Goal: Task Accomplishment & Management: Complete application form

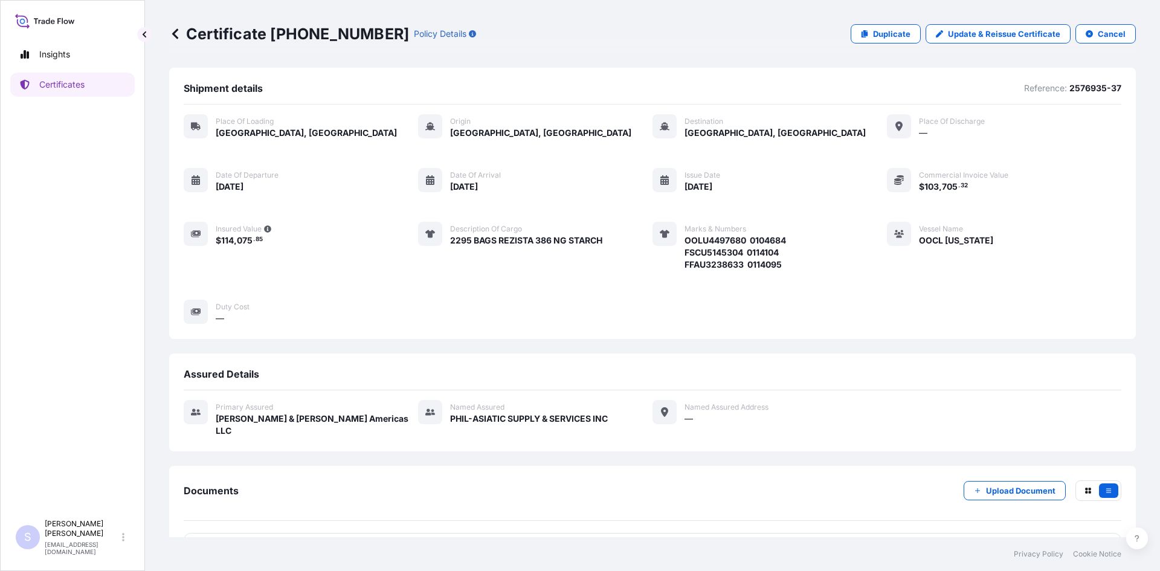
scroll to position [30, 0]
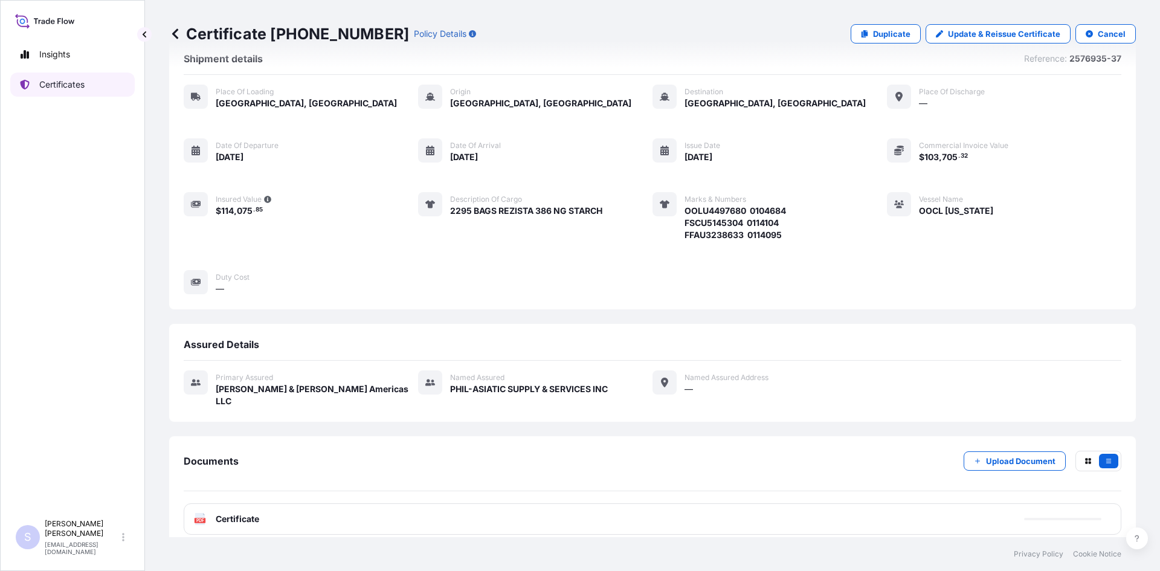
click at [86, 89] on link "Certificates" at bounding box center [72, 84] width 124 height 24
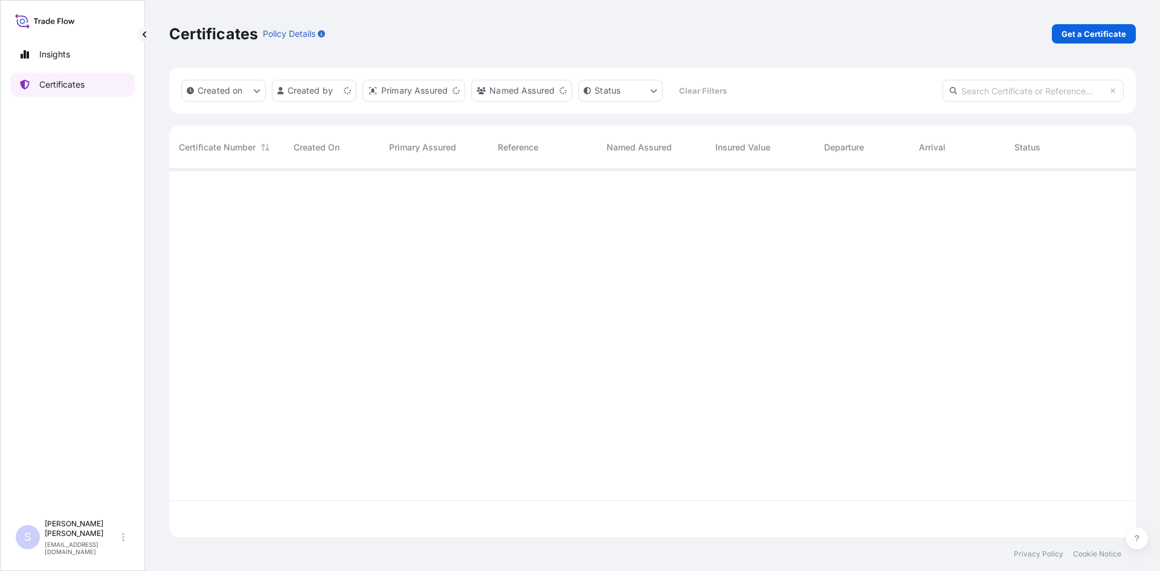
scroll to position [366, 958]
click at [1078, 33] on p "Get a Certificate" at bounding box center [1094, 34] width 65 height 12
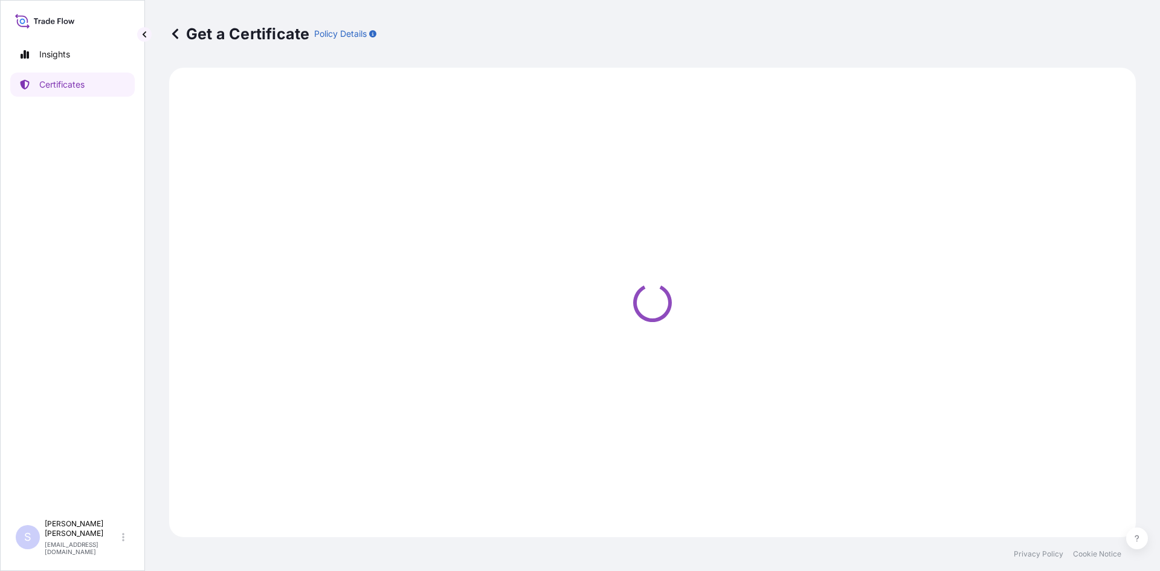
select select "Road / [GEOGRAPHIC_DATA]"
select select "Sea"
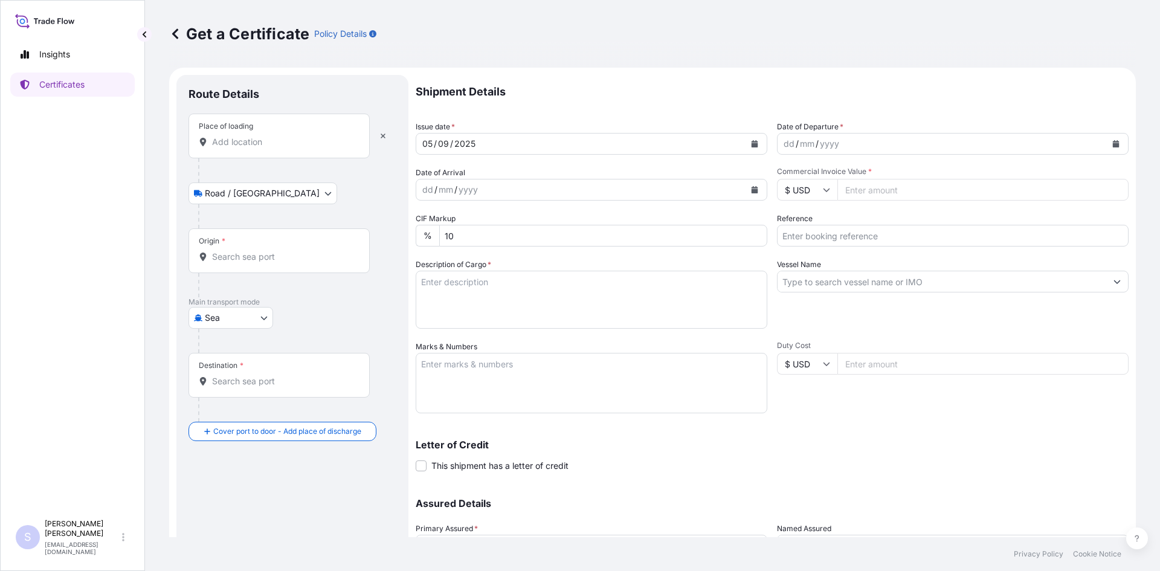
click at [253, 144] on input "Place of loading" at bounding box center [283, 142] width 143 height 12
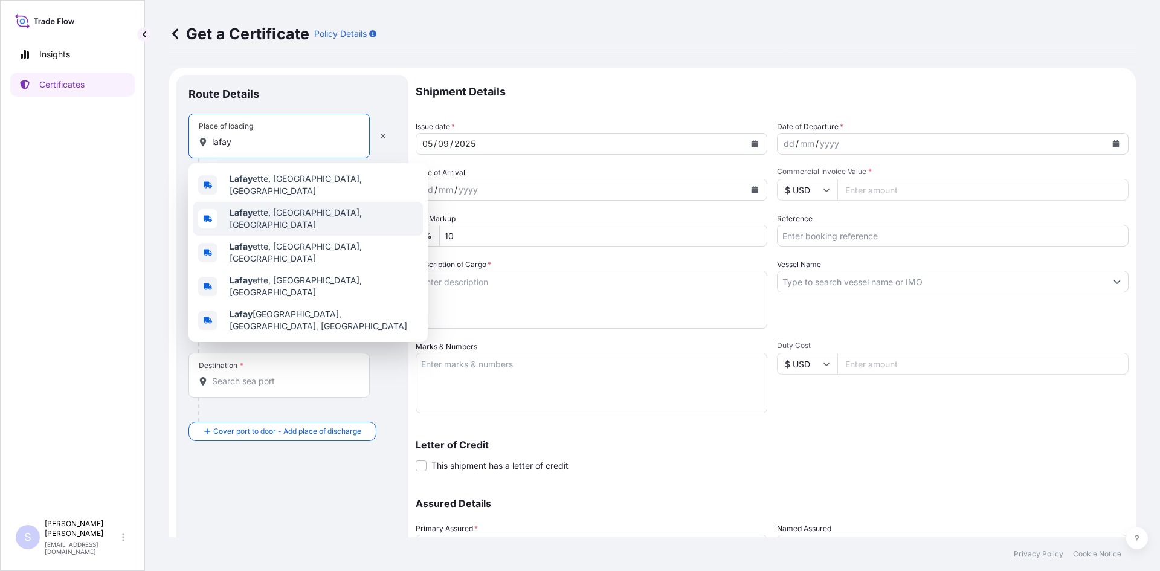
click at [241, 207] on b "Lafay" at bounding box center [241, 212] width 23 height 10
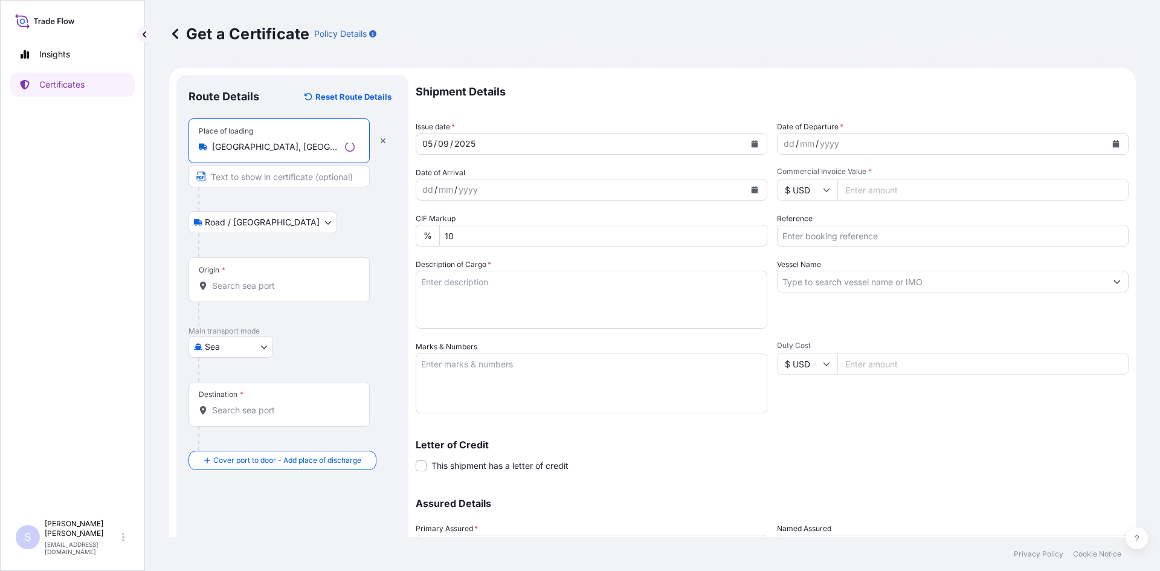
type input "[GEOGRAPHIC_DATA], [GEOGRAPHIC_DATA], [GEOGRAPHIC_DATA]"
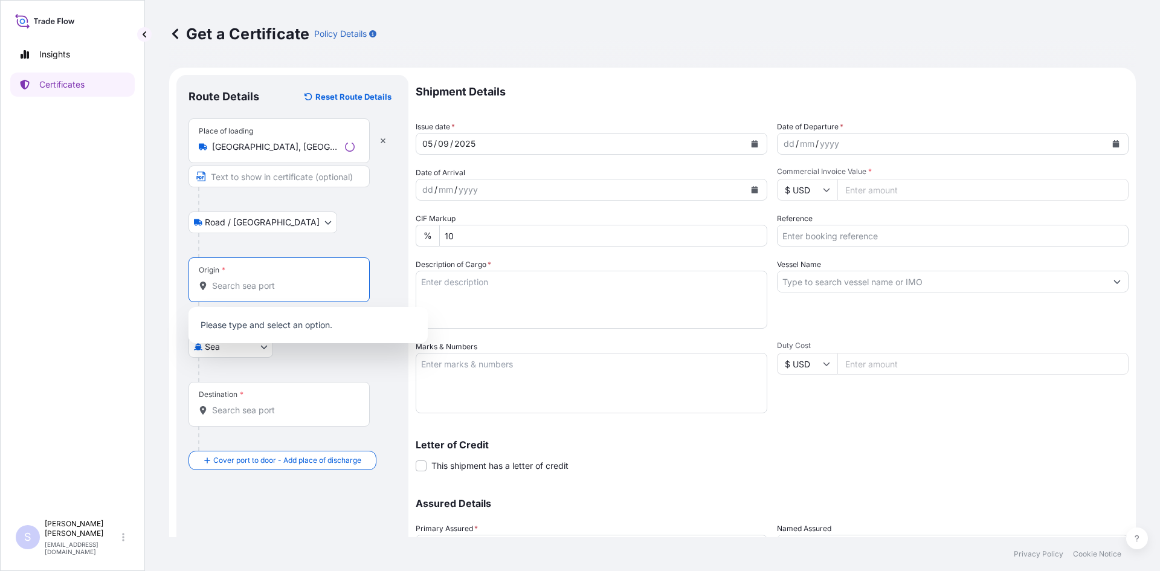
click at [245, 289] on input "Origin *" at bounding box center [283, 286] width 143 height 12
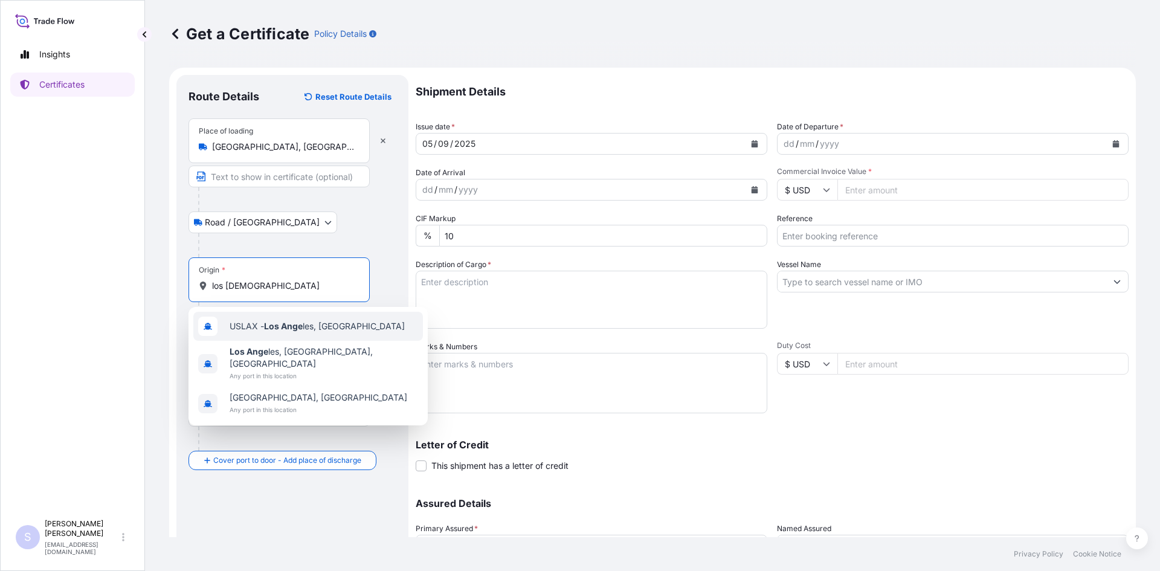
click at [252, 335] on div "USLAX - Los Ange les, [GEOGRAPHIC_DATA]" at bounding box center [308, 326] width 230 height 29
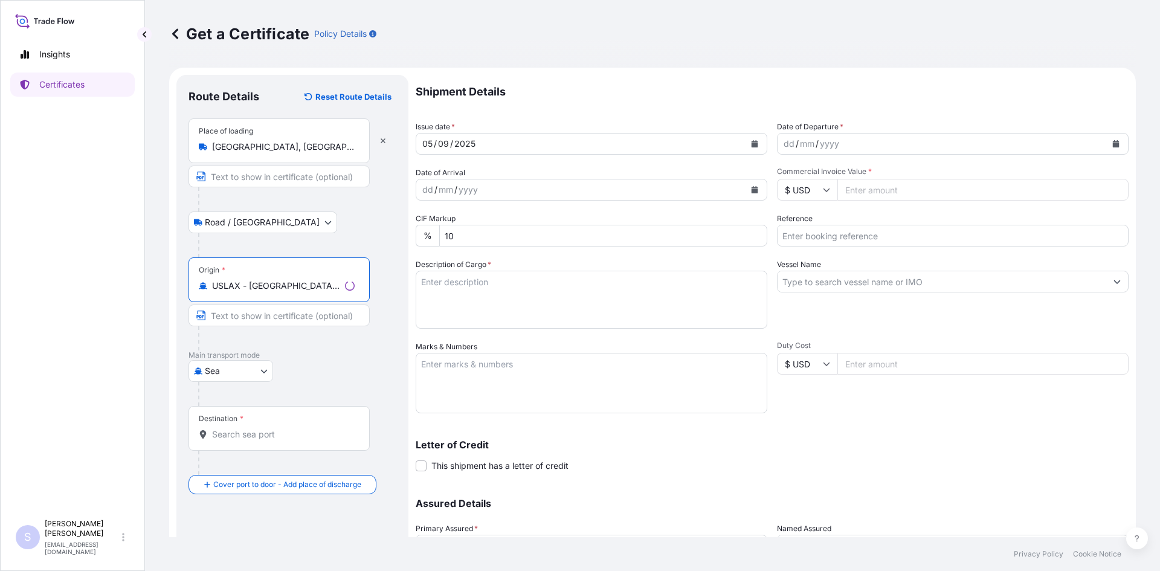
type input "USLAX - [GEOGRAPHIC_DATA], [GEOGRAPHIC_DATA]"
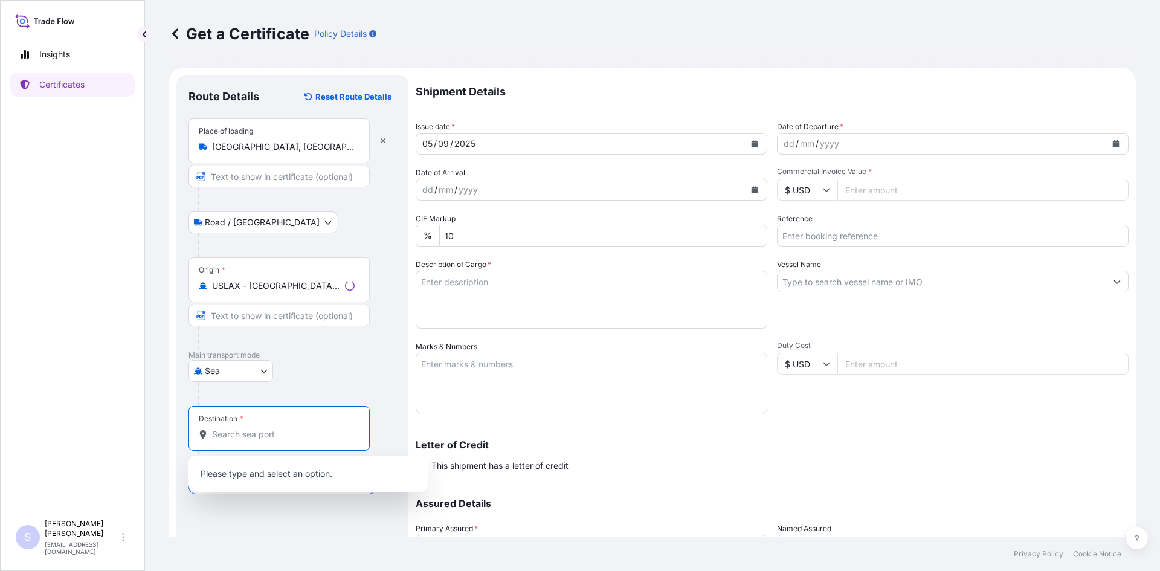
click at [252, 438] on input "Destination *" at bounding box center [283, 434] width 143 height 12
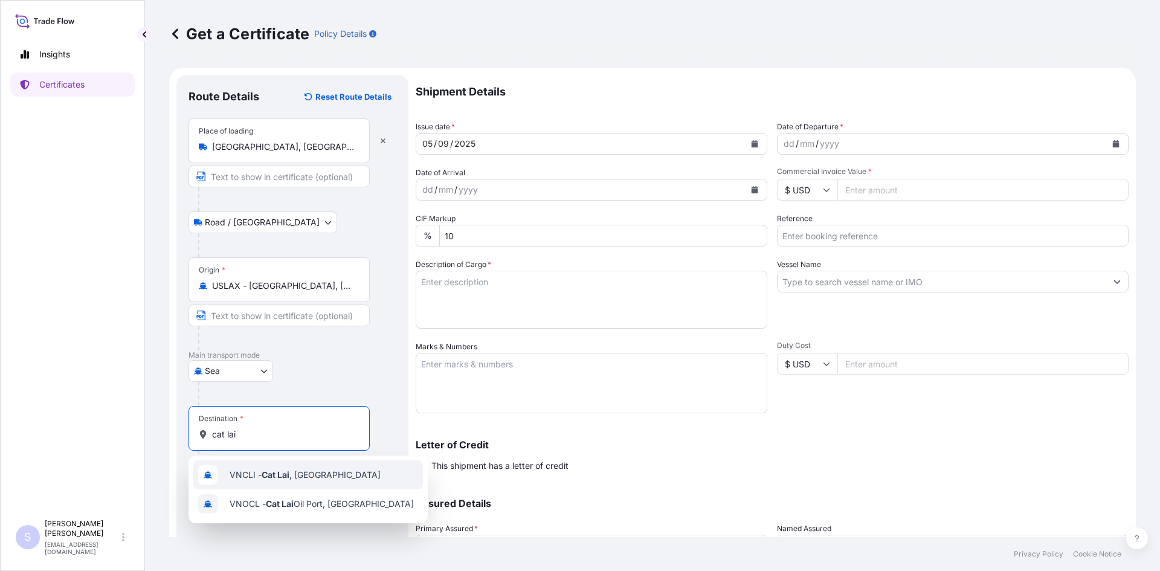
click at [254, 469] on span "VNCLI - Cat Lai , [GEOGRAPHIC_DATA]" at bounding box center [305, 475] width 151 height 12
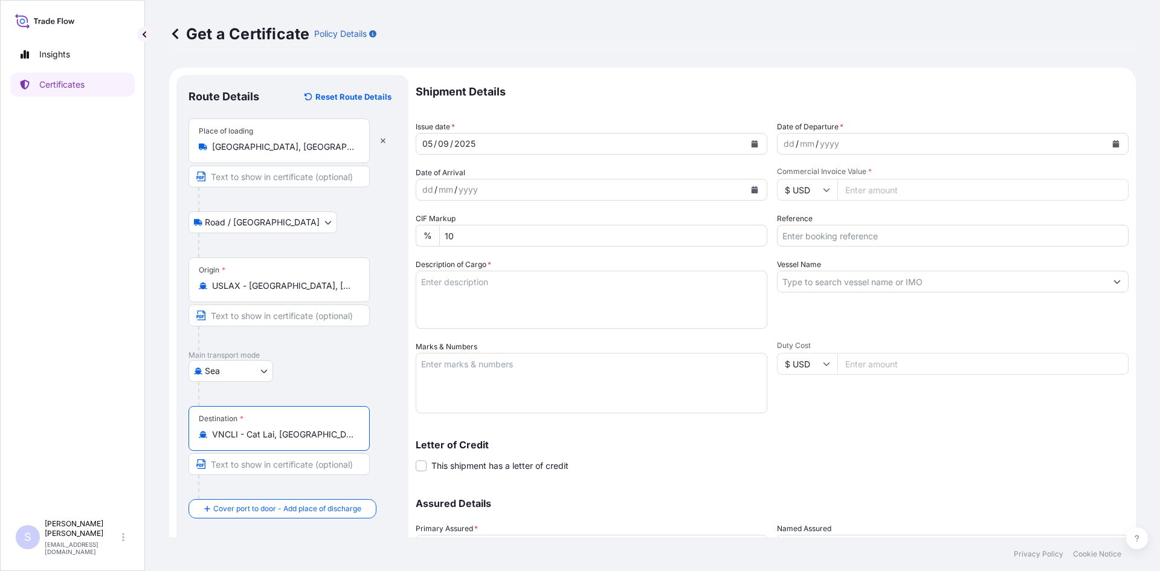
type input "VNCLI - Cat Lai, [GEOGRAPHIC_DATA]"
click at [1106, 143] on button "Calendar" at bounding box center [1115, 143] width 19 height 19
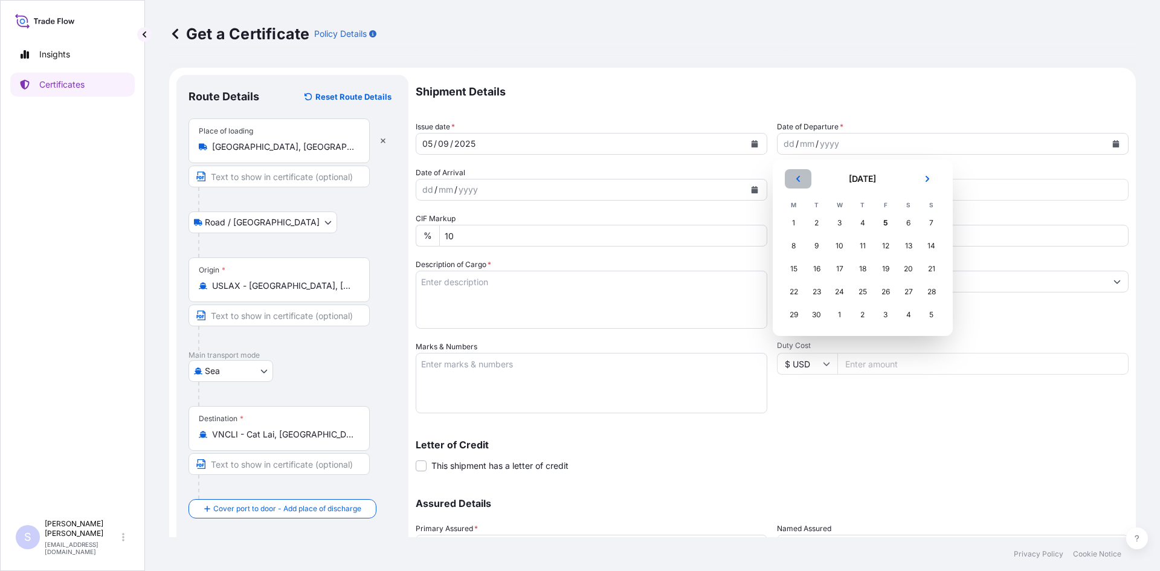
click at [791, 182] on button "Previous" at bounding box center [798, 178] width 27 height 19
click at [900, 315] on div "30" at bounding box center [909, 315] width 22 height 22
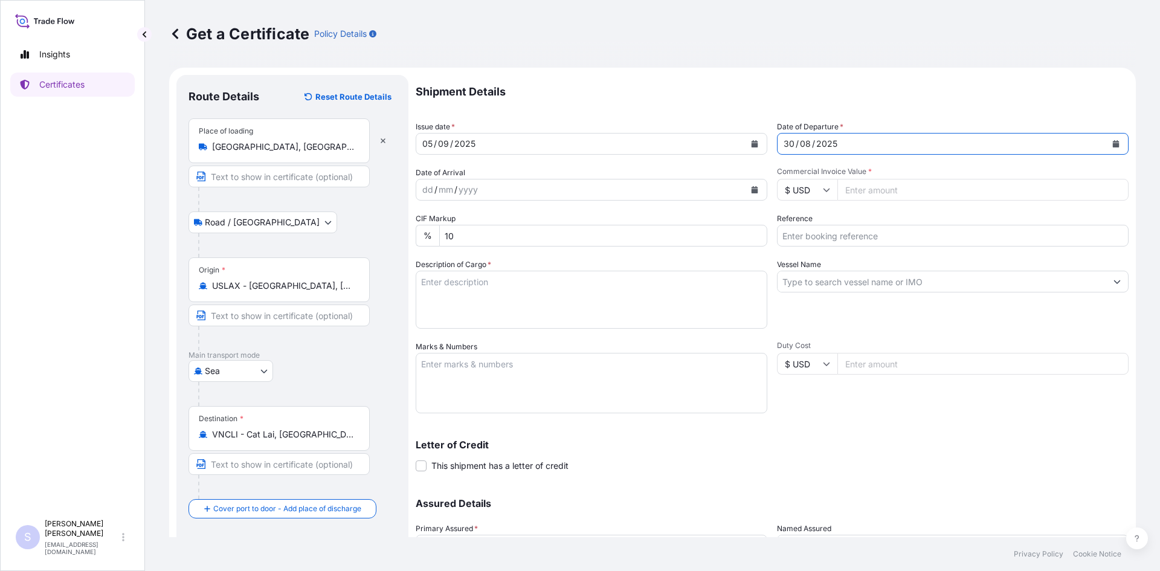
click at [746, 187] on button "Calendar" at bounding box center [754, 189] width 19 height 19
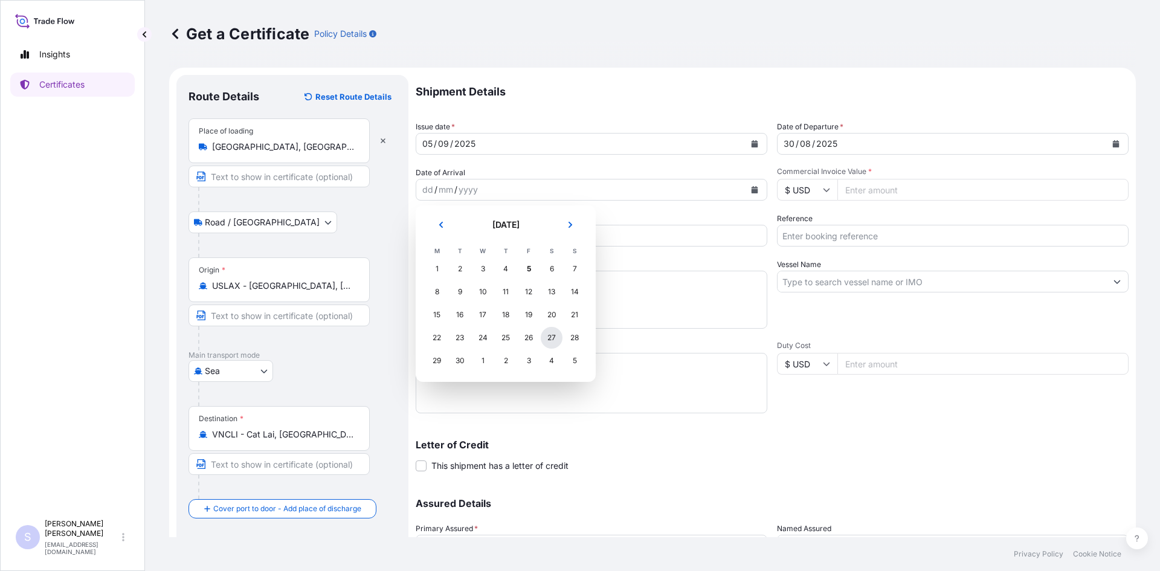
click at [547, 337] on div "27" at bounding box center [552, 338] width 22 height 22
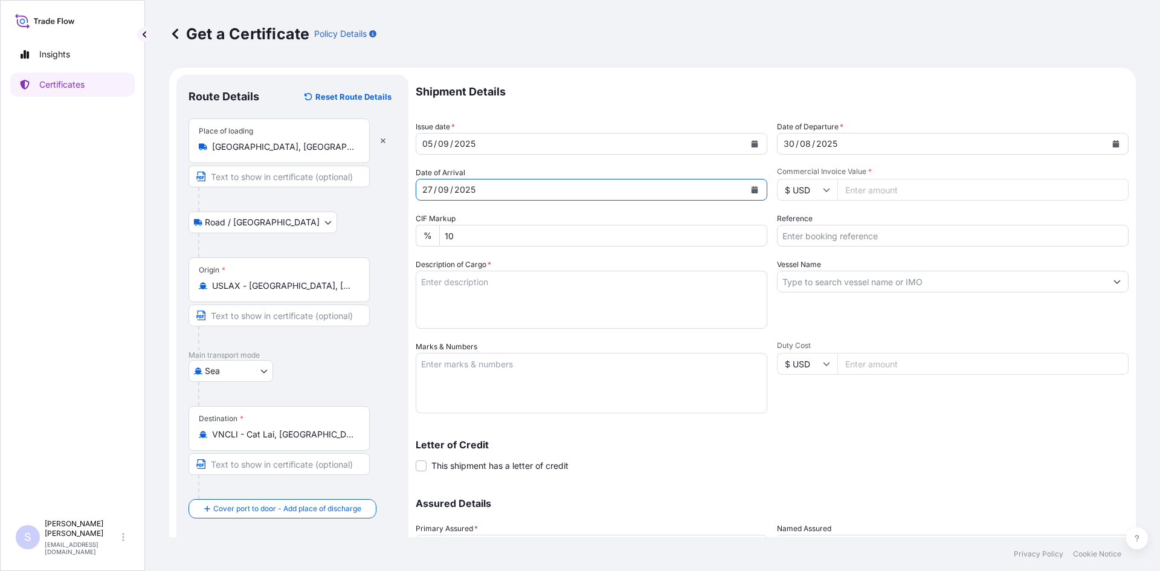
click at [846, 196] on input "Commercial Invoice Value *" at bounding box center [982, 190] width 291 height 22
click at [906, 183] on input "Commercial Invoice Value *" at bounding box center [982, 190] width 291 height 22
type input "87975"
click at [937, 231] on input "Reference" at bounding box center [953, 236] width 352 height 22
type input "2566352-56"
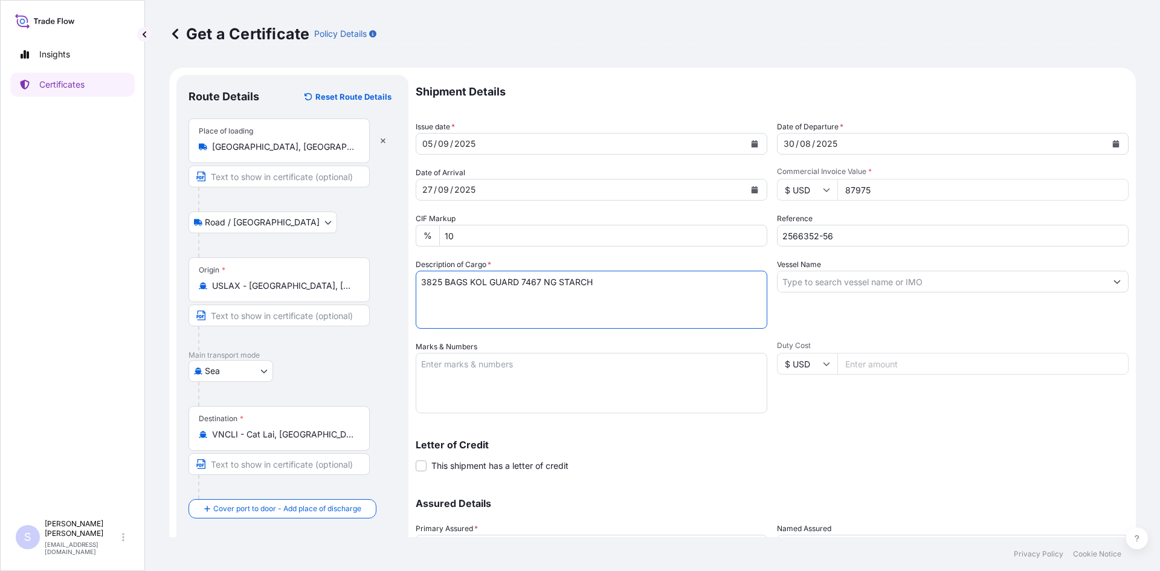
type textarea "3825 BAGS KOL GUARD 7467 NG STARCH"
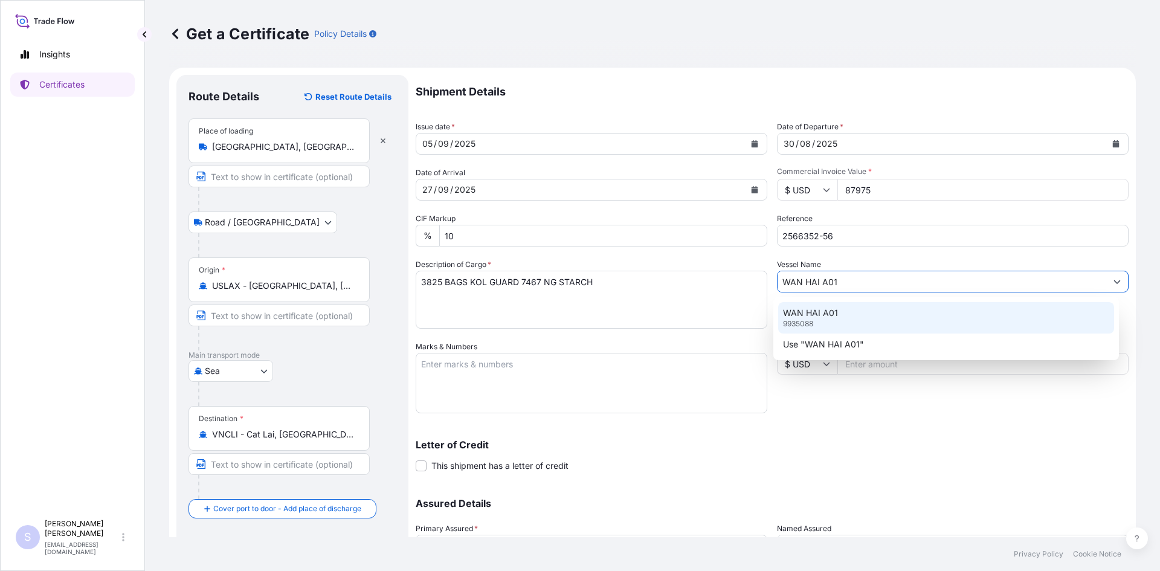
click at [806, 322] on p "9935088" at bounding box center [798, 324] width 30 height 10
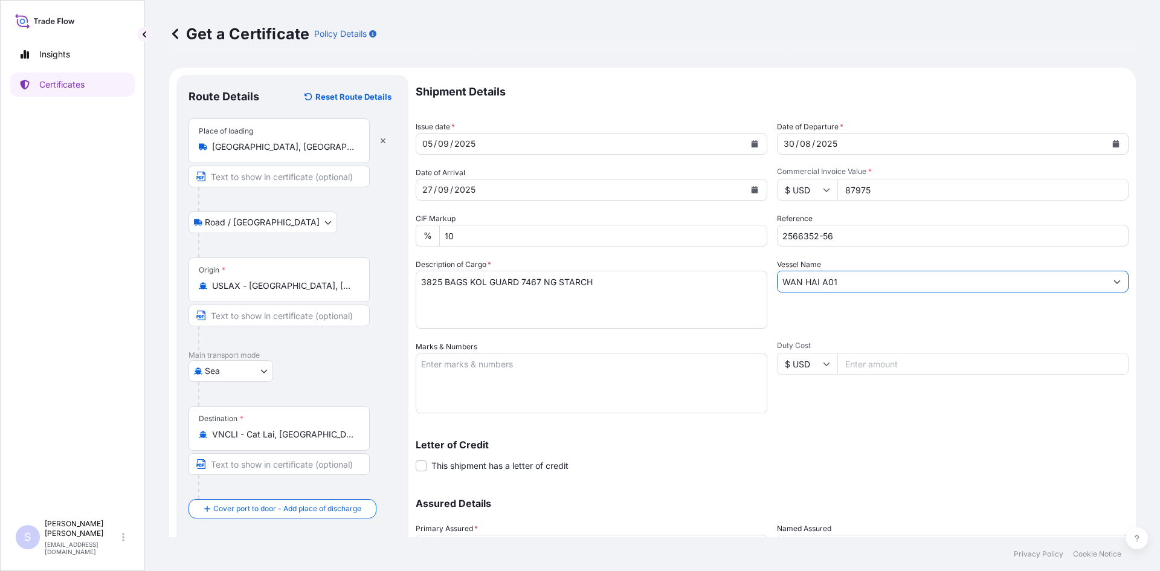
type input "WAN HAI A01"
click at [679, 359] on textarea "Marks & Numbers" at bounding box center [592, 383] width 352 height 60
type textarea "FFAU6417627 0114185 NYKU0706188 0114183 ONEU0473102 0114189 ONEU1370602 0114131…"
click at [841, 459] on div "Letter of Credit This shipment has a letter of credit Letter of credit * Letter…" at bounding box center [772, 456] width 713 height 32
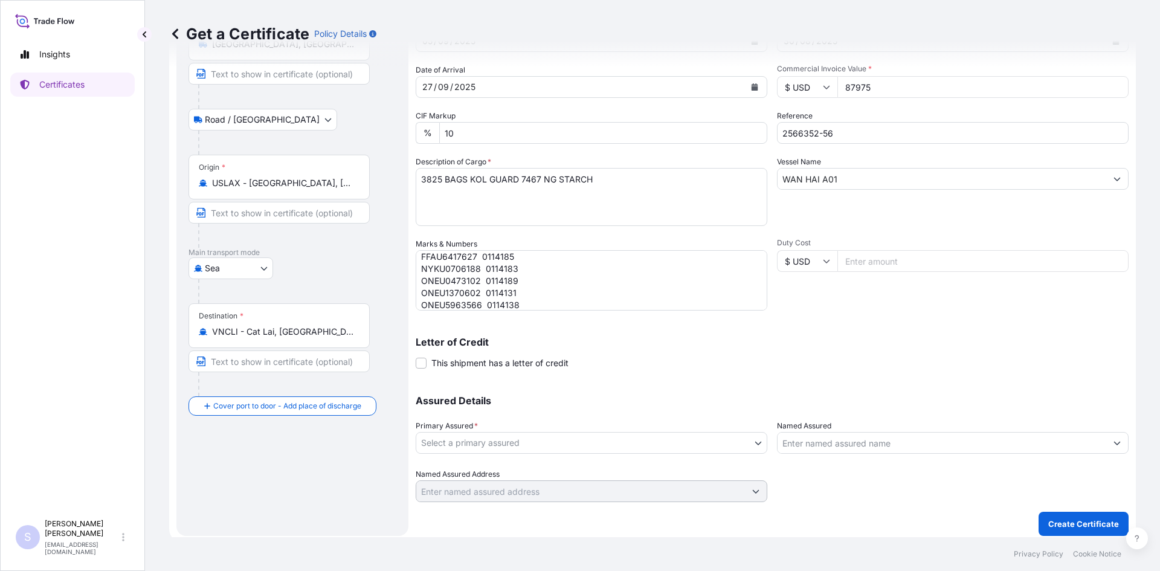
scroll to position [109, 0]
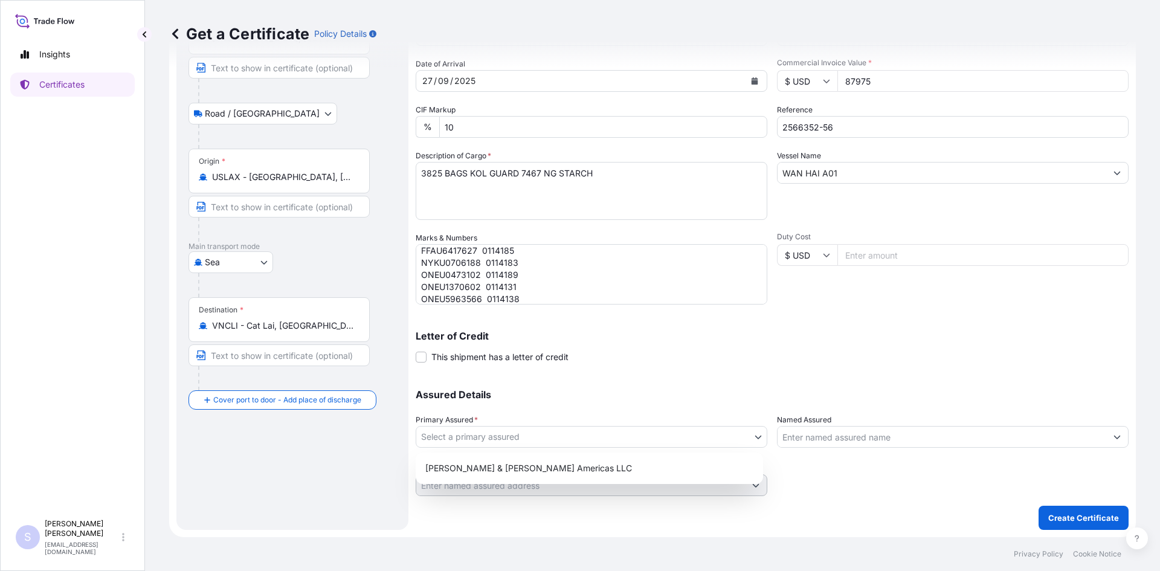
click at [630, 440] on body "Insights Certificates S [PERSON_NAME] [EMAIL_ADDRESS][DOMAIN_NAME] Get a Certif…" at bounding box center [580, 285] width 1160 height 571
click at [590, 463] on div "[PERSON_NAME] & [PERSON_NAME] Americas LLC" at bounding box center [589, 468] width 338 height 22
select select "31658"
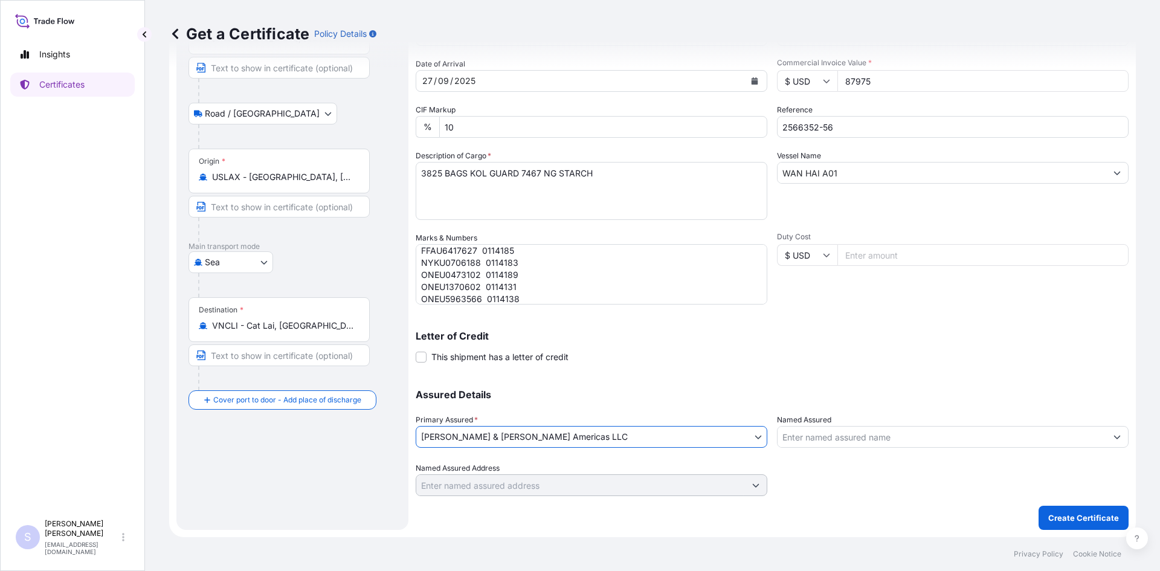
click at [820, 434] on input "Named Assured" at bounding box center [942, 437] width 329 height 22
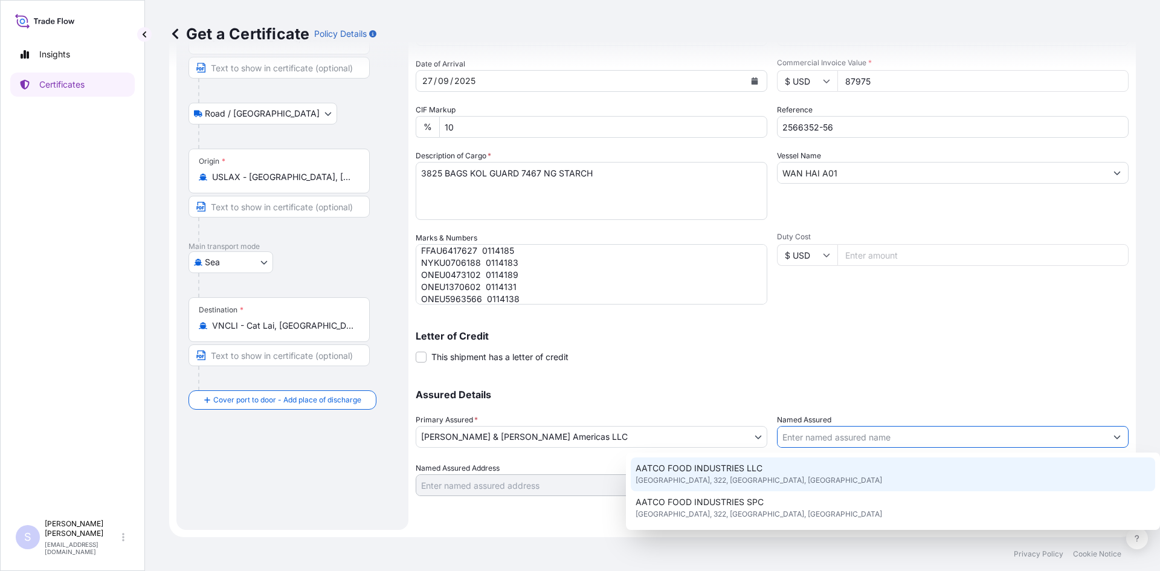
click at [805, 436] on input "Named Assured" at bounding box center [942, 437] width 329 height 22
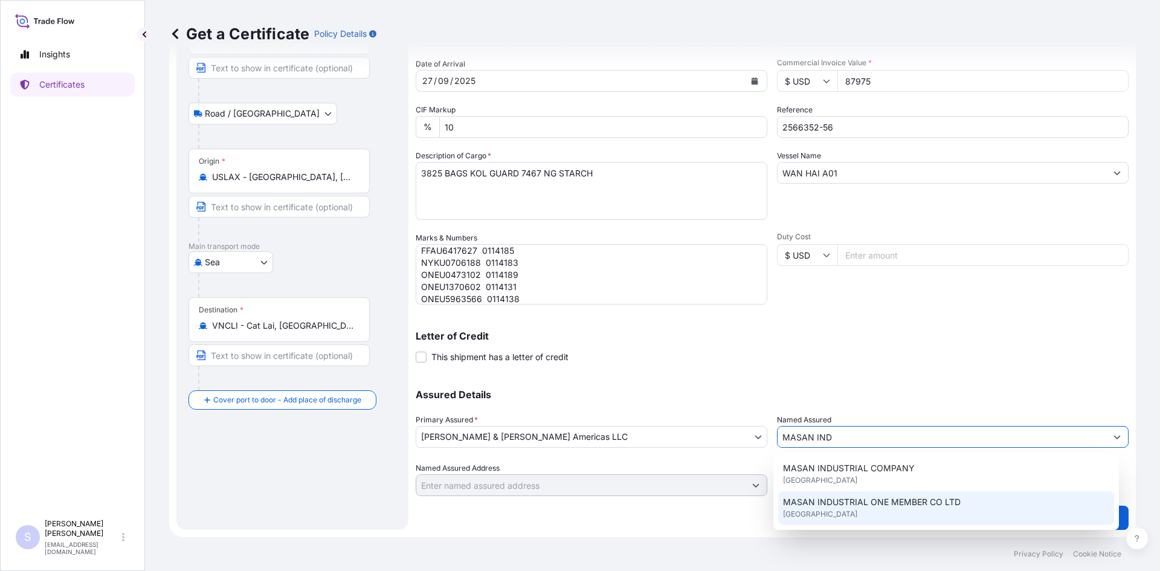
click at [844, 501] on span "MASAN INDUSTRIAL ONE MEMBER CO LTD" at bounding box center [872, 502] width 178 height 12
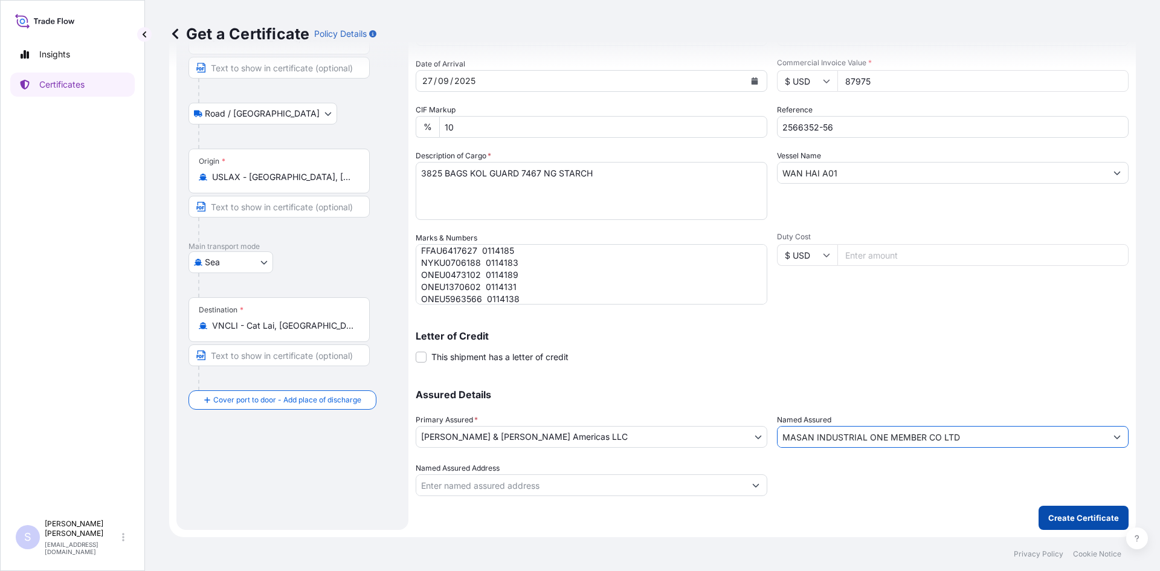
type input "MASAN INDUSTRIAL ONE MEMBER CO LTD"
click at [1060, 517] on p "Create Certificate" at bounding box center [1083, 518] width 71 height 12
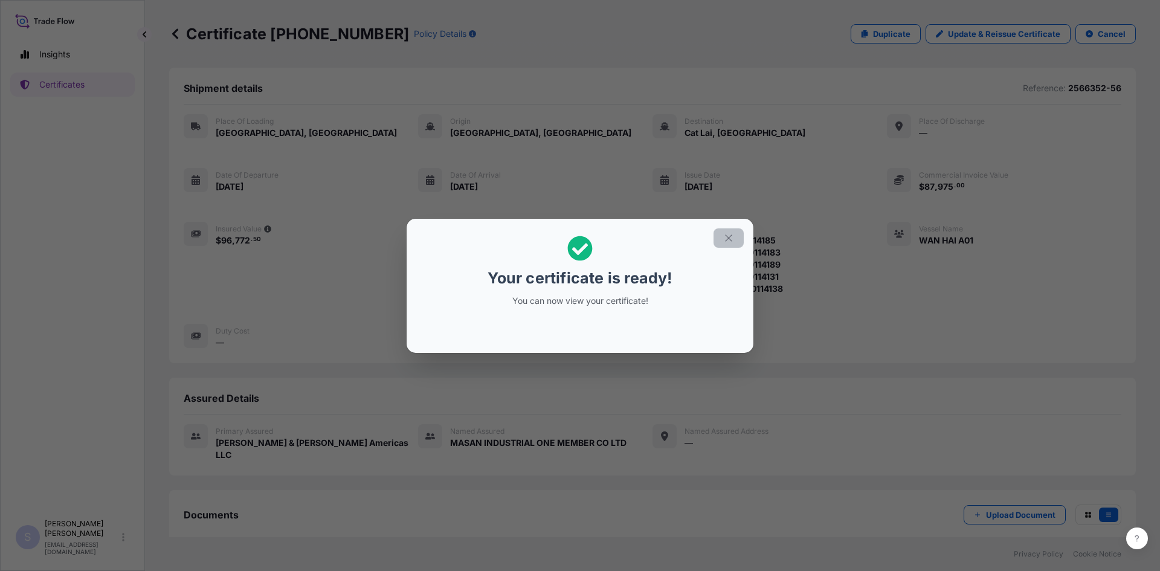
click at [729, 234] on icon "button" at bounding box center [728, 238] width 11 height 11
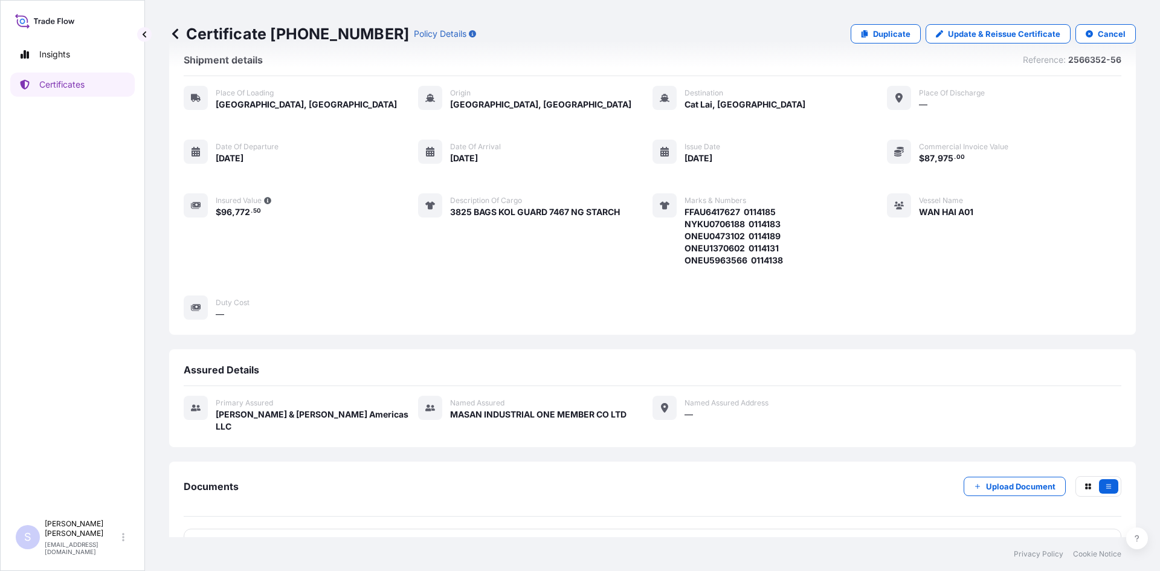
scroll to position [54, 0]
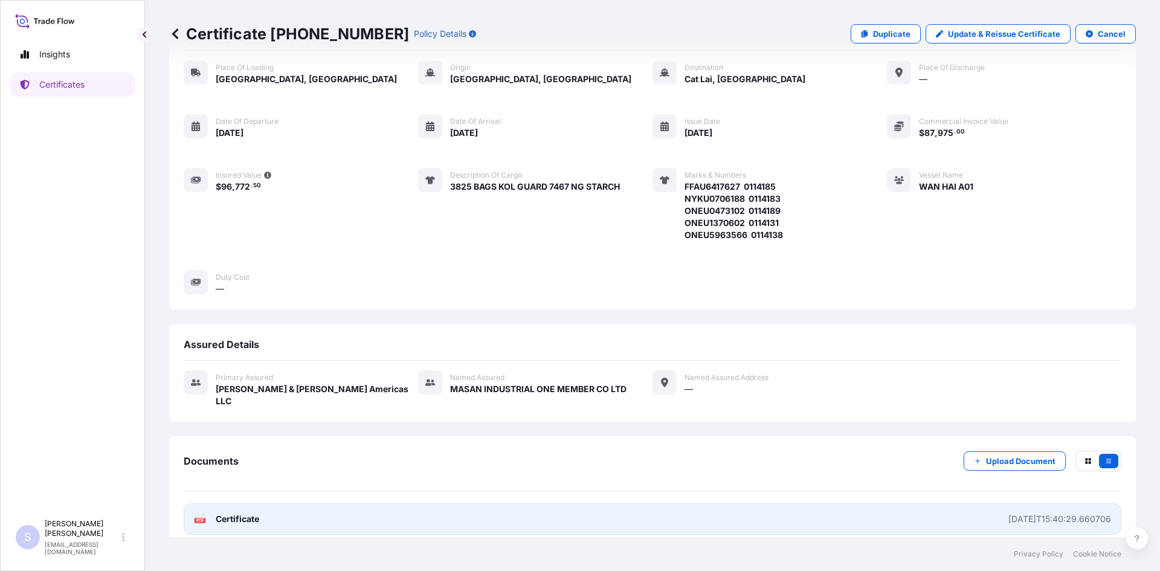
click at [196, 518] on text "PDF" at bounding box center [200, 520] width 8 height 4
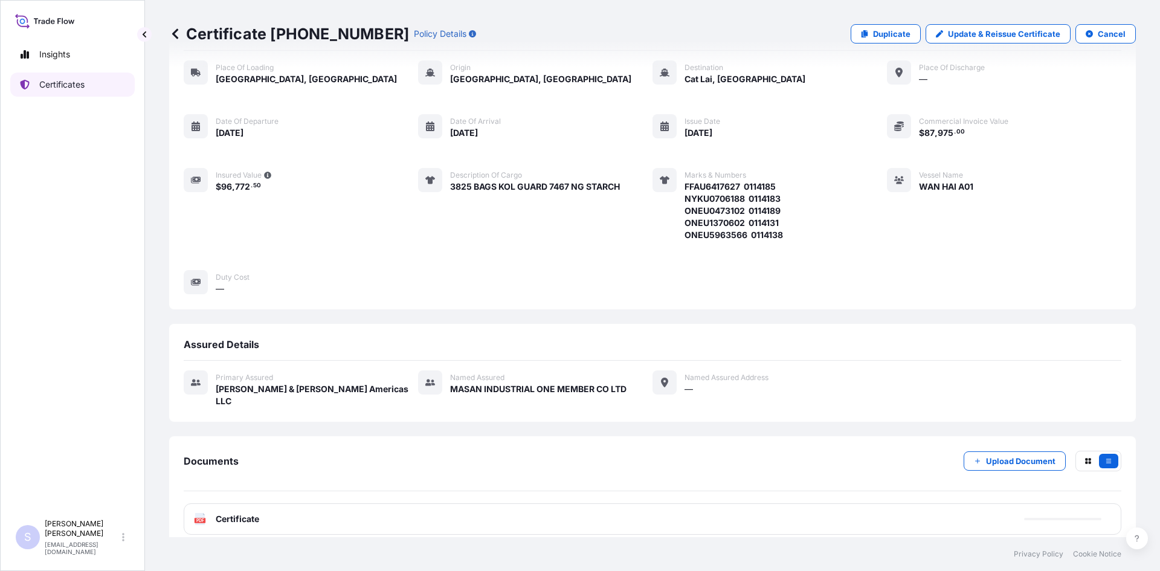
click at [68, 79] on p "Certificates" at bounding box center [61, 85] width 45 height 12
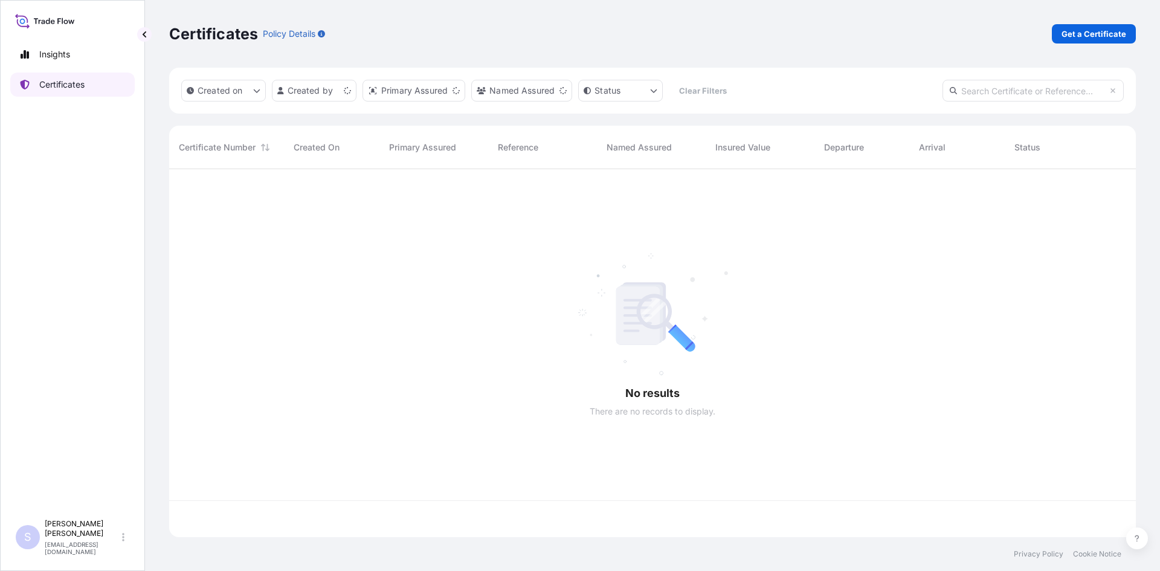
scroll to position [366, 958]
click at [1079, 35] on p "Get a Certificate" at bounding box center [1094, 34] width 65 height 12
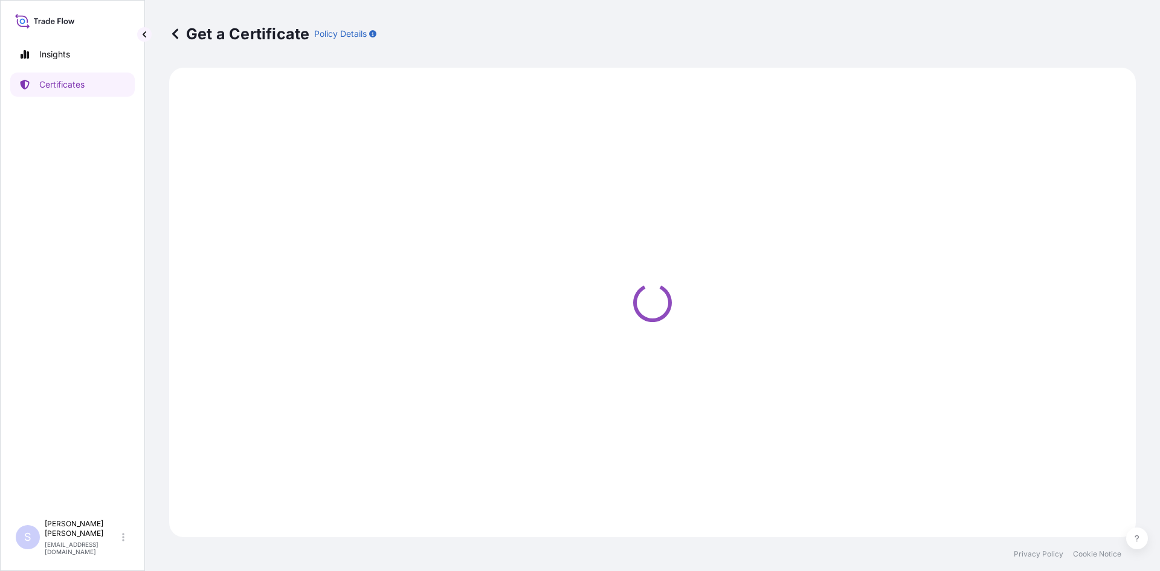
select select "Road / [GEOGRAPHIC_DATA]"
select select "Sea"
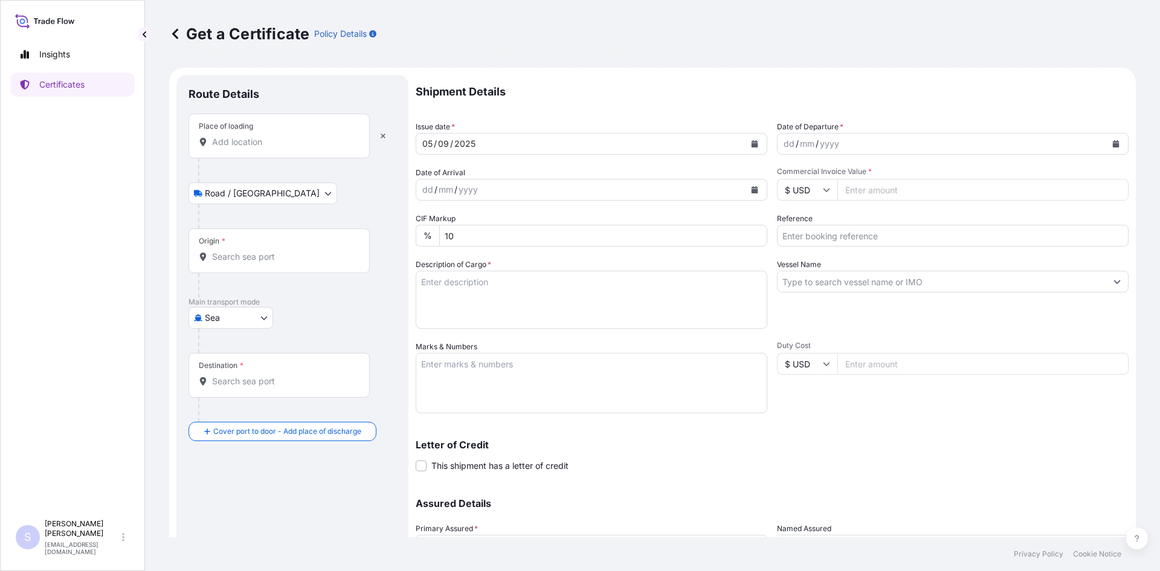
click at [288, 152] on div "Place of loading" at bounding box center [278, 136] width 181 height 45
click at [288, 148] on input "Place of loading" at bounding box center [283, 142] width 143 height 12
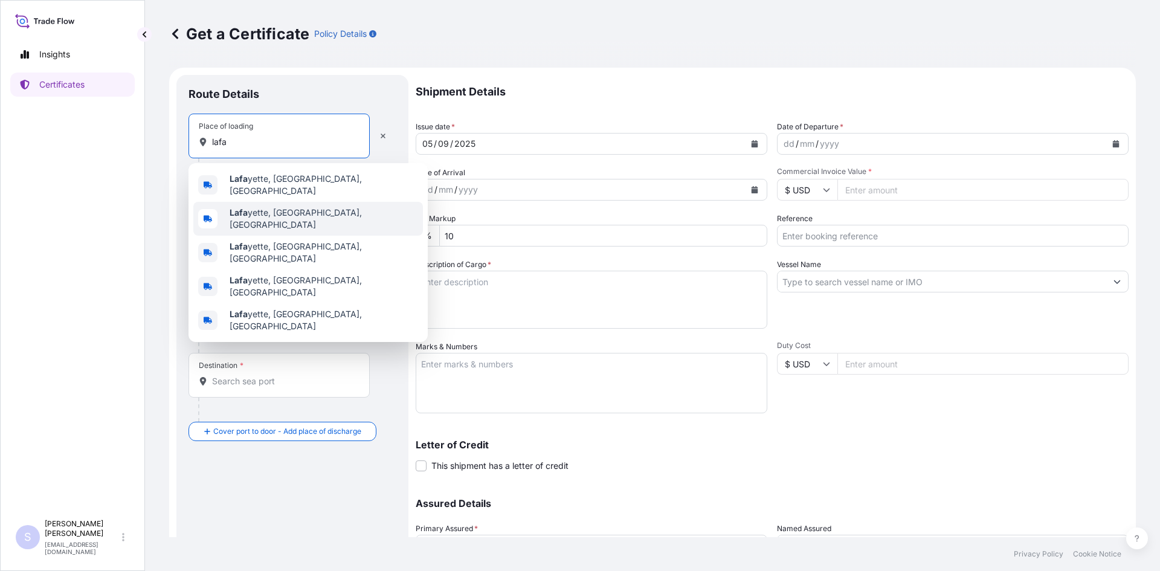
click at [271, 202] on div "[PERSON_NAME], [GEOGRAPHIC_DATA], [GEOGRAPHIC_DATA]" at bounding box center [308, 219] width 230 height 34
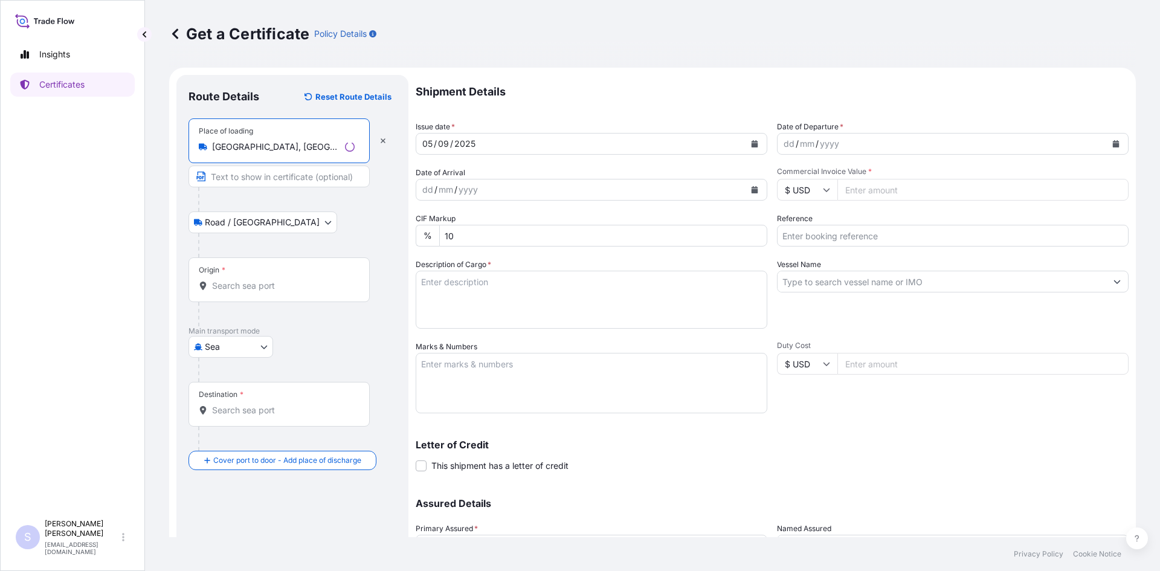
type input "[GEOGRAPHIC_DATA], [GEOGRAPHIC_DATA], [GEOGRAPHIC_DATA]"
click at [268, 292] on div "Origin *" at bounding box center [278, 279] width 181 height 45
click at [268, 292] on input "Origin *" at bounding box center [283, 286] width 143 height 12
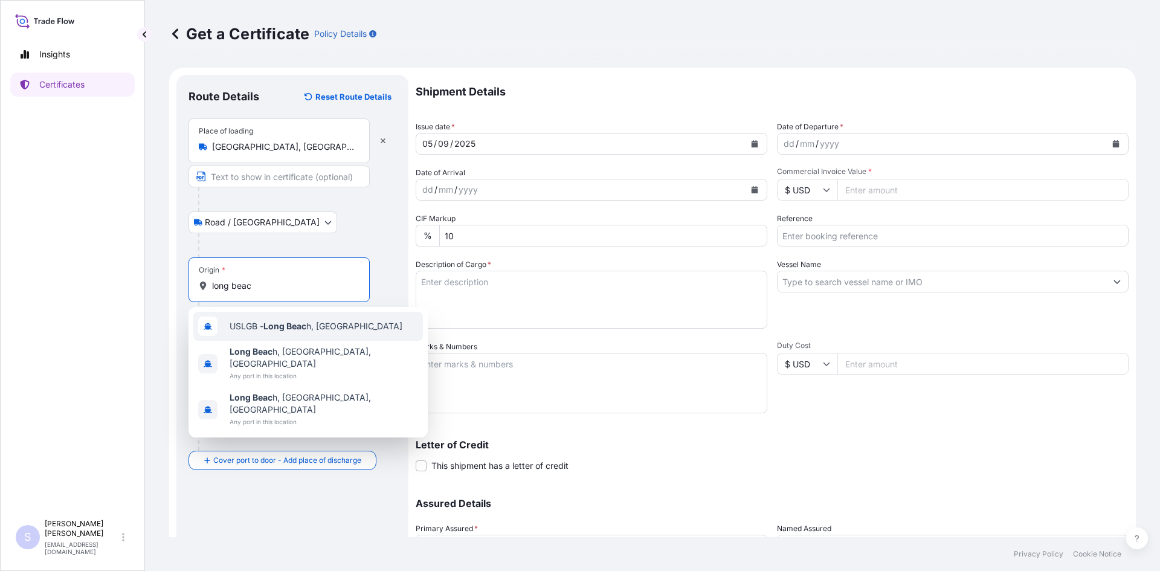
click at [268, 332] on span "USLGB - Long Beac h, [GEOGRAPHIC_DATA]" at bounding box center [316, 326] width 173 height 12
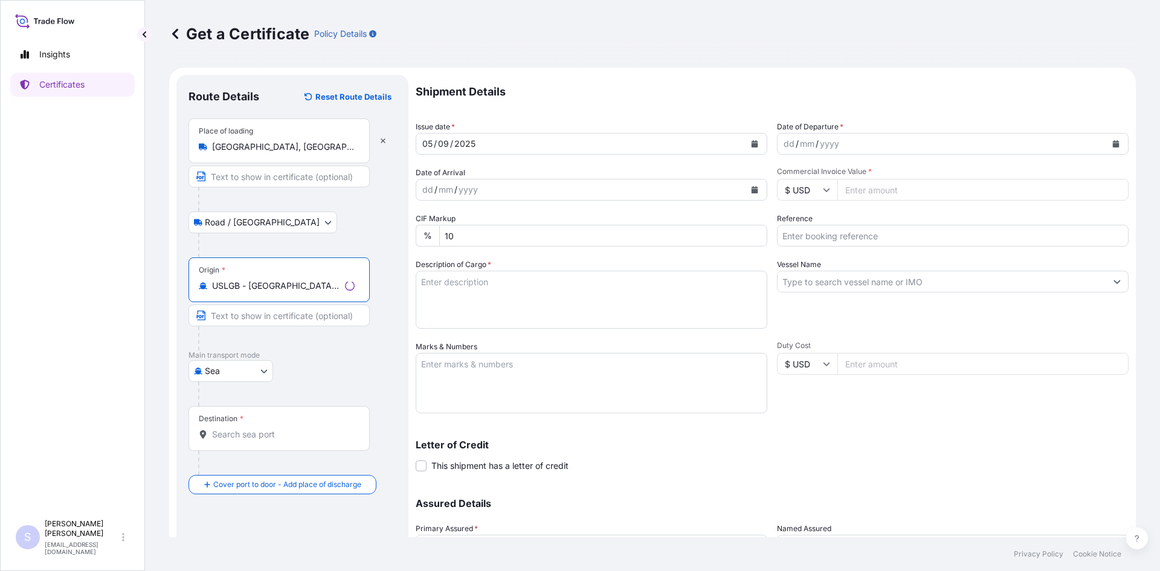
type input "USLGB - [GEOGRAPHIC_DATA], [GEOGRAPHIC_DATA]"
click at [242, 433] on input "Destination *" at bounding box center [283, 434] width 143 height 12
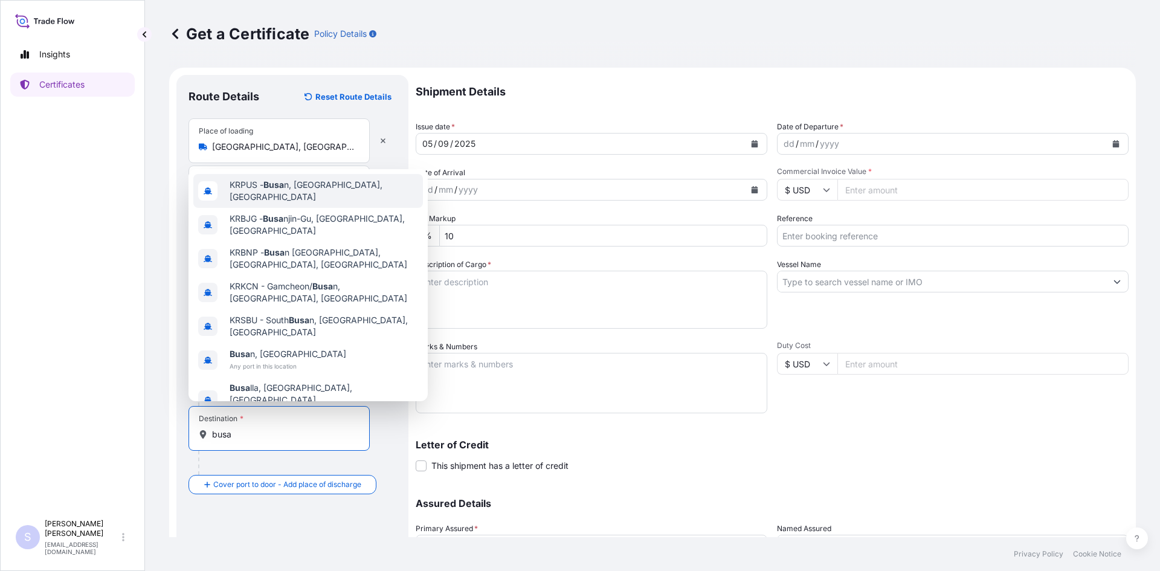
click at [294, 203] on span "KRPUS - Busa n, [GEOGRAPHIC_DATA], [GEOGRAPHIC_DATA]" at bounding box center [324, 191] width 188 height 24
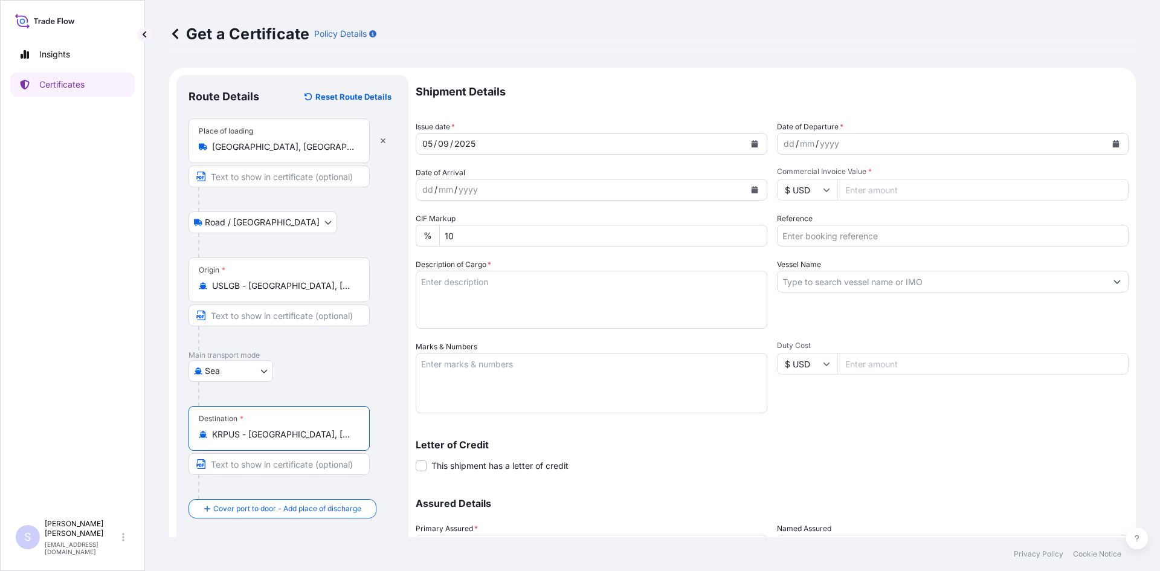
type input "KRPUS - [GEOGRAPHIC_DATA], [GEOGRAPHIC_DATA], [GEOGRAPHIC_DATA]"
click at [1111, 141] on button "Calendar" at bounding box center [1115, 143] width 19 height 19
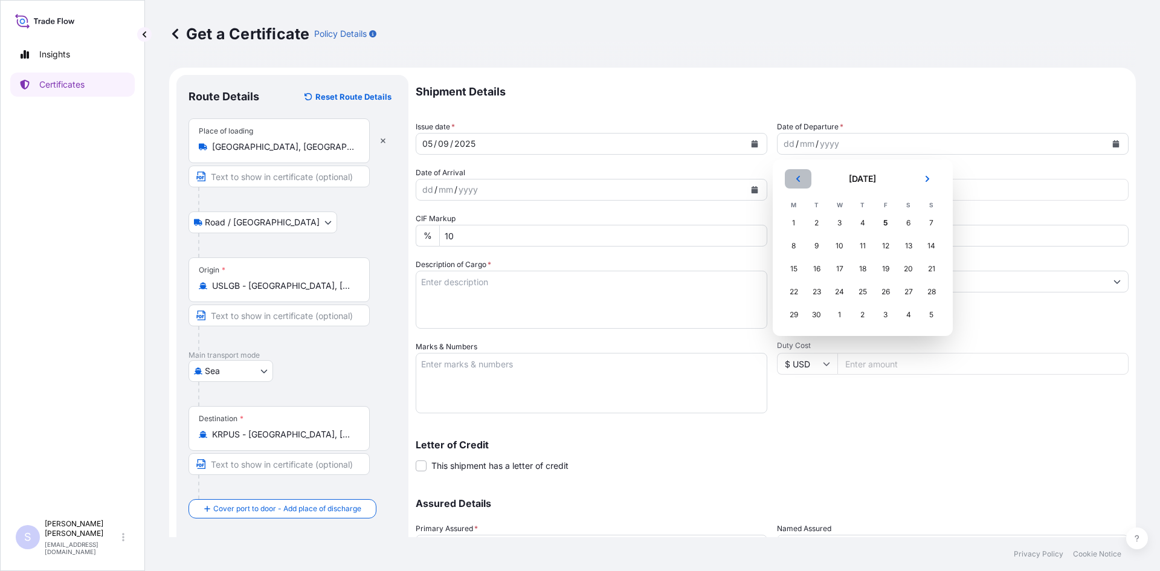
click at [803, 178] on button "Previous" at bounding box center [798, 178] width 27 height 19
click at [906, 312] on div "30" at bounding box center [909, 315] width 22 height 22
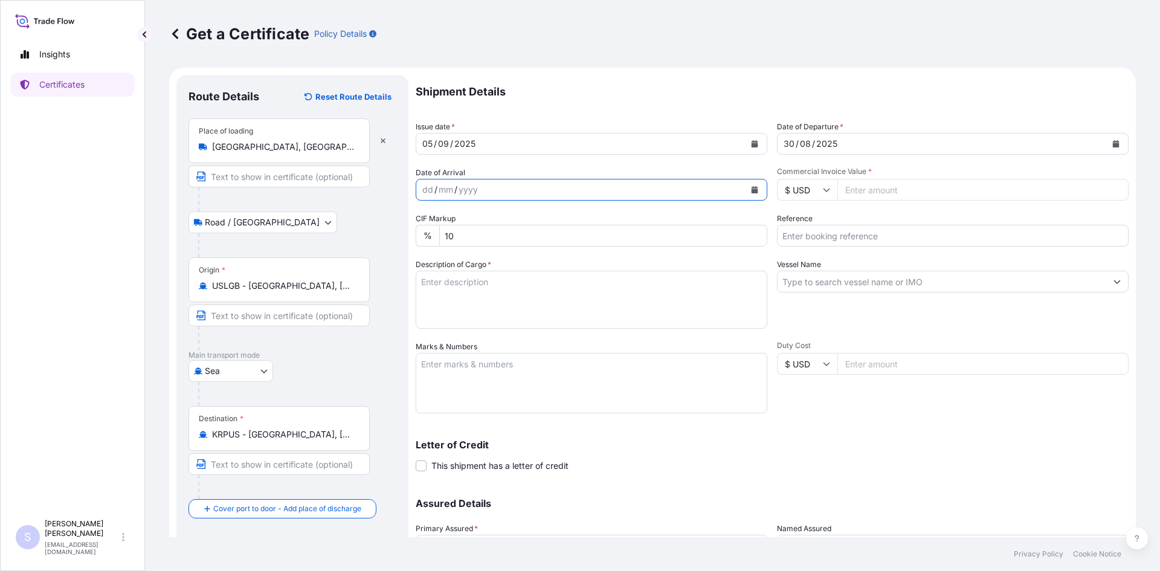
click at [752, 191] on icon "Calendar" at bounding box center [755, 189] width 7 height 7
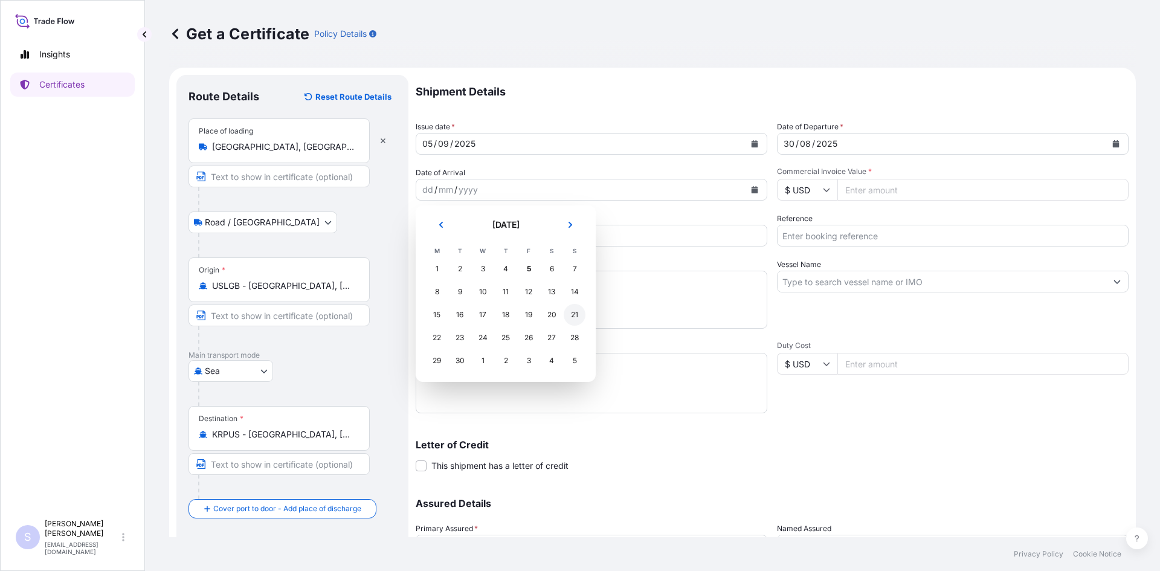
click at [575, 320] on div "21" at bounding box center [575, 315] width 22 height 22
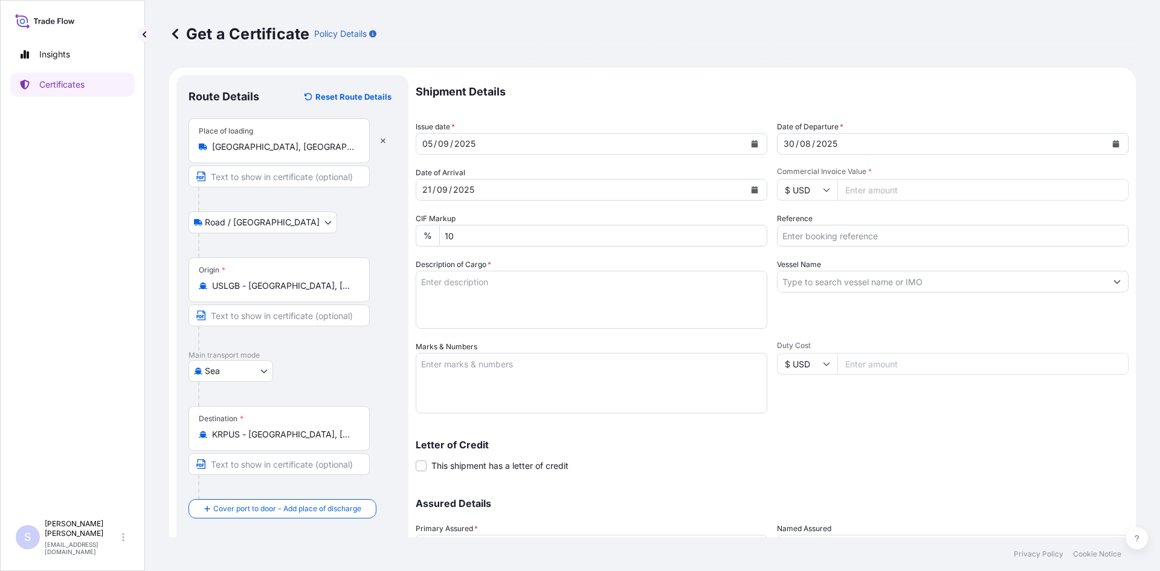
click at [888, 192] on input "Commercial Invoice Value *" at bounding box center [982, 190] width 291 height 22
type input "16674.34"
type input "2582678"
type textarea "400 BAGS TENDER-JEL C NG STARCH"
click at [797, 283] on input "Vessel Name" at bounding box center [942, 282] width 329 height 22
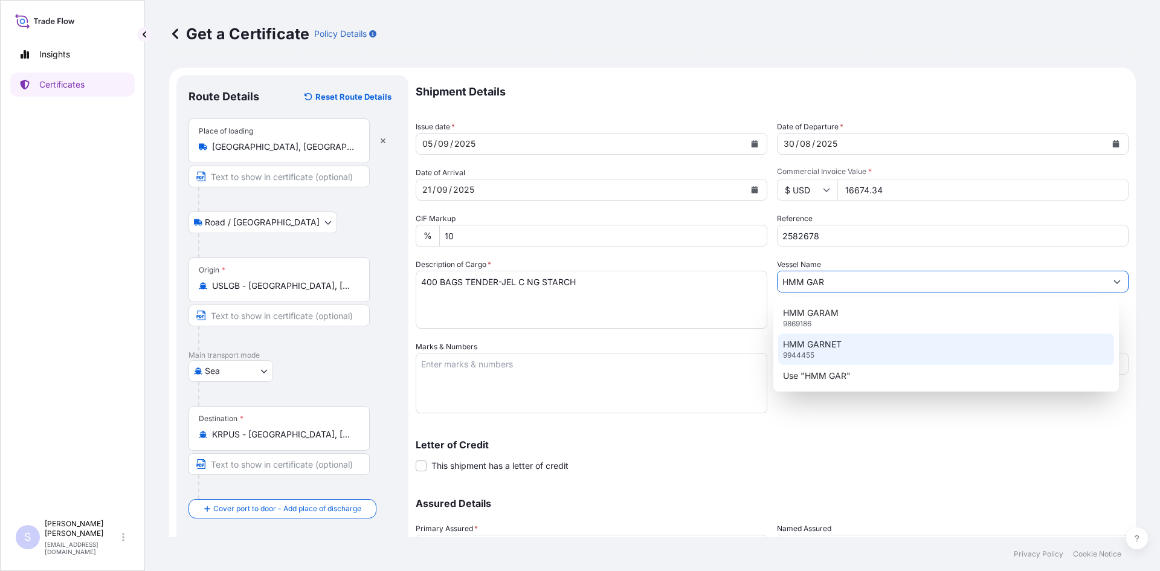
click at [814, 347] on p "HMM GARNET" at bounding box center [812, 344] width 59 height 12
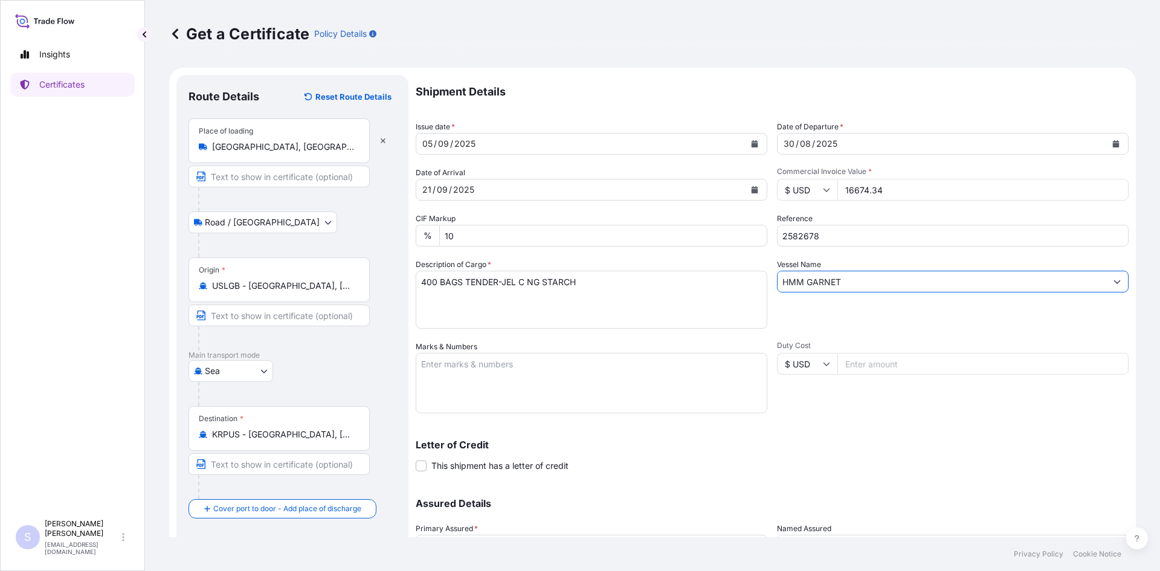
type input "HMM GARNET"
click at [528, 367] on textarea "Marks & Numbers" at bounding box center [592, 383] width 352 height 60
type textarea "TEMU5555286 0114137"
click at [898, 431] on div "Letter of Credit This shipment has a letter of credit Letter of credit * Letter…" at bounding box center [772, 448] width 713 height 47
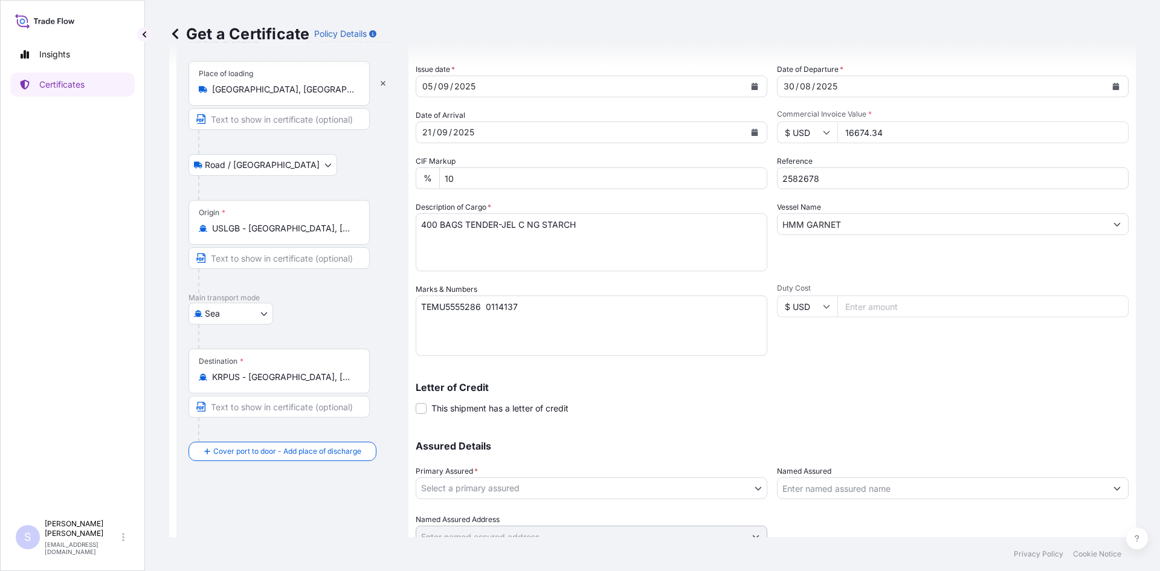
scroll to position [109, 0]
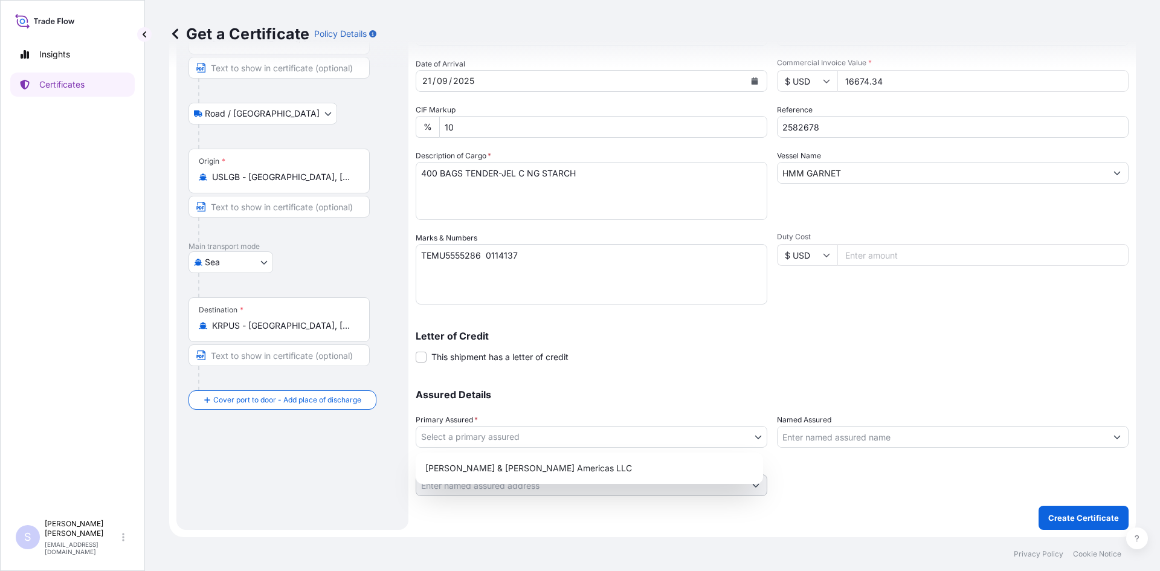
click at [570, 435] on body "Insights Certificates S [PERSON_NAME] [EMAIL_ADDRESS][DOMAIN_NAME] Get a Certif…" at bounding box center [580, 285] width 1160 height 571
click at [555, 456] on div "[PERSON_NAME] & [PERSON_NAME] Americas LLC" at bounding box center [589, 468] width 347 height 31
click at [549, 466] on div "[PERSON_NAME] & [PERSON_NAME] Americas LLC" at bounding box center [589, 468] width 338 height 22
select select "31658"
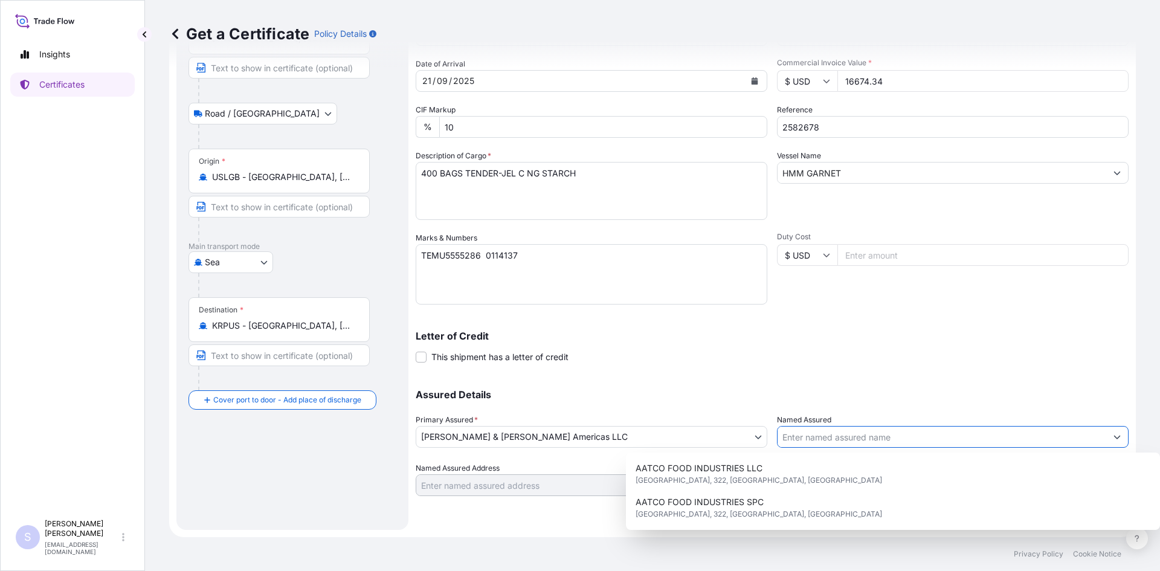
click at [817, 429] on input "Named Assured" at bounding box center [942, 437] width 329 height 22
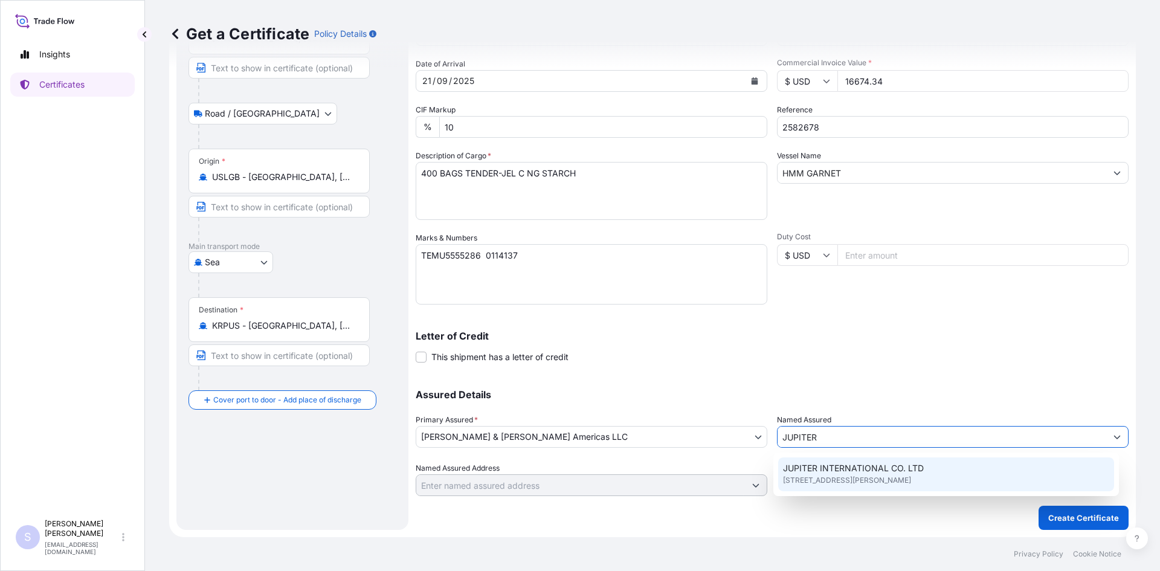
click at [831, 472] on span "JUPITER INTERNATIONAL CO. LTD" at bounding box center [853, 468] width 141 height 12
type input "JUPITER INTERNATIONAL CO. LTD"
type input "2ND FL, [PERSON_NAME], 22 [PERSON_NAME]-RO43 [PERSON_NAME], [PERSON_NAME]"
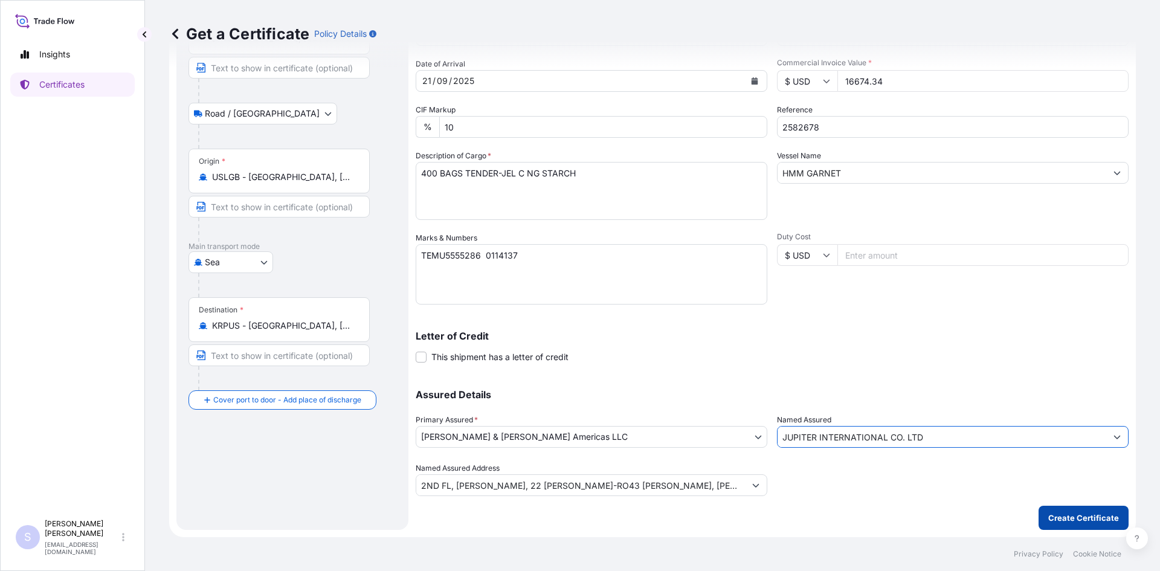
type input "JUPITER INTERNATIONAL CO. LTD"
click at [1064, 511] on button "Create Certificate" at bounding box center [1084, 518] width 90 height 24
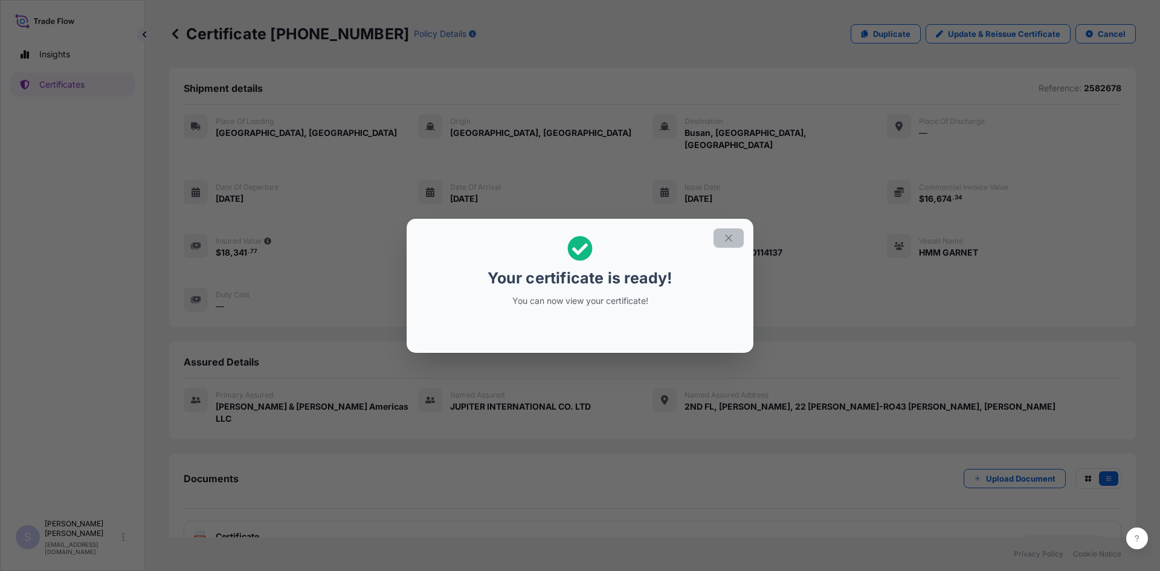
click at [720, 239] on button "button" at bounding box center [729, 237] width 30 height 19
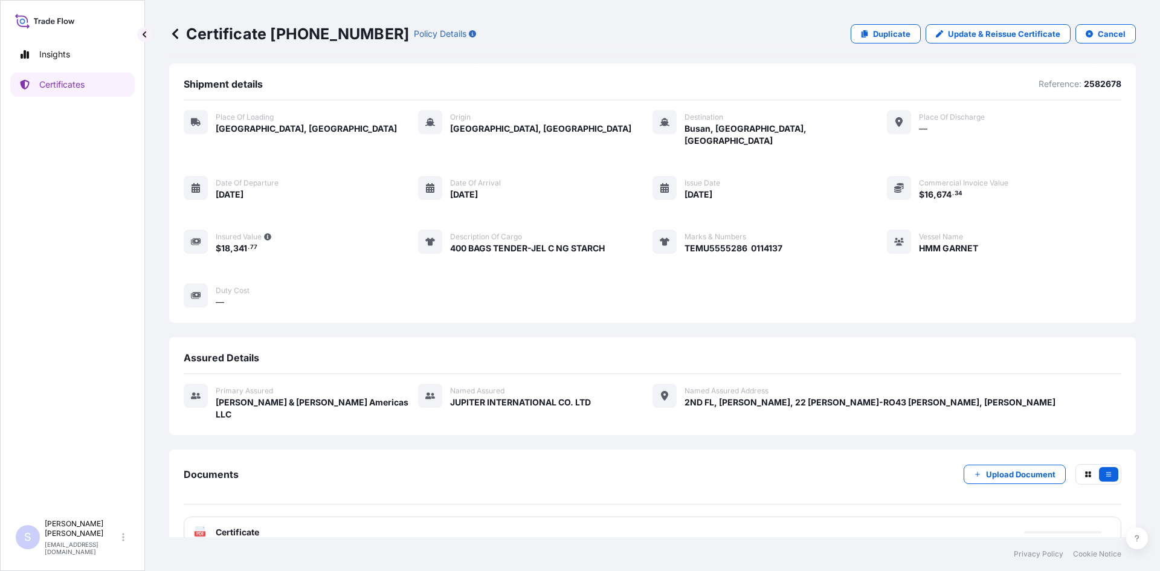
scroll to position [5, 0]
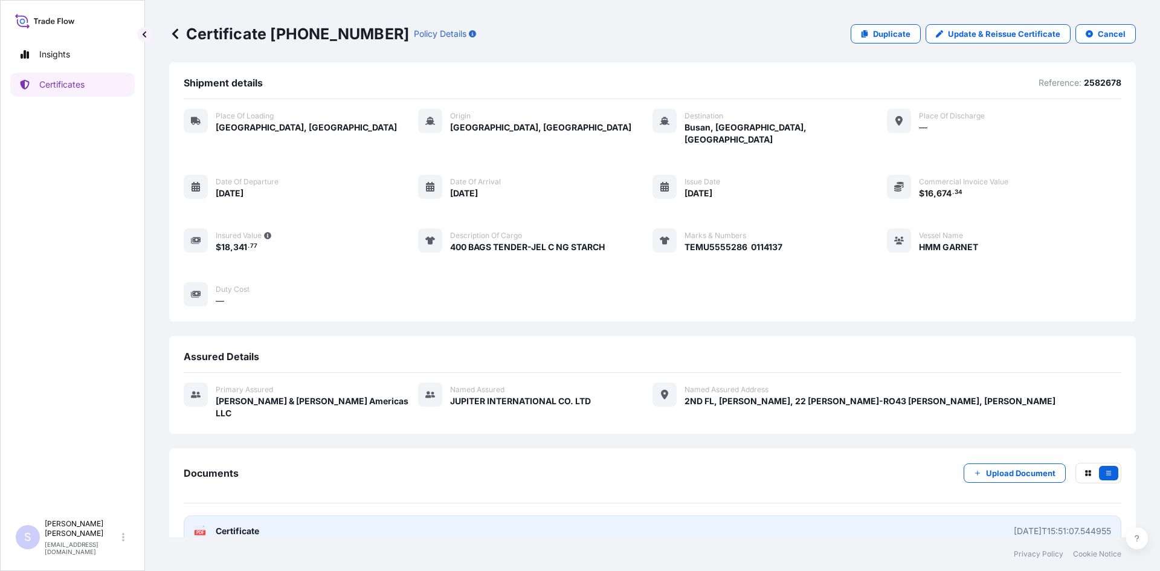
click at [198, 530] on rect at bounding box center [200, 532] width 11 height 5
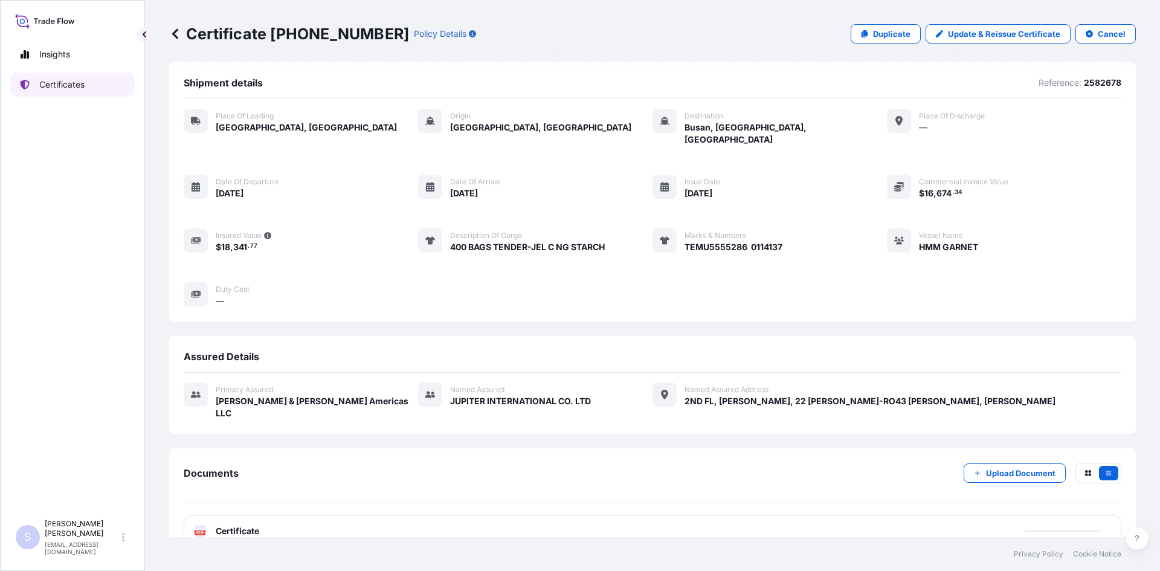
click at [80, 90] on p "Certificates" at bounding box center [61, 85] width 45 height 12
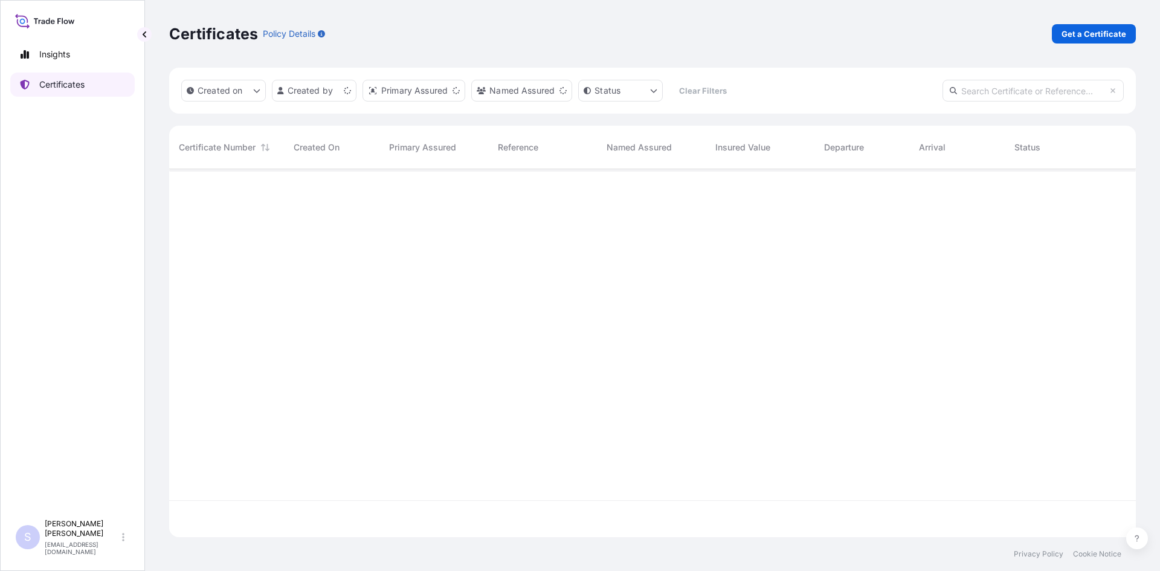
scroll to position [366, 958]
click at [1110, 19] on div "Certificates Policy Details Get a Certificate" at bounding box center [652, 34] width 967 height 68
click at [1106, 32] on p "Get a Certificate" at bounding box center [1094, 34] width 65 height 12
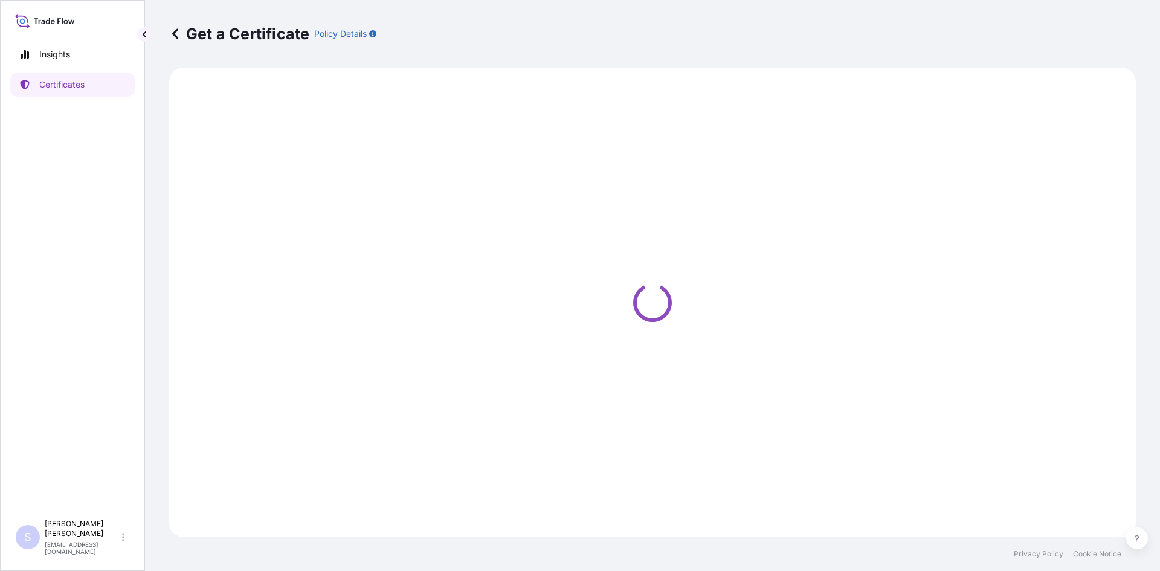
select select "Sea"
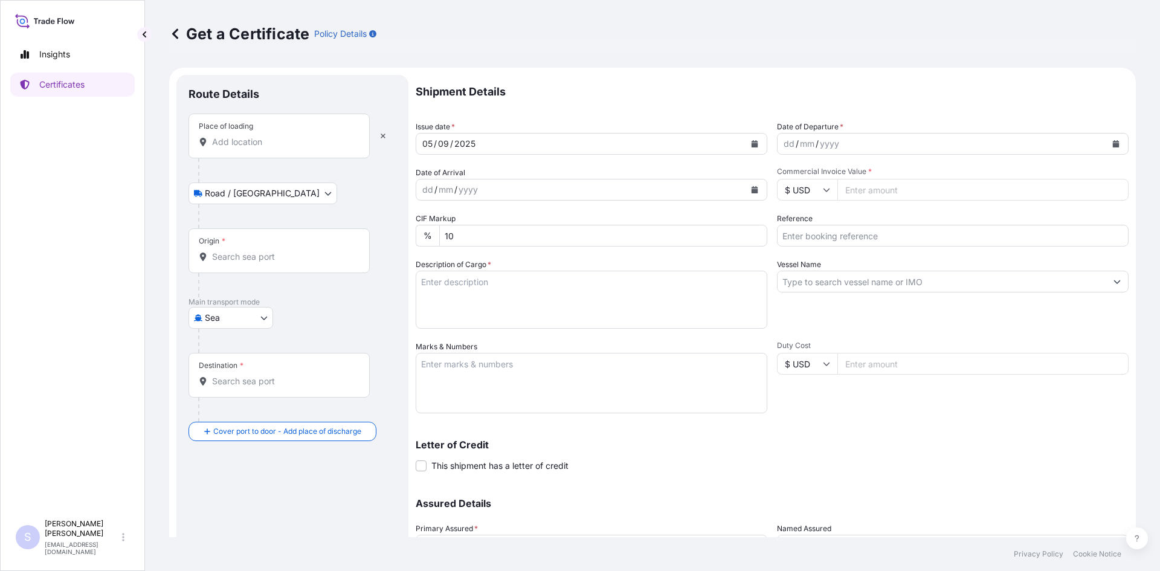
click at [253, 145] on input "Place of loading" at bounding box center [283, 142] width 143 height 12
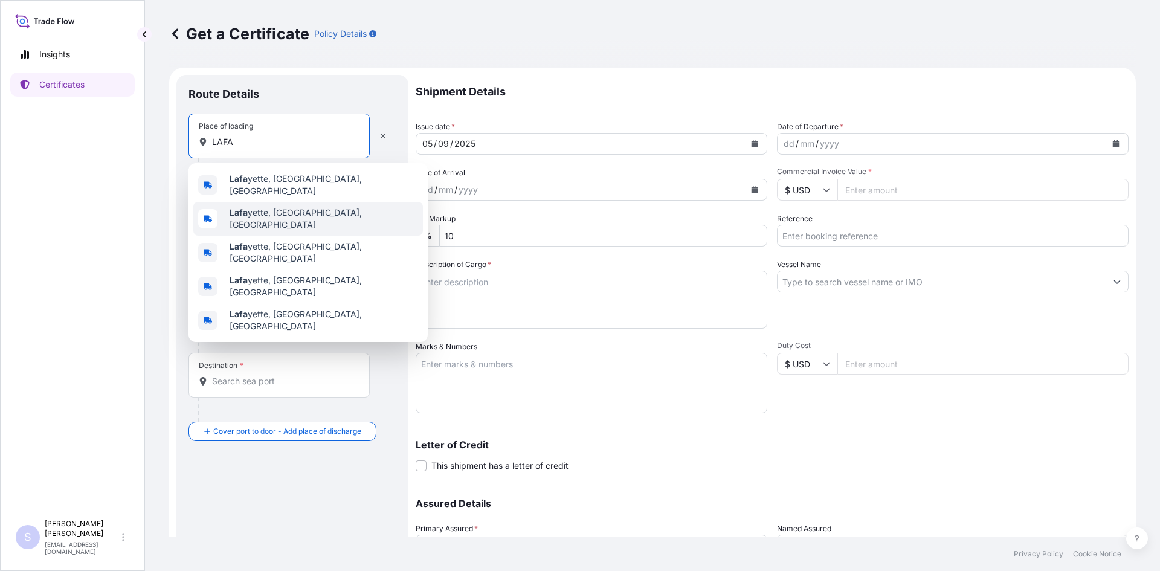
click at [284, 216] on span "[PERSON_NAME], [GEOGRAPHIC_DATA], [GEOGRAPHIC_DATA]" at bounding box center [324, 219] width 188 height 24
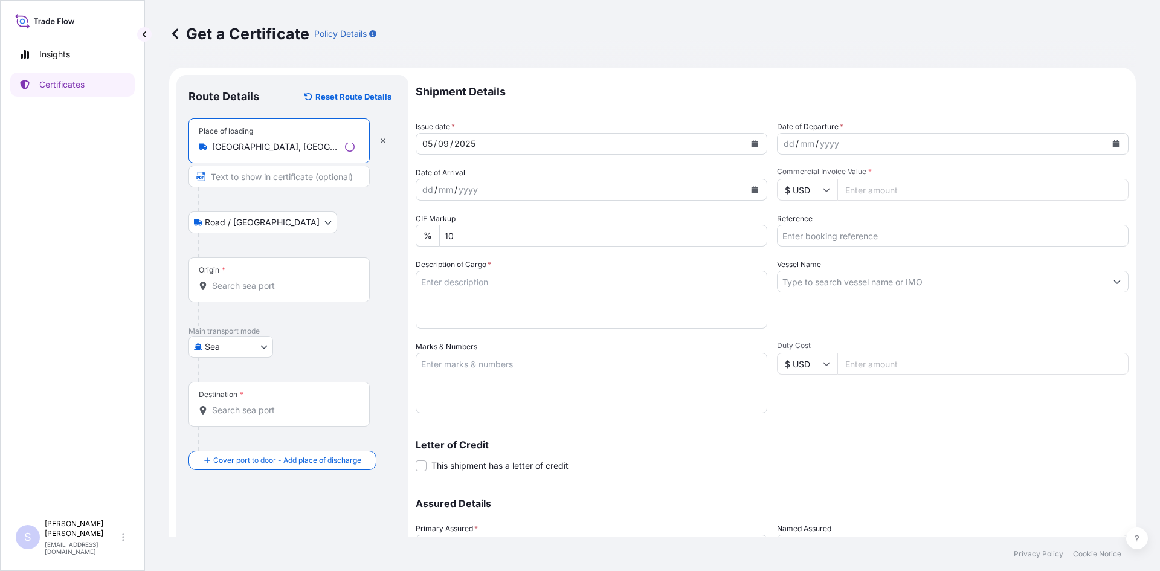
type input "[GEOGRAPHIC_DATA], [GEOGRAPHIC_DATA], [GEOGRAPHIC_DATA]"
click at [268, 281] on input "Origin *" at bounding box center [283, 286] width 143 height 12
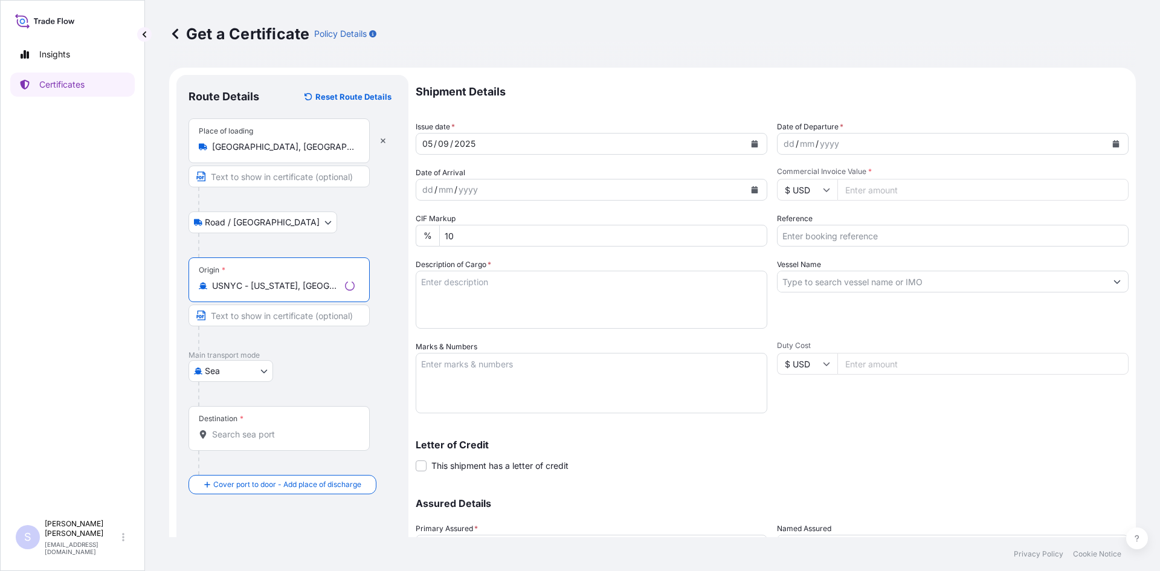
type input "USNYC - [US_STATE], [GEOGRAPHIC_DATA]"
click at [249, 433] on input "Destination *" at bounding box center [283, 434] width 143 height 12
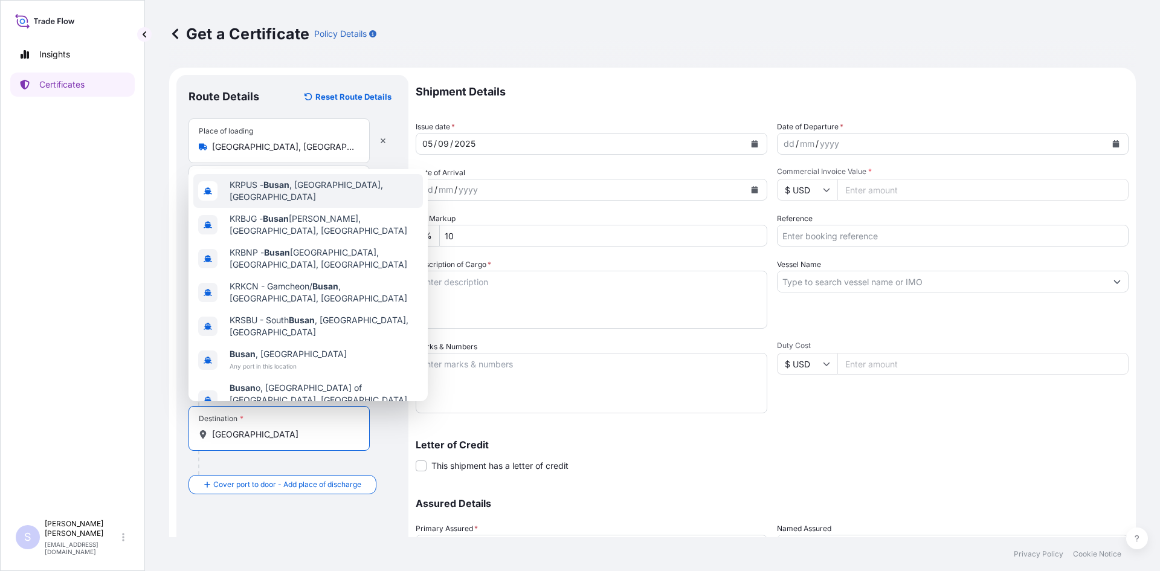
click at [292, 202] on span "KRPUS - [GEOGRAPHIC_DATA] , [GEOGRAPHIC_DATA], [GEOGRAPHIC_DATA]" at bounding box center [324, 191] width 188 height 24
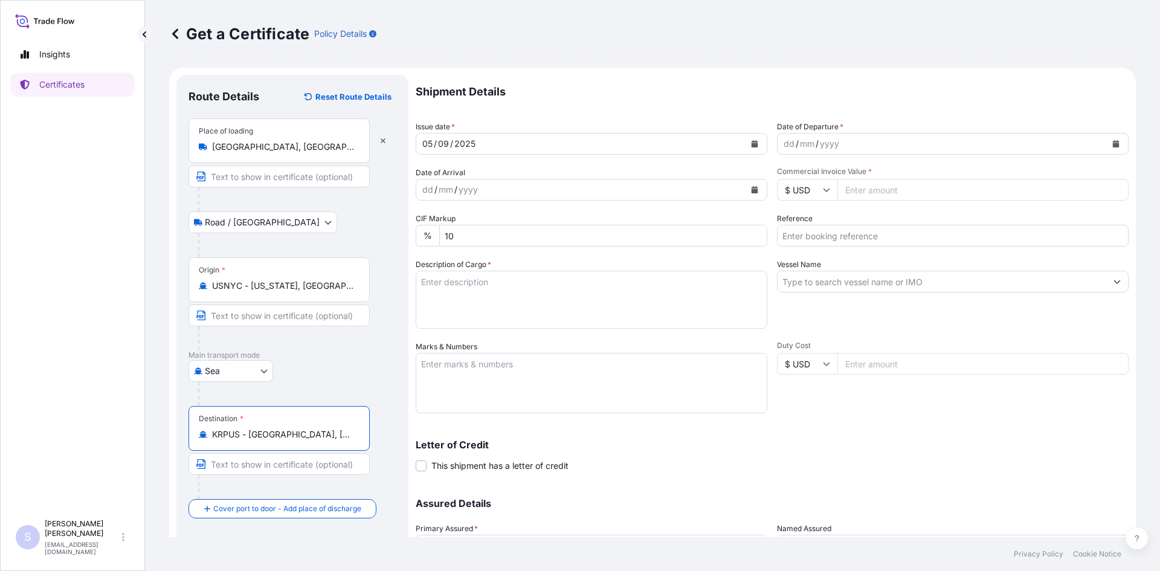
type input "KRPUS - [GEOGRAPHIC_DATA], [GEOGRAPHIC_DATA], [GEOGRAPHIC_DATA]"
click at [1106, 139] on button "Calendar" at bounding box center [1115, 143] width 19 height 19
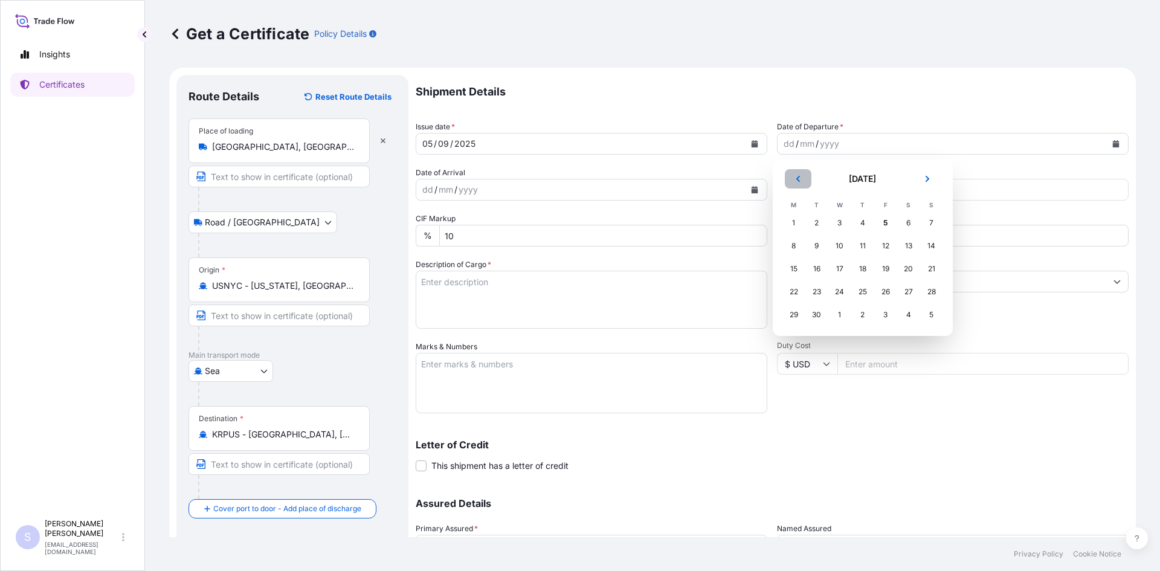
click at [810, 183] on button "Previous" at bounding box center [798, 178] width 27 height 19
click at [889, 320] on div "29" at bounding box center [886, 315] width 22 height 22
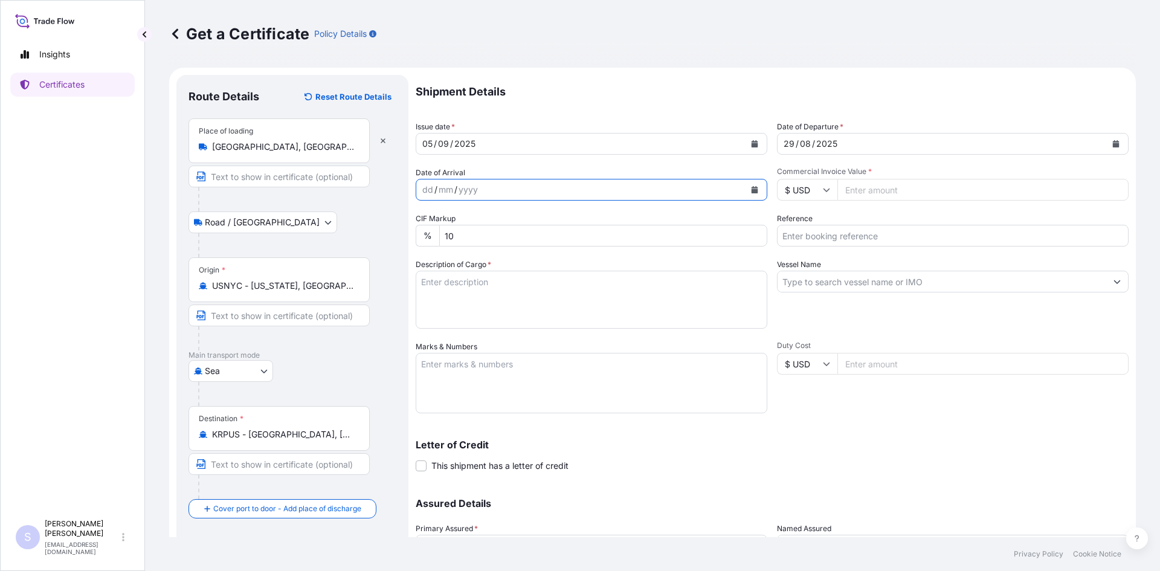
click at [751, 188] on icon "Calendar" at bounding box center [754, 189] width 7 height 7
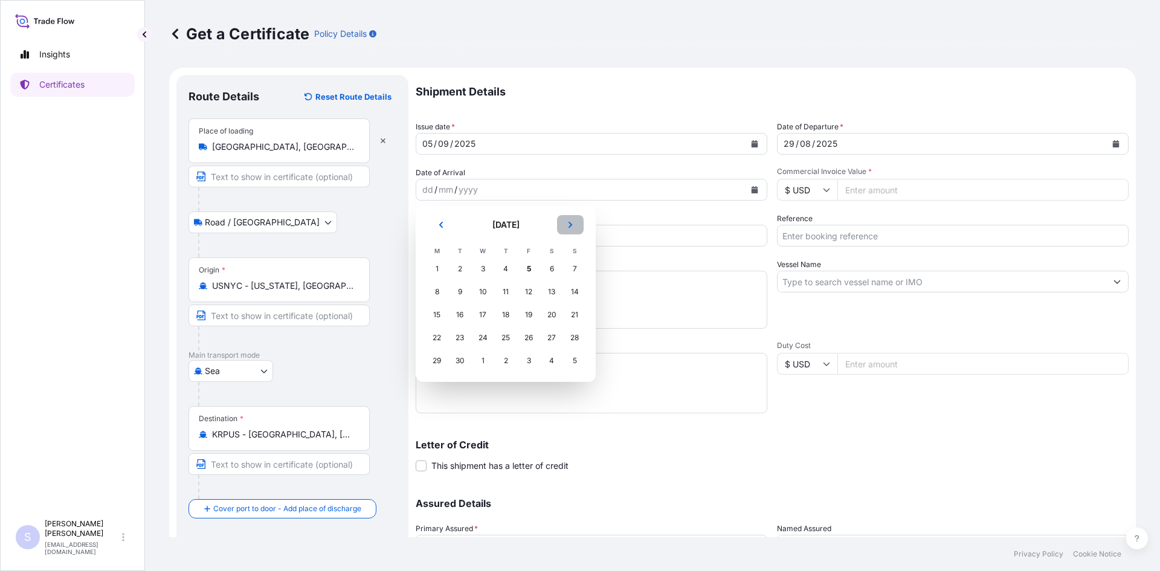
click at [578, 222] on button "Next" at bounding box center [570, 224] width 27 height 19
click at [572, 269] on div "5" at bounding box center [575, 269] width 22 height 22
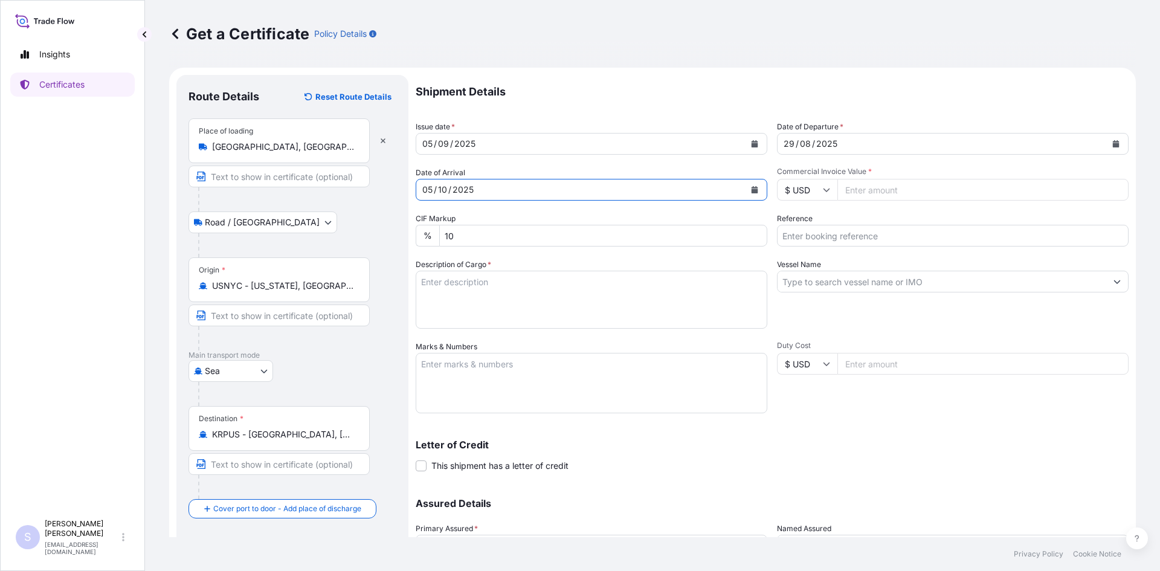
click at [866, 188] on input "Commercial Invoice Value *" at bounding box center [982, 190] width 291 height 22
type input "26468.69"
type input "2582671"
type textarea "850 BAGS KOL GUARD 7467 NG STARCH"
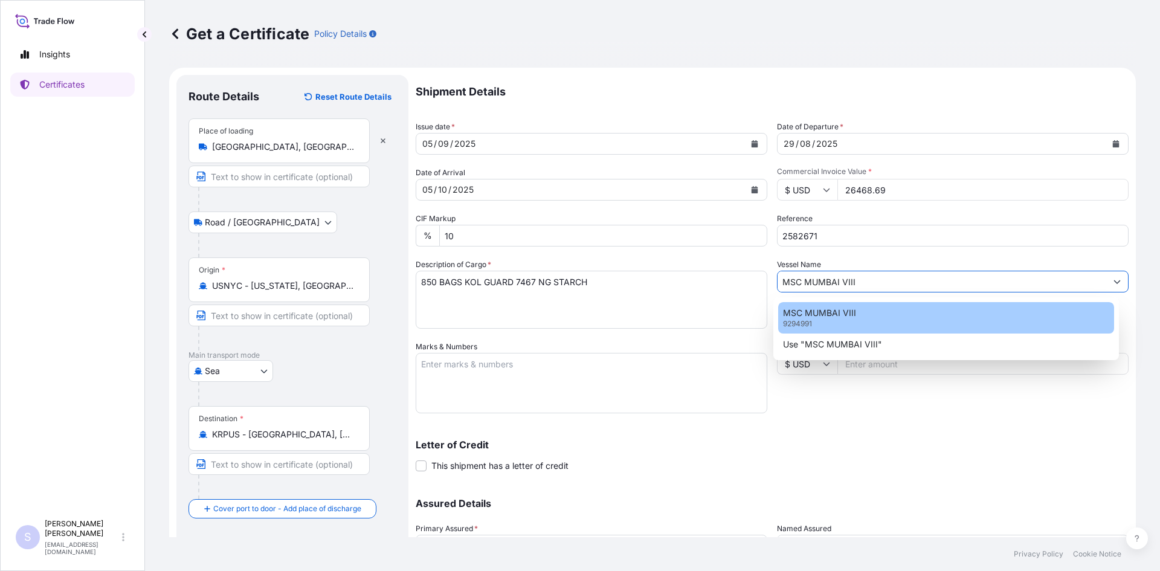
click at [834, 319] on div "MSC MUMBAI VIII 9294991" at bounding box center [946, 317] width 337 height 31
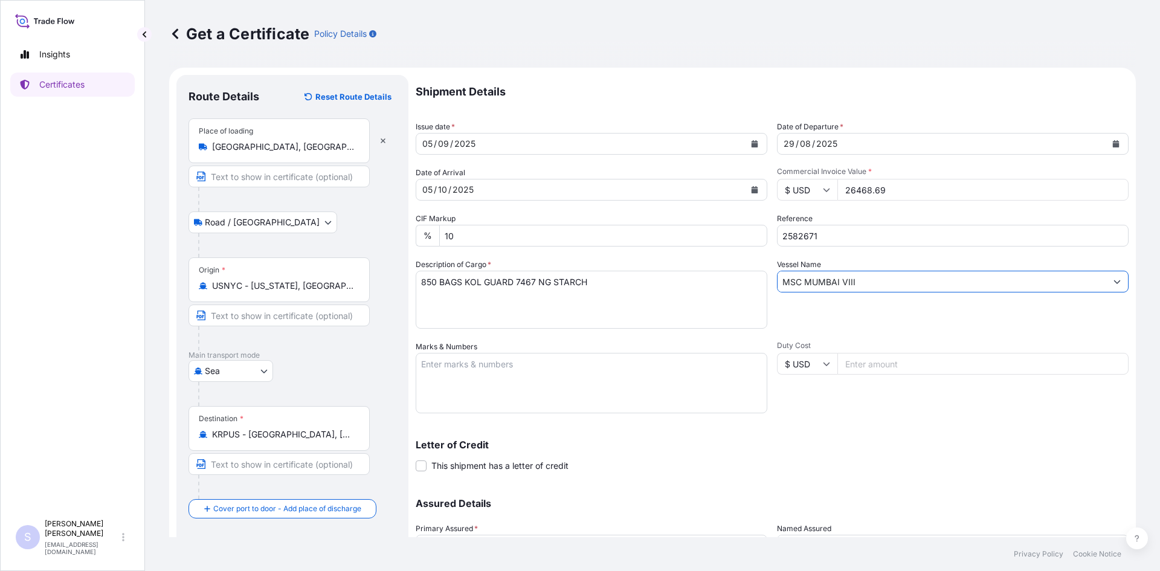
type input "MSC MUMBAI VIII"
click at [662, 372] on textarea "Marks & Numbers" at bounding box center [592, 383] width 352 height 60
type textarea "TCNU4562362 0104707"
click at [804, 422] on div "Shipment Details Issue date * [DATE] Date of Departure * [DATE] Date of Arrival…" at bounding box center [772, 340] width 713 height 530
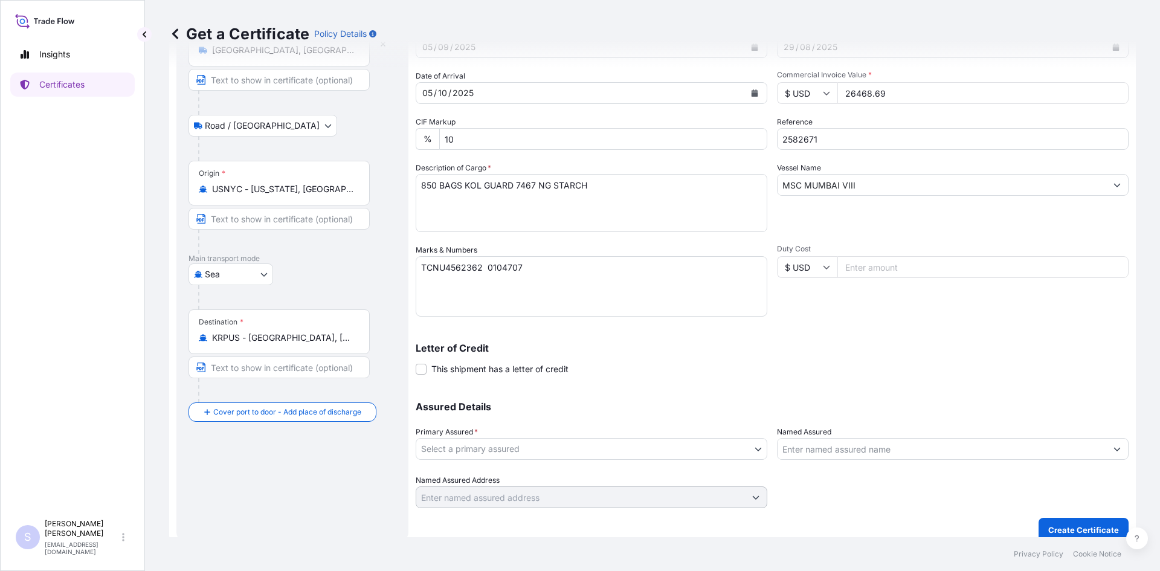
scroll to position [109, 0]
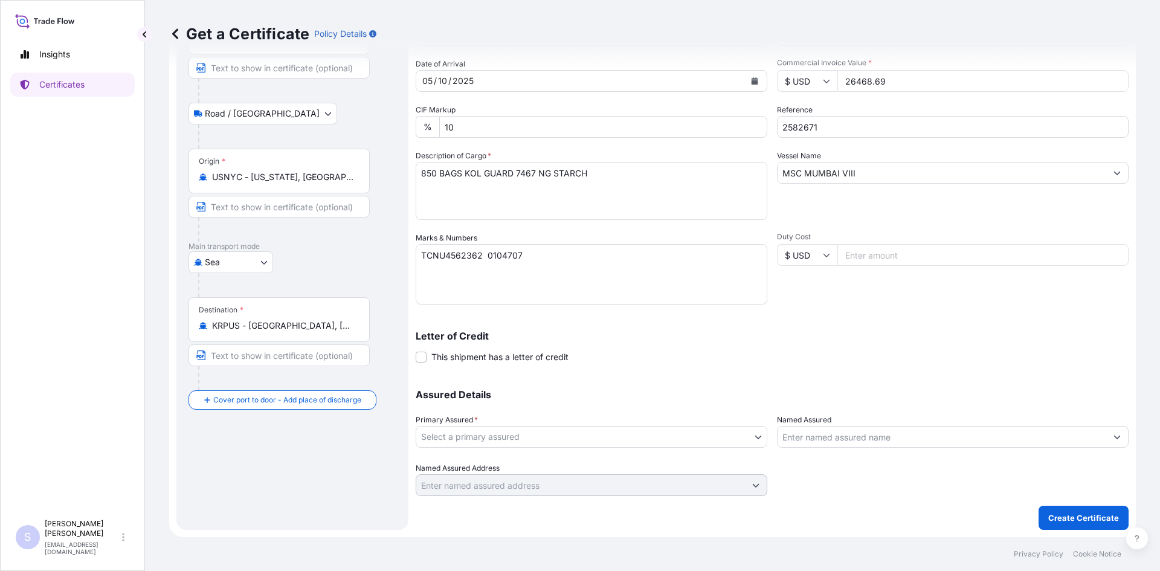
click at [556, 446] on body "Insights Certificates S [PERSON_NAME] [EMAIL_ADDRESS][DOMAIN_NAME] Get a Certif…" at bounding box center [580, 285] width 1160 height 571
click at [553, 456] on div "[PERSON_NAME] & [PERSON_NAME] Americas LLC" at bounding box center [589, 468] width 347 height 31
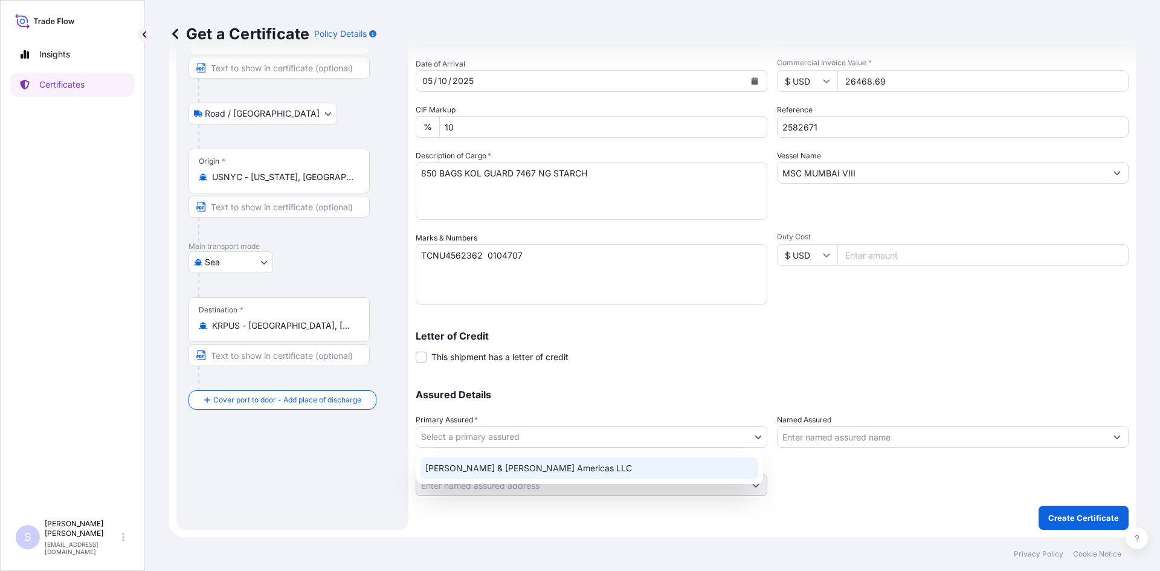
click at [549, 466] on div "[PERSON_NAME] & [PERSON_NAME] Americas LLC" at bounding box center [589, 468] width 338 height 22
select select "31658"
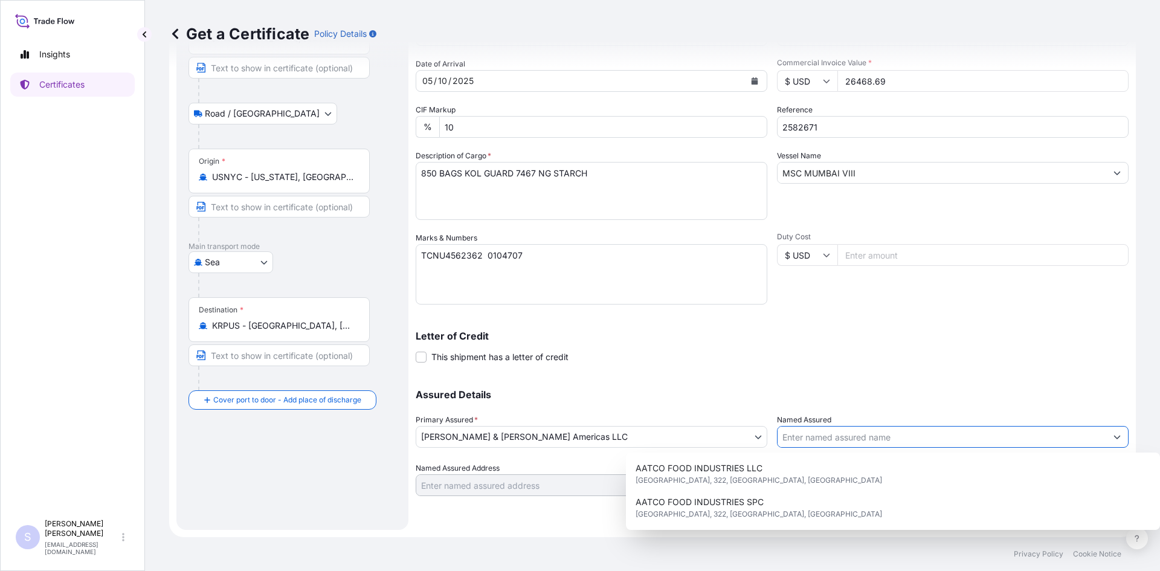
click at [807, 441] on input "Named Assured" at bounding box center [942, 437] width 329 height 22
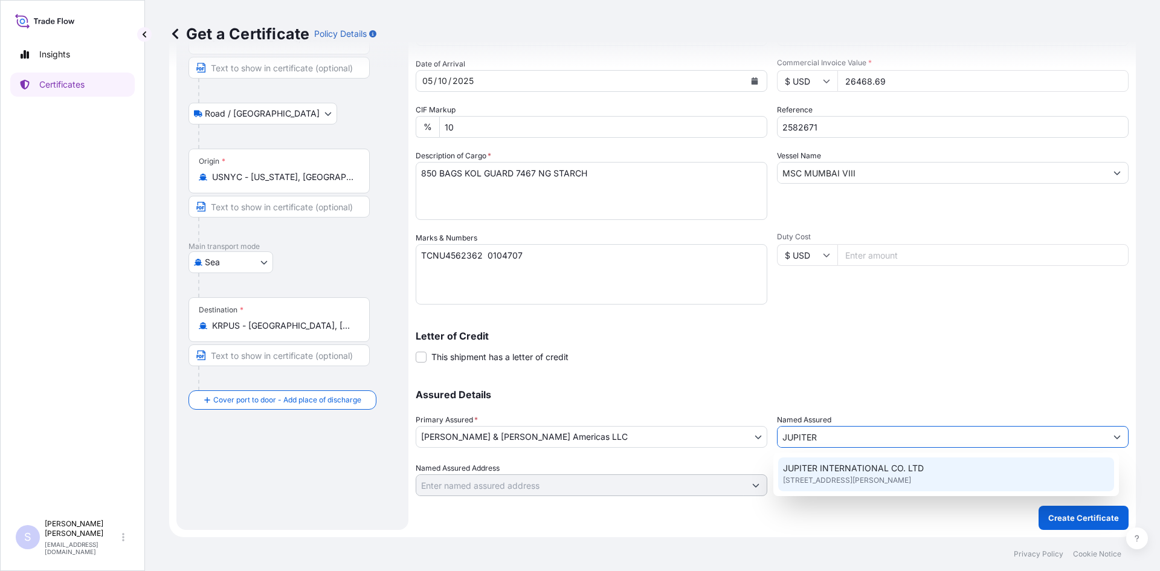
click at [822, 498] on div "Shipment Details Issue date * [DATE] Date of Departure * [DATE] Date of Arrival…" at bounding box center [772, 248] width 713 height 564
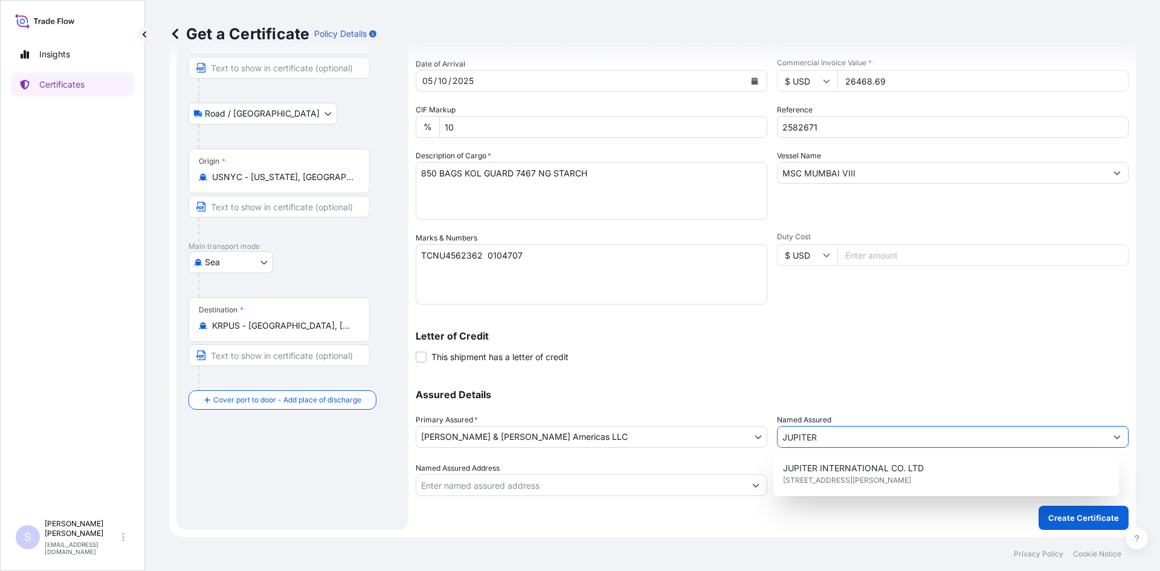
click at [833, 443] on input "JUPITER" at bounding box center [942, 437] width 329 height 22
click at [831, 475] on span "[STREET_ADDRESS][PERSON_NAME]" at bounding box center [847, 480] width 128 height 12
type input "JUPITER INTERNATIONAL CO. LTD"
type input "2ND FL, [PERSON_NAME], 22 [PERSON_NAME]-RO43 [PERSON_NAME], [PERSON_NAME]"
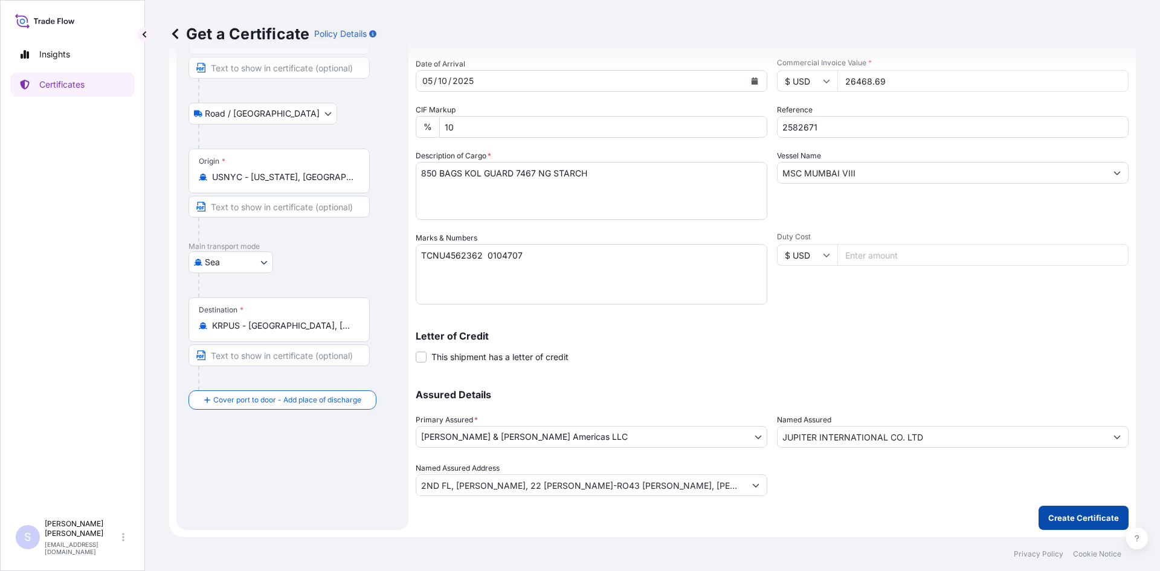
click at [1058, 515] on p "Create Certificate" at bounding box center [1083, 518] width 71 height 12
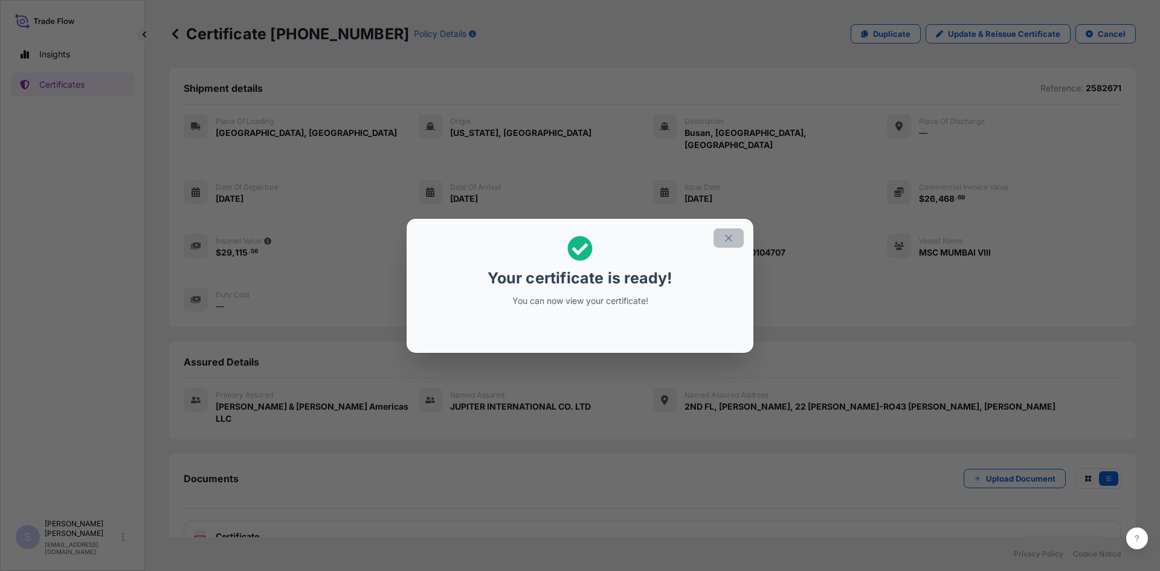
click at [730, 243] on icon "button" at bounding box center [728, 238] width 11 height 11
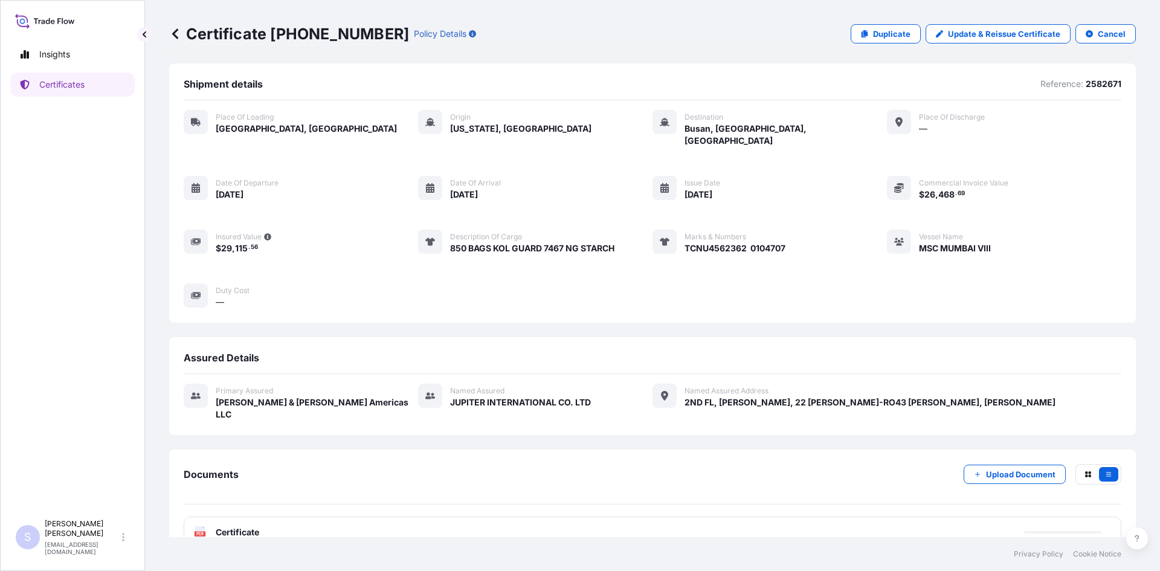
scroll to position [5, 0]
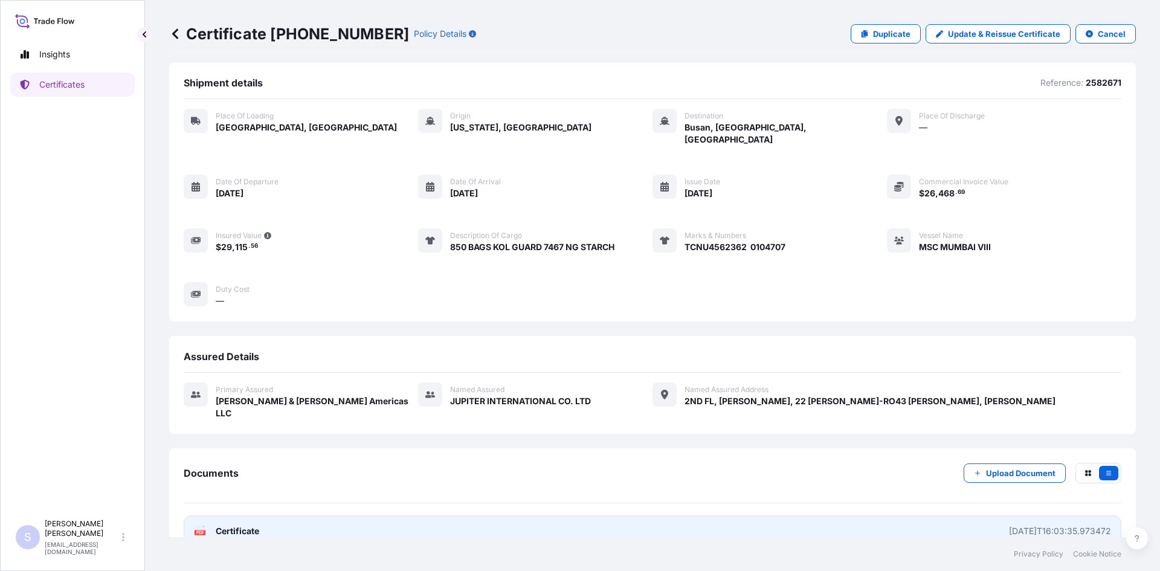
click at [200, 530] on text "PDF" at bounding box center [200, 532] width 8 height 4
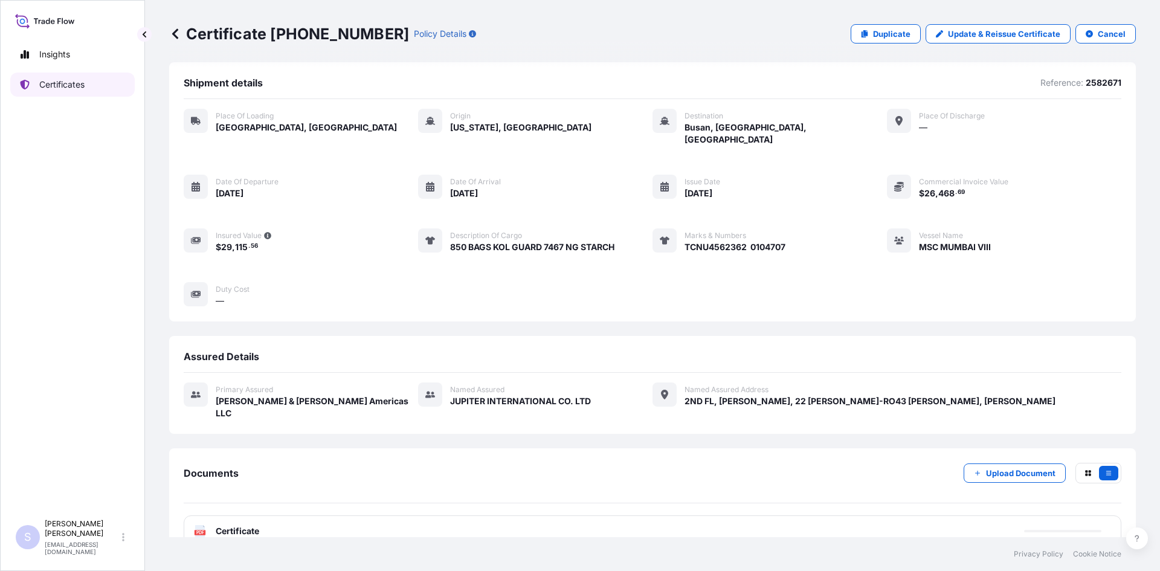
click at [88, 77] on link "Certificates" at bounding box center [72, 84] width 124 height 24
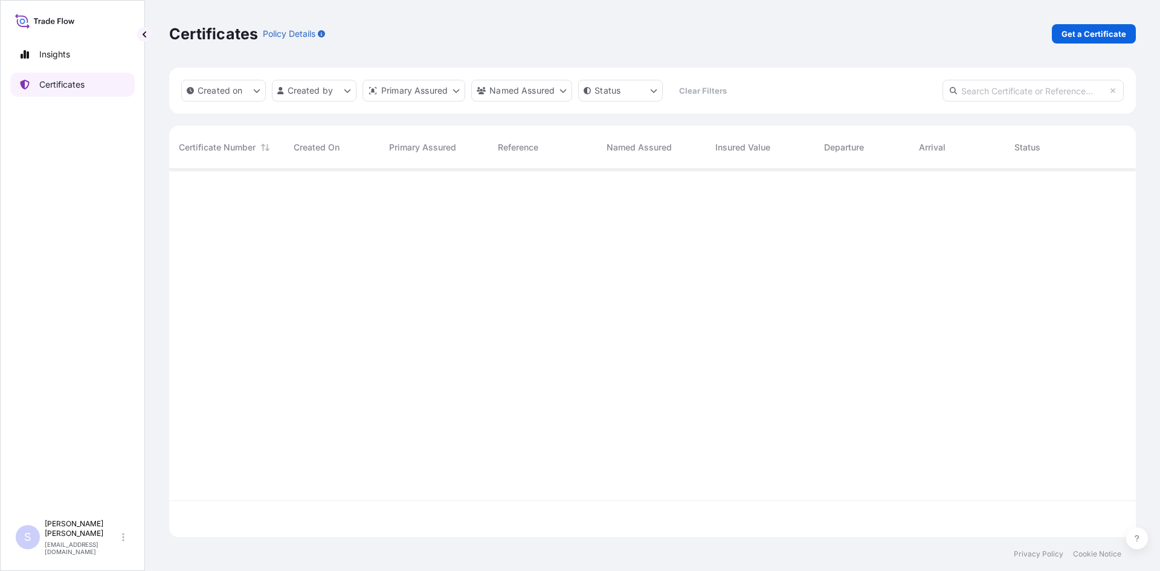
scroll to position [366, 958]
click at [1074, 36] on p "Get a Certificate" at bounding box center [1094, 34] width 65 height 12
select select "Sea"
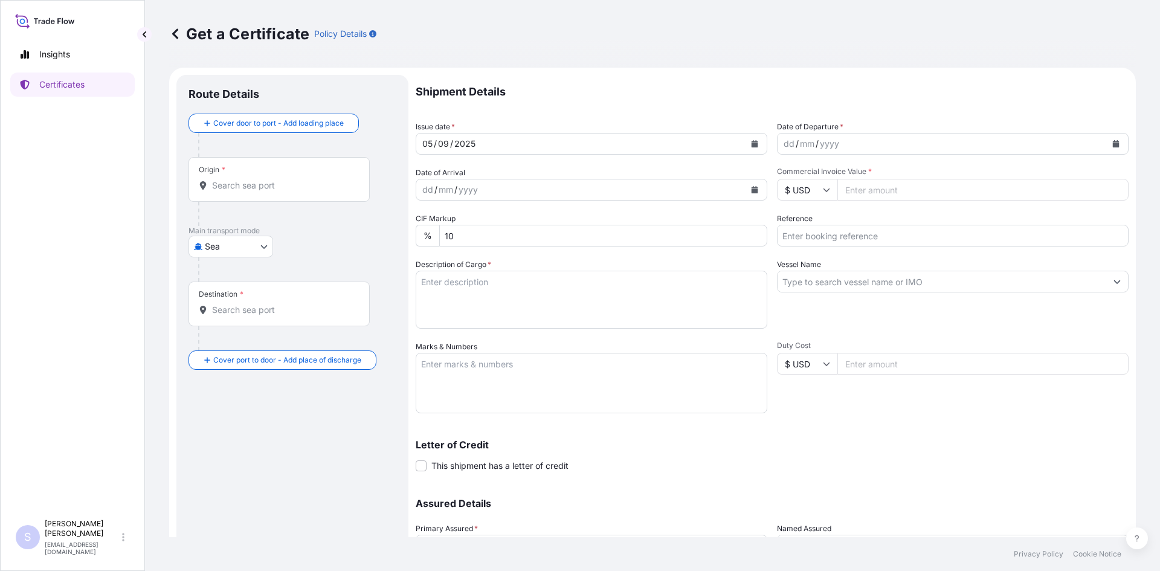
click at [322, 111] on div "Route Details" at bounding box center [292, 100] width 208 height 27
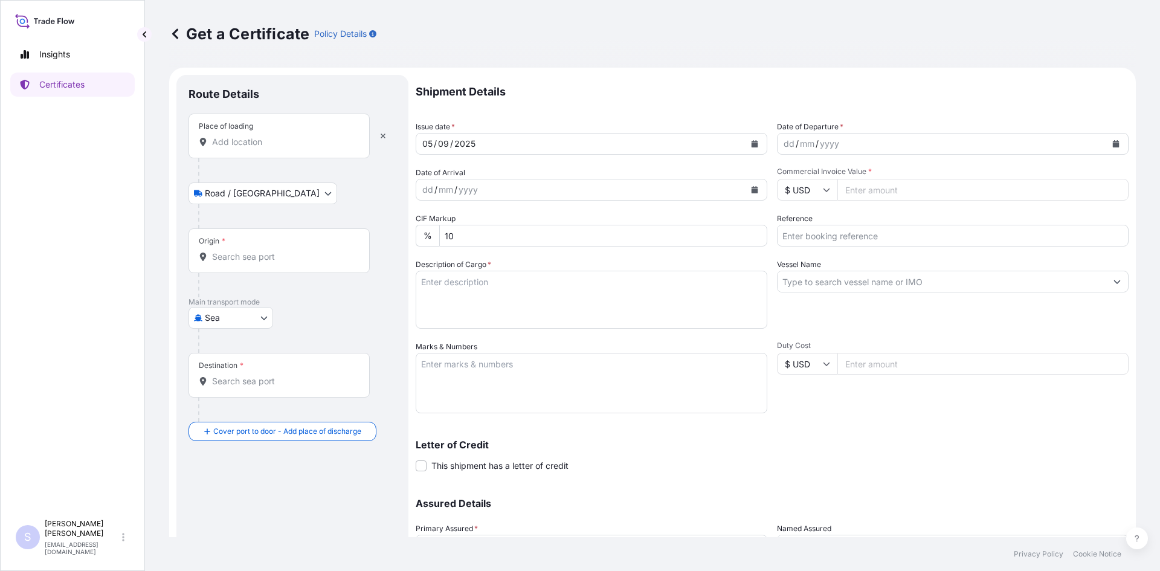
click at [271, 150] on div "Place of loading" at bounding box center [278, 136] width 181 height 45
click at [271, 148] on input "Place of loading" at bounding box center [283, 142] width 143 height 12
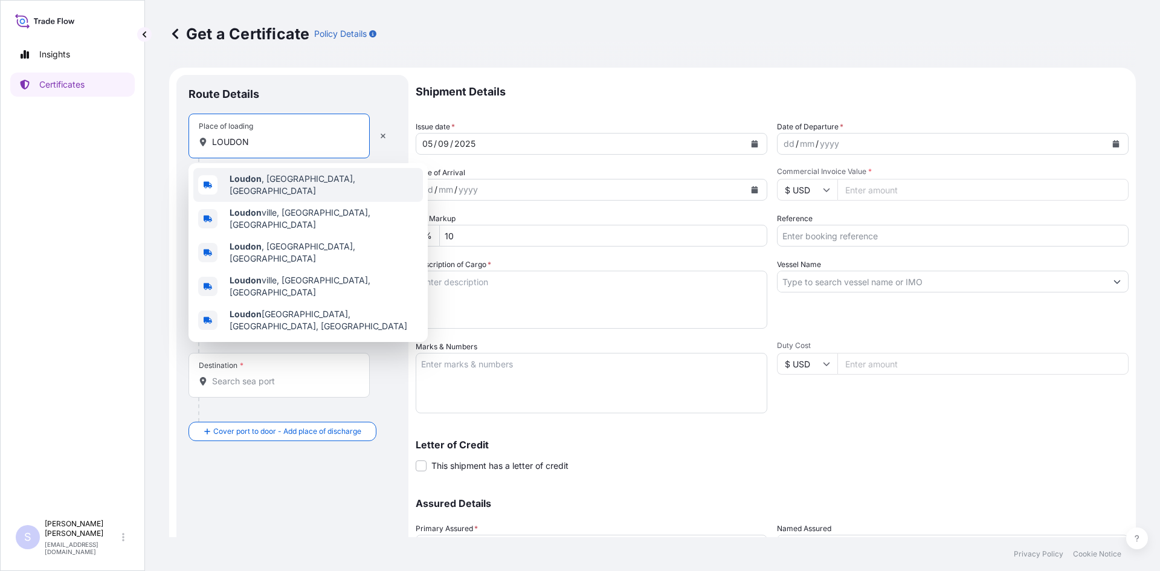
click at [268, 176] on div "[GEOGRAPHIC_DATA] , [GEOGRAPHIC_DATA], [GEOGRAPHIC_DATA]" at bounding box center [308, 185] width 230 height 34
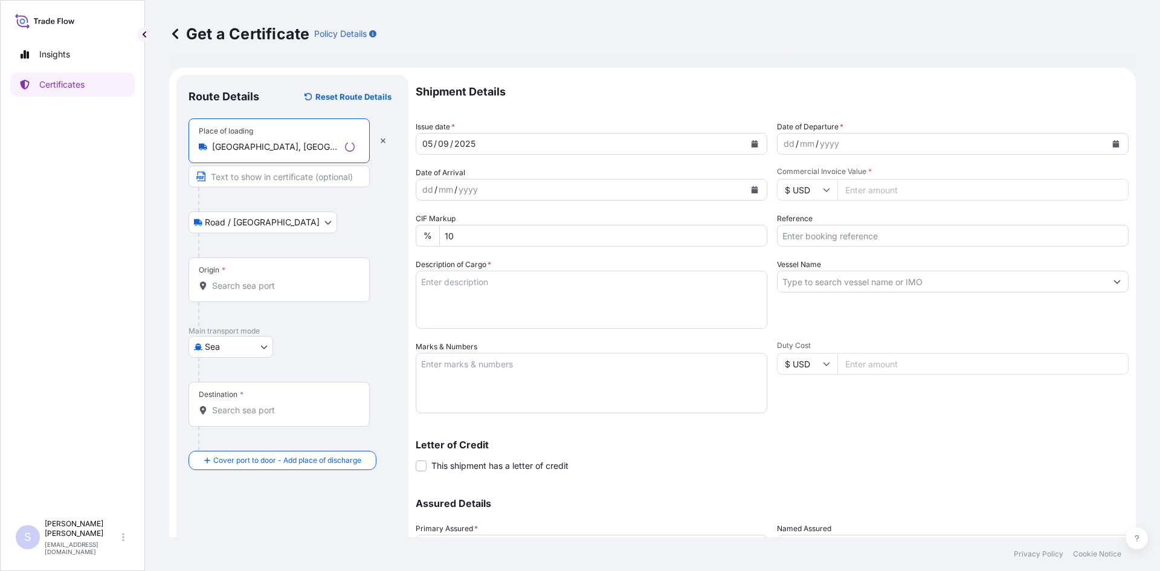
type input "[GEOGRAPHIC_DATA], [GEOGRAPHIC_DATA], [GEOGRAPHIC_DATA]"
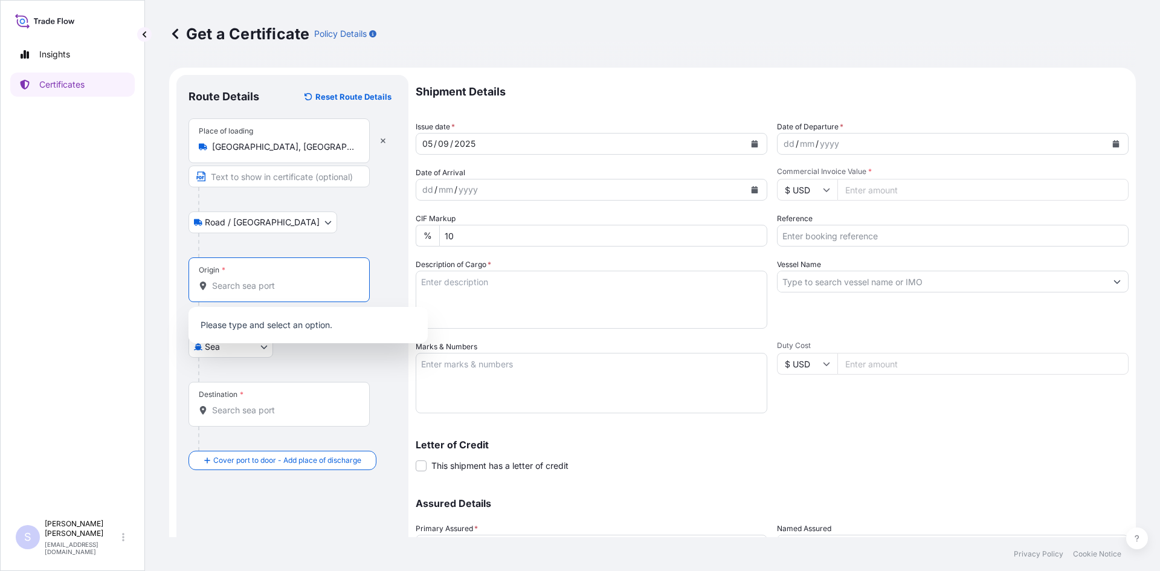
click at [279, 288] on input "Origin *" at bounding box center [283, 286] width 143 height 12
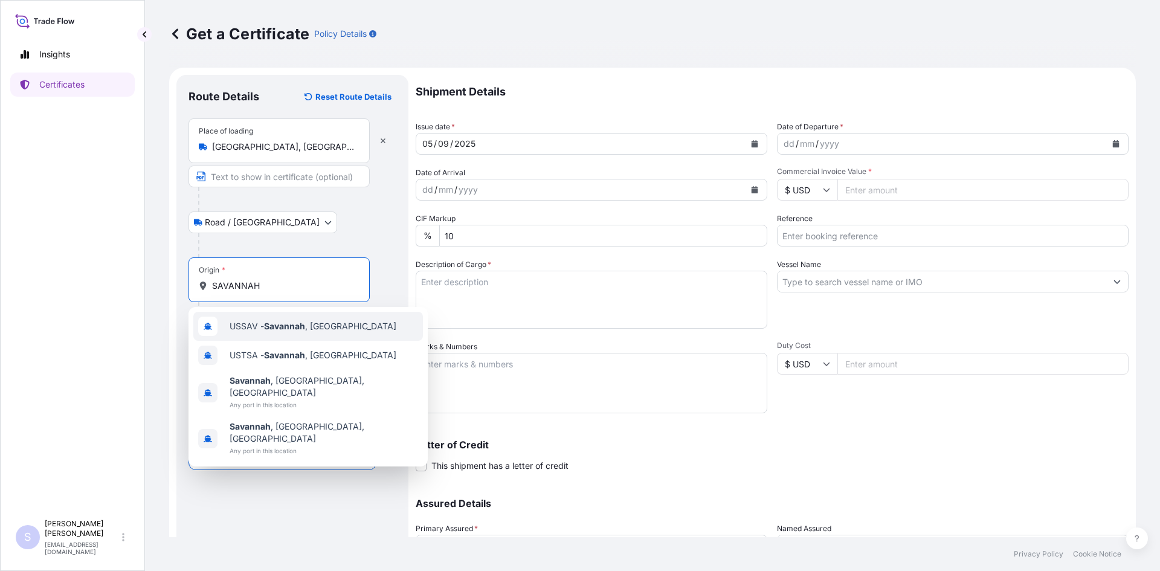
click at [277, 315] on div "USSAV - [GEOGRAPHIC_DATA] , [GEOGRAPHIC_DATA]" at bounding box center [308, 326] width 230 height 29
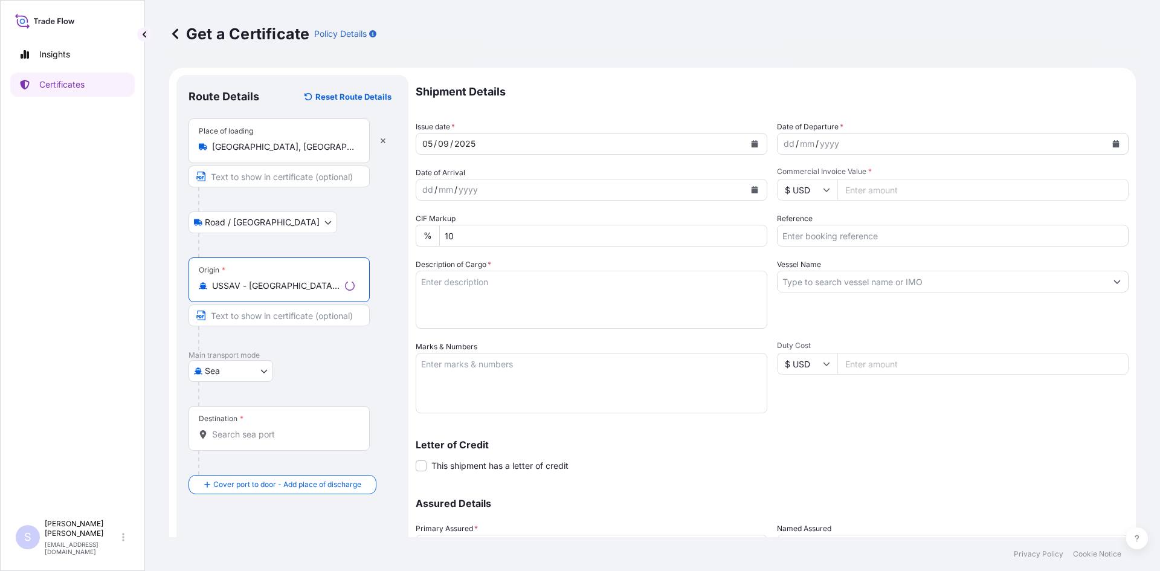
type input "USSAV - [GEOGRAPHIC_DATA], [GEOGRAPHIC_DATA]"
click at [265, 438] on input "Destination *" at bounding box center [283, 434] width 143 height 12
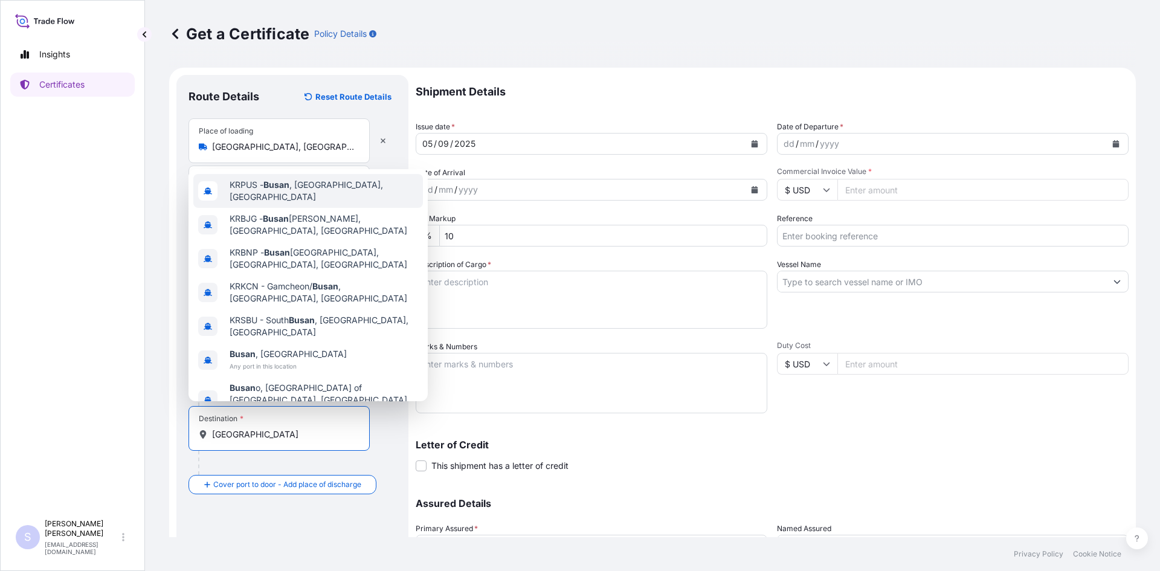
click at [304, 188] on div "KRPUS - [GEOGRAPHIC_DATA] , [GEOGRAPHIC_DATA], [GEOGRAPHIC_DATA]" at bounding box center [308, 191] width 230 height 34
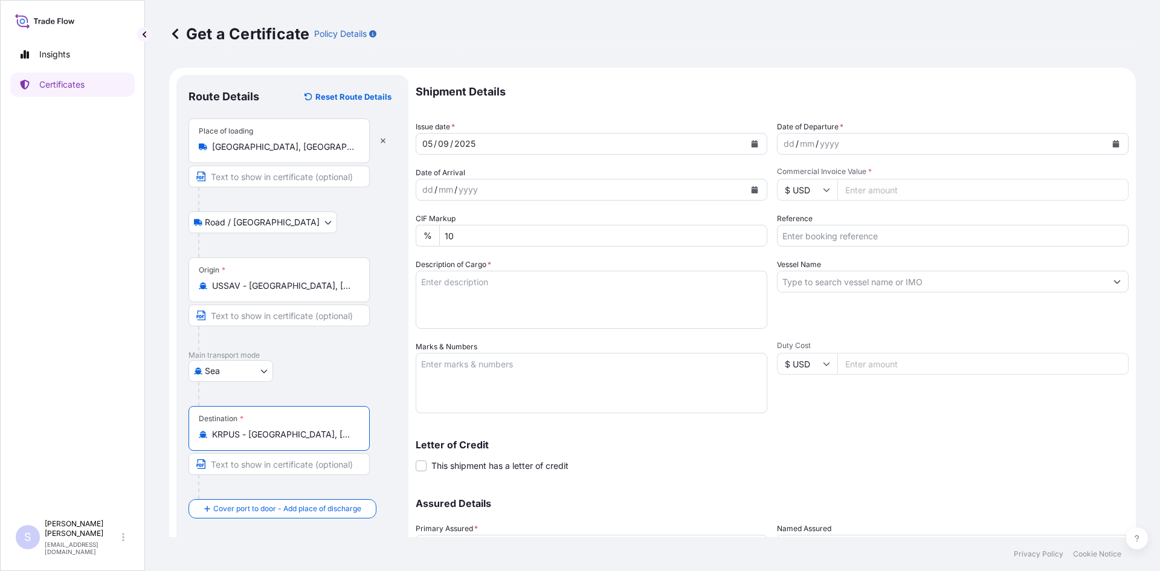
type input "KRPUS - [GEOGRAPHIC_DATA], [GEOGRAPHIC_DATA], [GEOGRAPHIC_DATA]"
click at [1117, 144] on div "dd / mm / yyyy" at bounding box center [953, 144] width 352 height 22
click at [1112, 146] on button "Calendar" at bounding box center [1115, 143] width 19 height 19
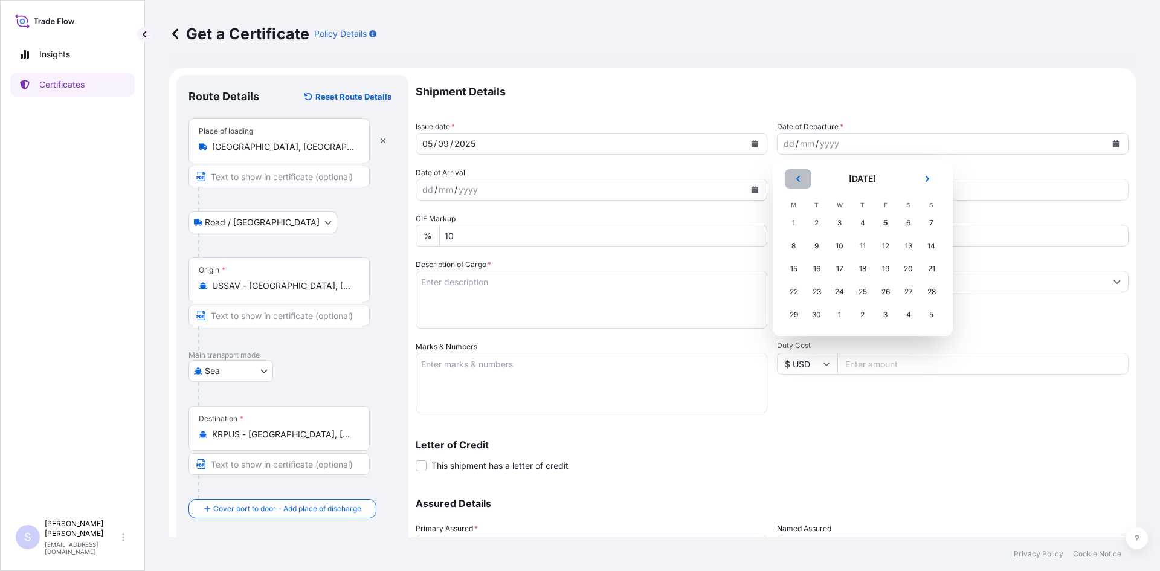
click at [797, 179] on icon "Previous" at bounding box center [797, 178] width 7 height 7
click at [909, 317] on div "30" at bounding box center [909, 315] width 22 height 22
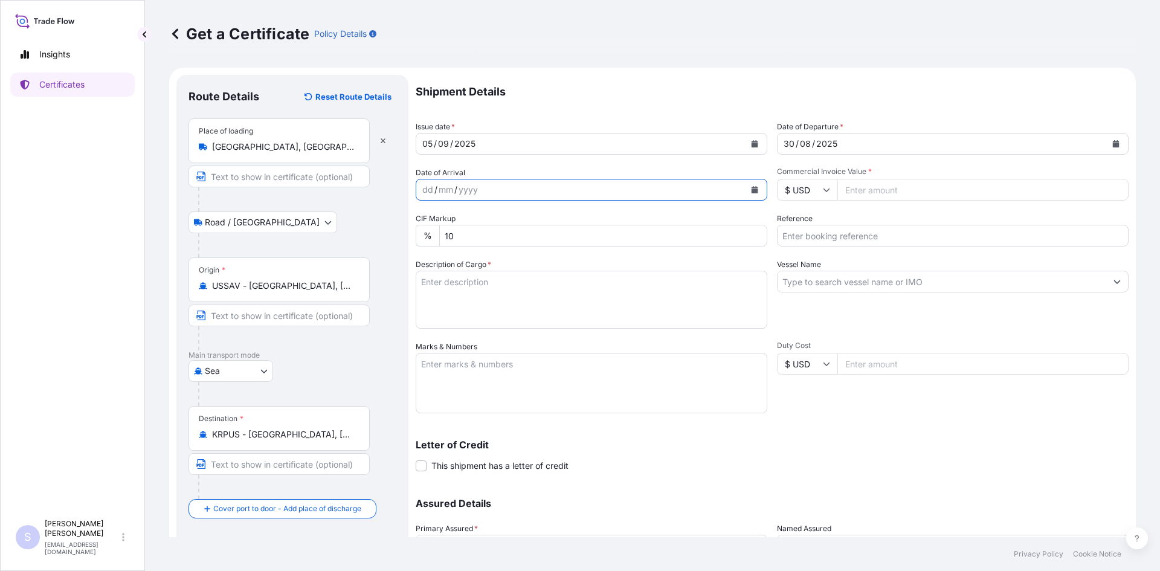
click at [755, 189] on button "Calendar" at bounding box center [754, 189] width 19 height 19
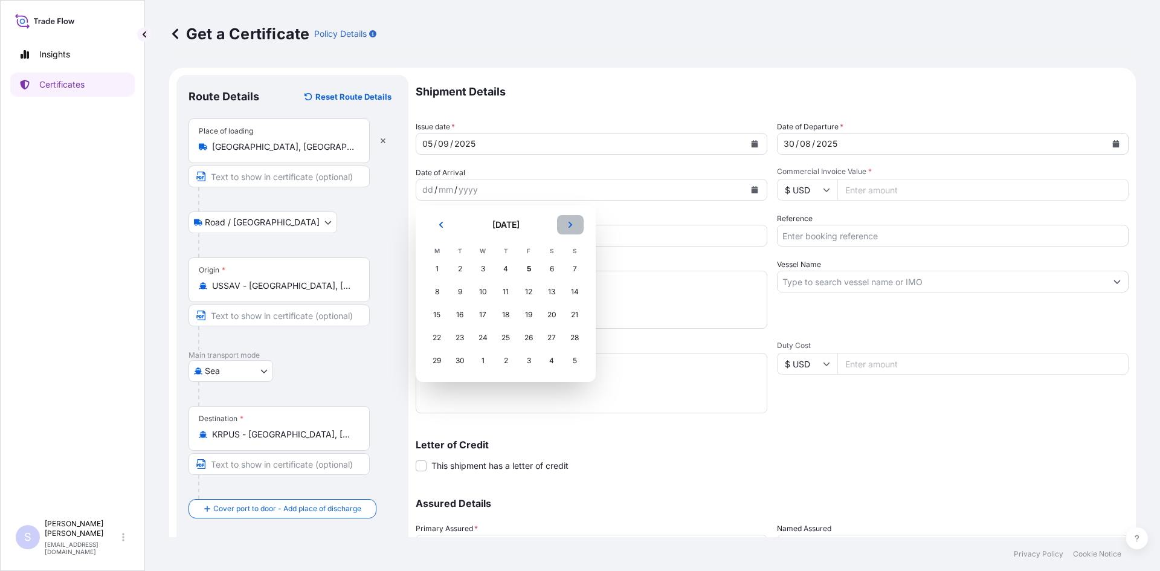
click at [562, 225] on button "Next" at bounding box center [570, 224] width 27 height 19
click at [500, 272] on div "2" at bounding box center [506, 269] width 22 height 22
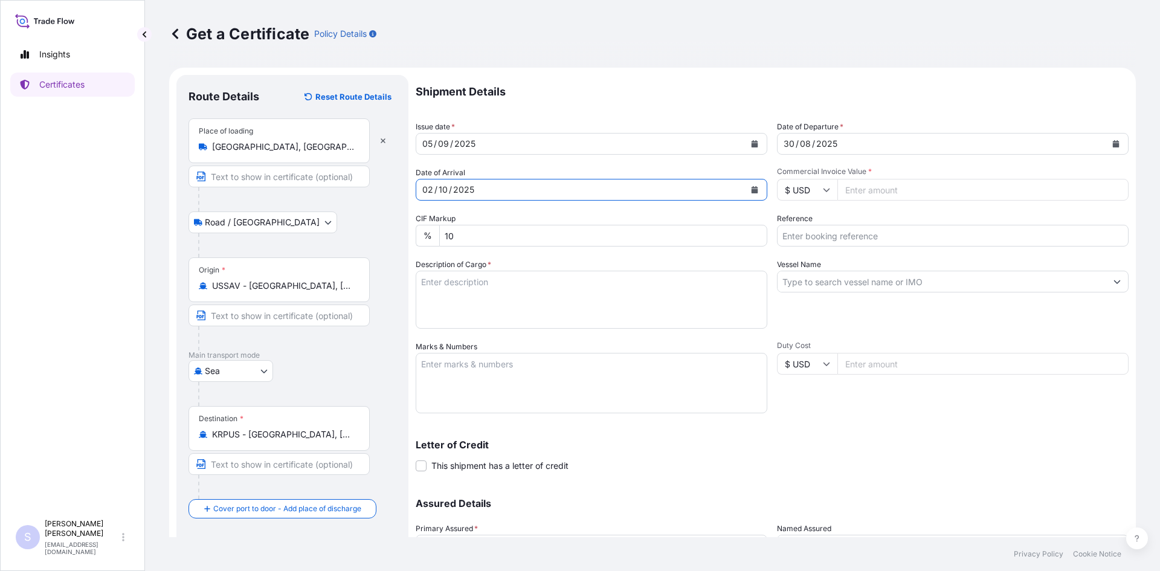
click at [878, 185] on input "Commercial Invoice Value *" at bounding box center [982, 190] width 291 height 22
type input "23886"
type input "2579719"
type textarea "18 BAGS KRYSTAR 300 CRYSTALLINE FRUCTOSE"
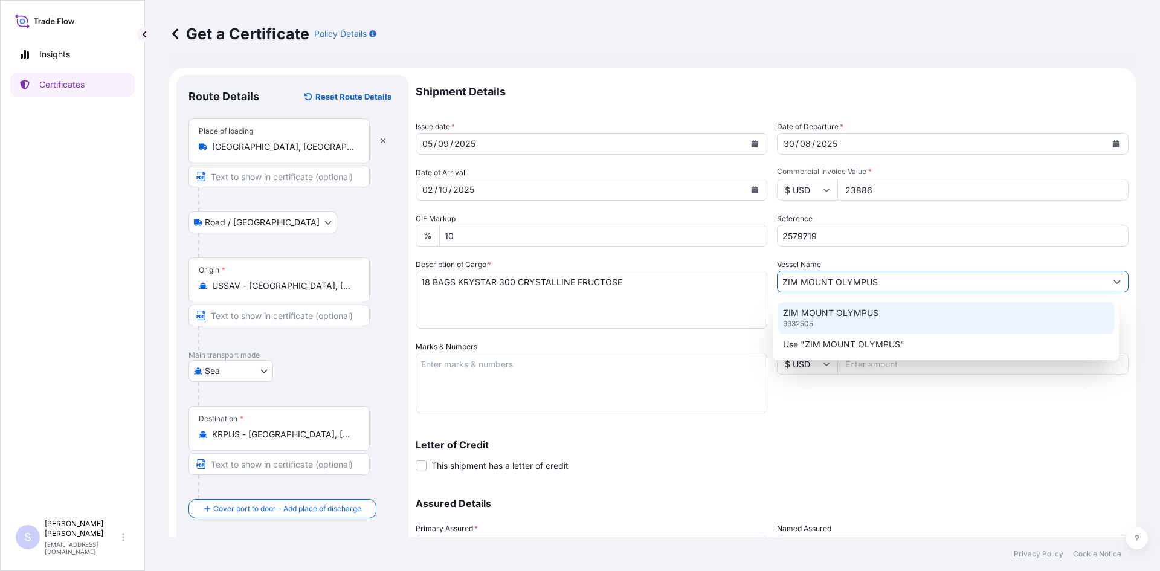
click at [795, 312] on p "ZIM MOUNT OLYMPUS" at bounding box center [830, 313] width 95 height 12
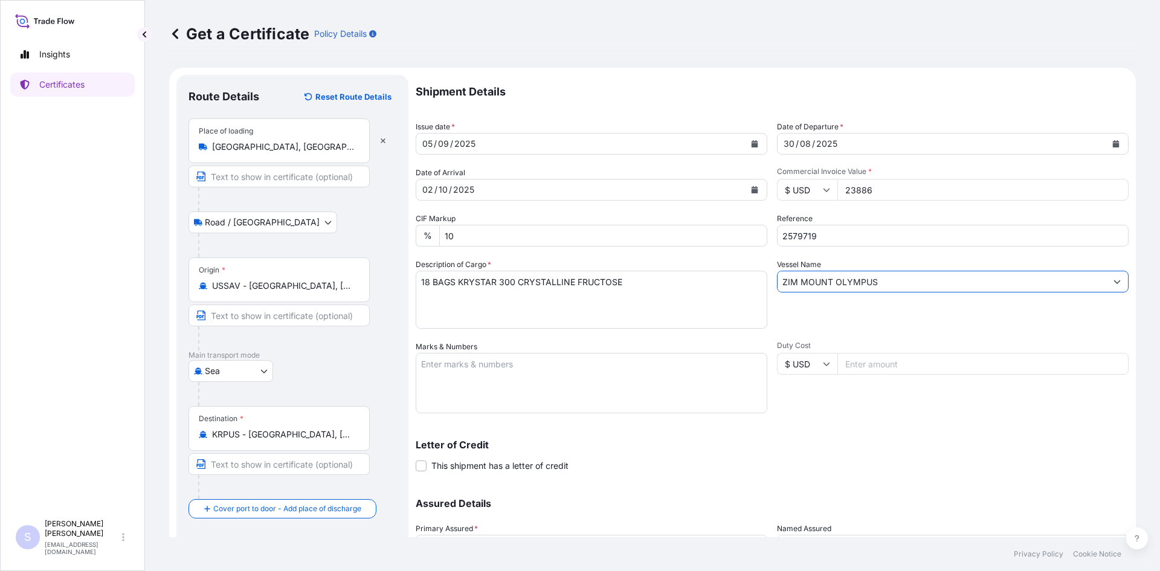
type input "ZIM MOUNT OLYMPUS"
click at [547, 375] on textarea "Marks & Numbers" at bounding box center [592, 383] width 352 height 60
type textarea "BEAU5136595 0113866"
click at [826, 437] on div "Letter of Credit This shipment has a letter of credit Letter of credit * Letter…" at bounding box center [772, 448] width 713 height 47
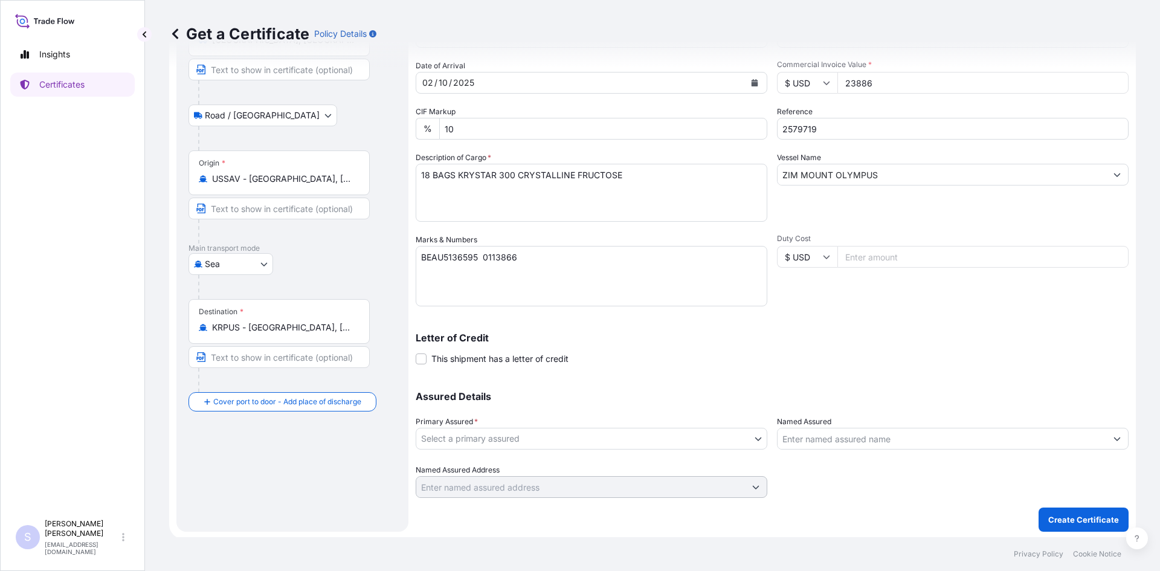
scroll to position [109, 0]
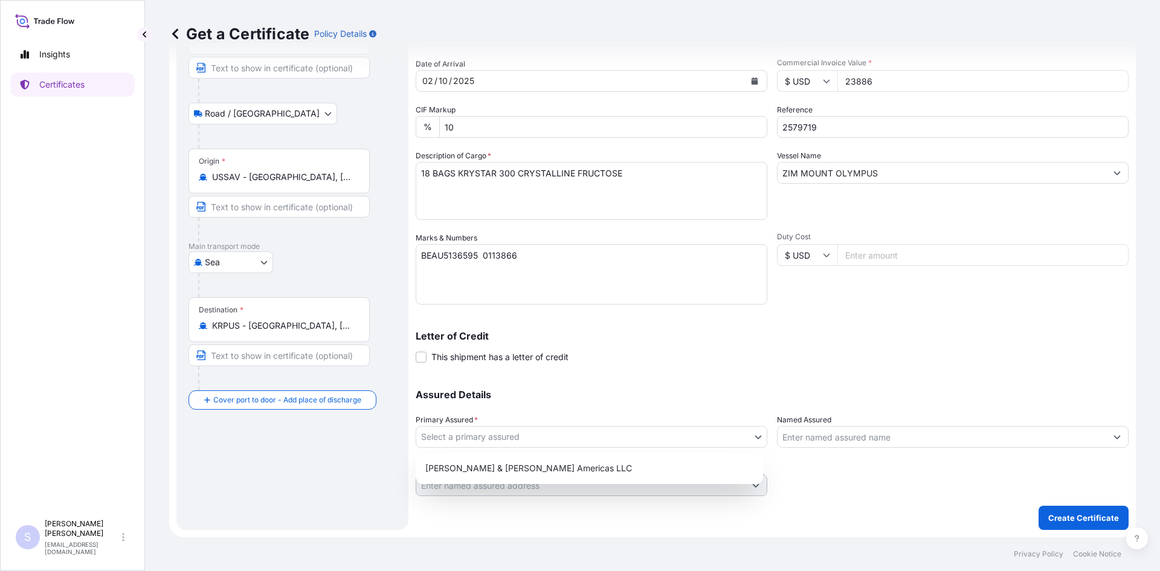
click at [570, 437] on body "Insights Certificates S [PERSON_NAME] [EMAIL_ADDRESS][DOMAIN_NAME] Get a Certif…" at bounding box center [580, 285] width 1160 height 571
click at [552, 466] on div "[PERSON_NAME] & [PERSON_NAME] Americas LLC" at bounding box center [589, 468] width 338 height 22
select select "31658"
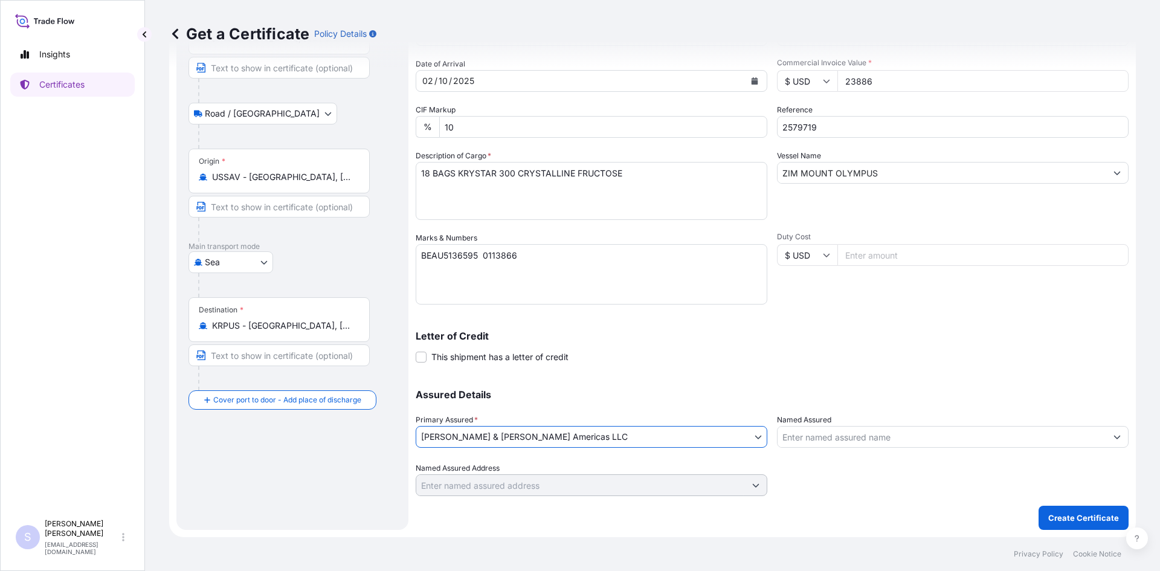
click at [851, 448] on div "Assured Details Primary Assured * [PERSON_NAME] & [PERSON_NAME] Americas LLC [P…" at bounding box center [772, 435] width 713 height 121
click at [855, 439] on input "Named Assured" at bounding box center [942, 437] width 329 height 22
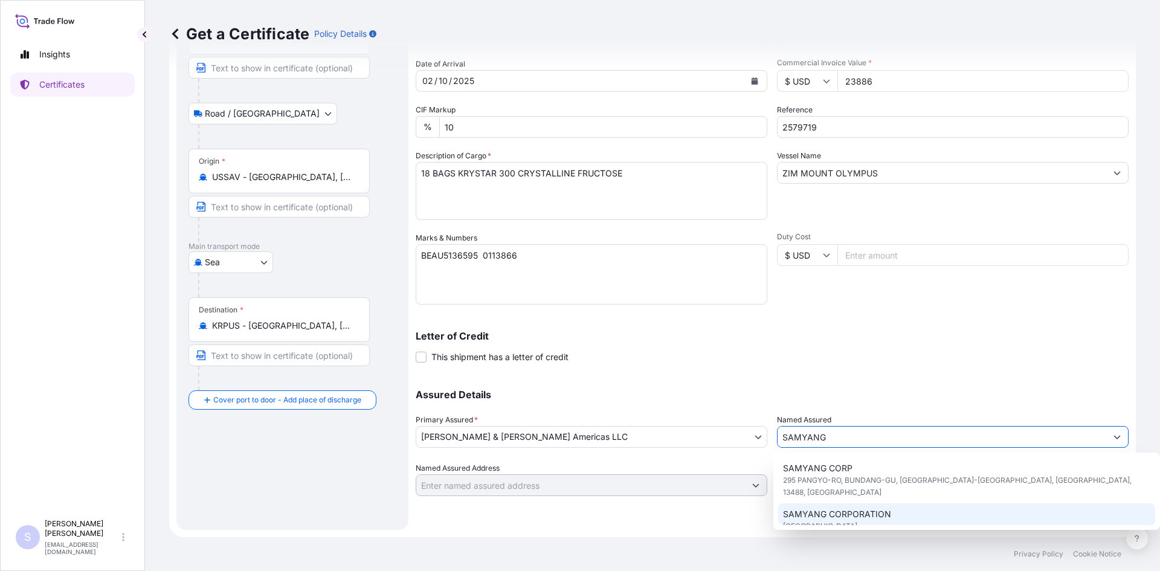
click at [897, 512] on div "SAMYANG CORPORATION [GEOGRAPHIC_DATA]" at bounding box center [967, 520] width 378 height 34
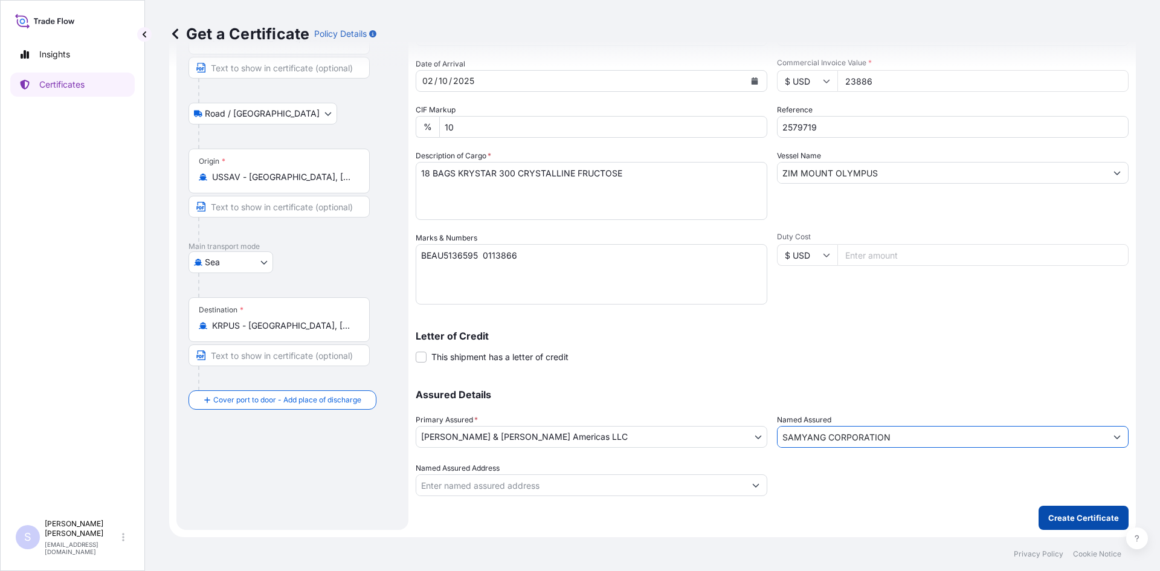
type input "SAMYANG CORPORATION"
click at [1067, 522] on p "Create Certificate" at bounding box center [1083, 518] width 71 height 12
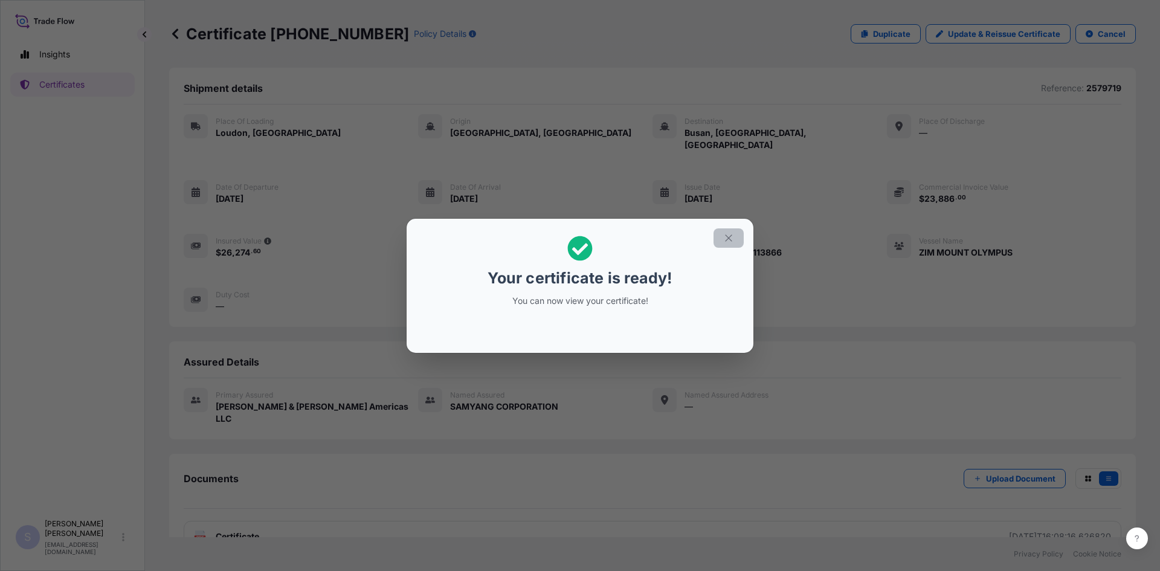
click at [734, 235] on button "button" at bounding box center [729, 237] width 30 height 19
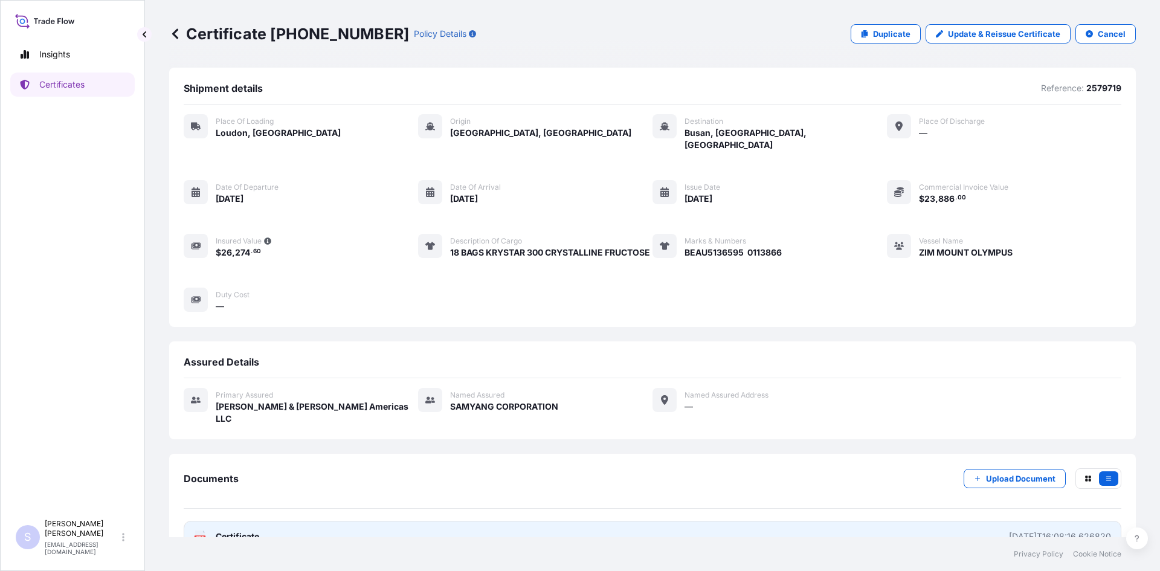
click at [216, 530] on span "Certificate" at bounding box center [237, 536] width 43 height 12
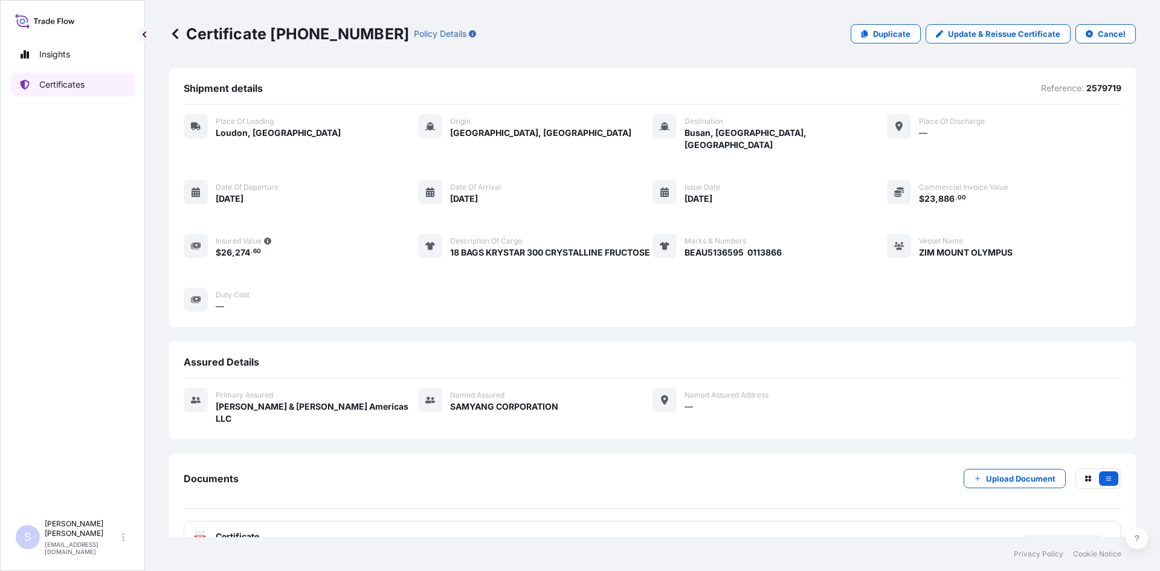
click at [90, 80] on link "Certificates" at bounding box center [72, 84] width 124 height 24
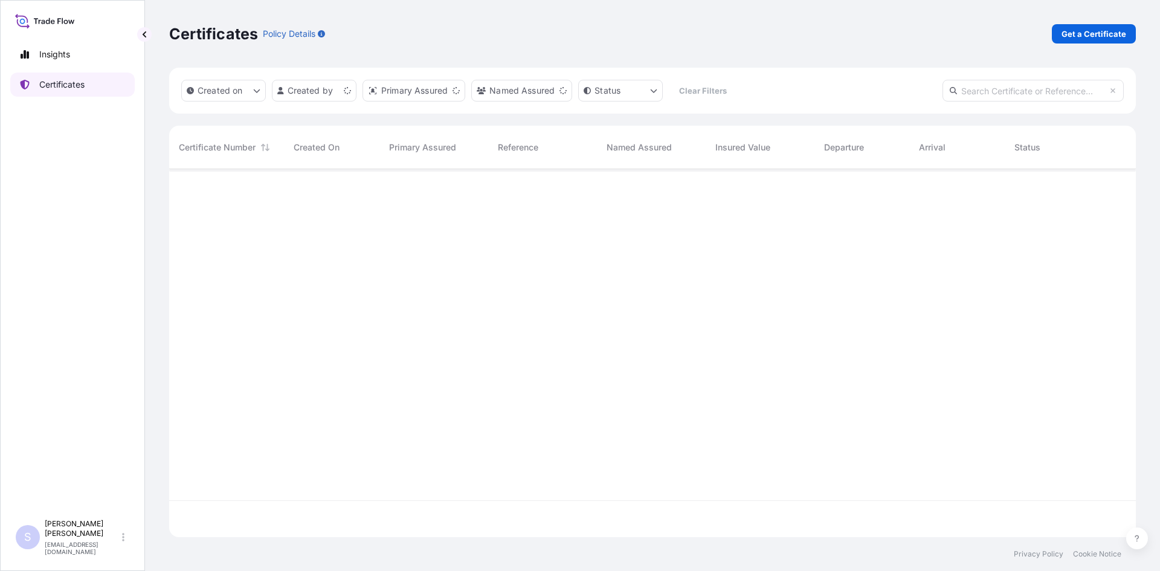
scroll to position [366, 958]
click at [1090, 35] on p "Get a Certificate" at bounding box center [1094, 34] width 65 height 12
select select "Sea"
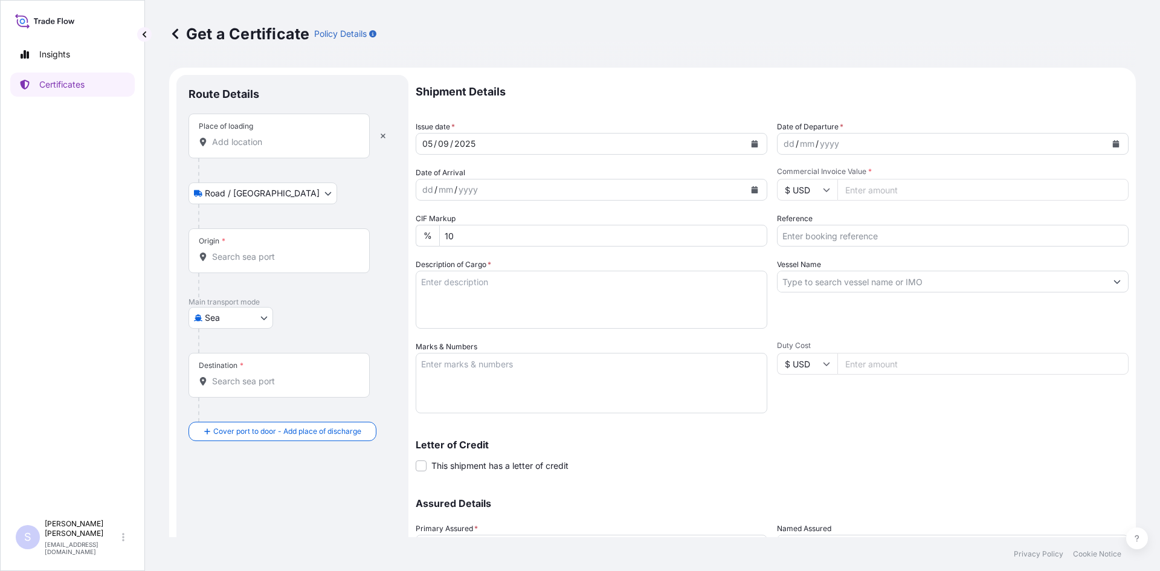
click at [231, 146] on input "Place of loading" at bounding box center [283, 142] width 143 height 12
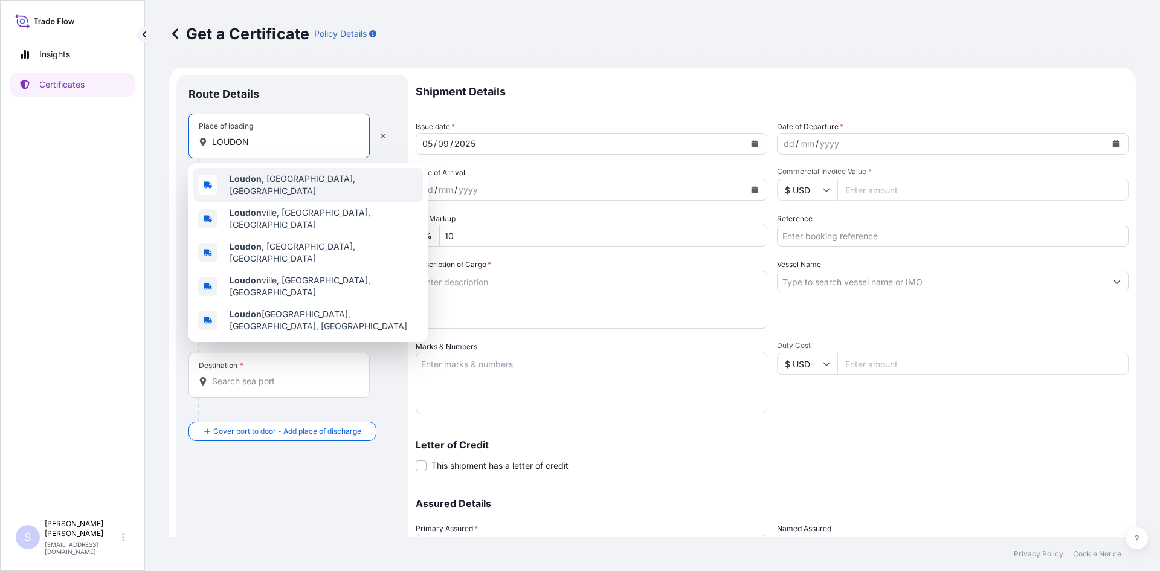
click at [243, 184] on b "Loudon" at bounding box center [246, 178] width 32 height 10
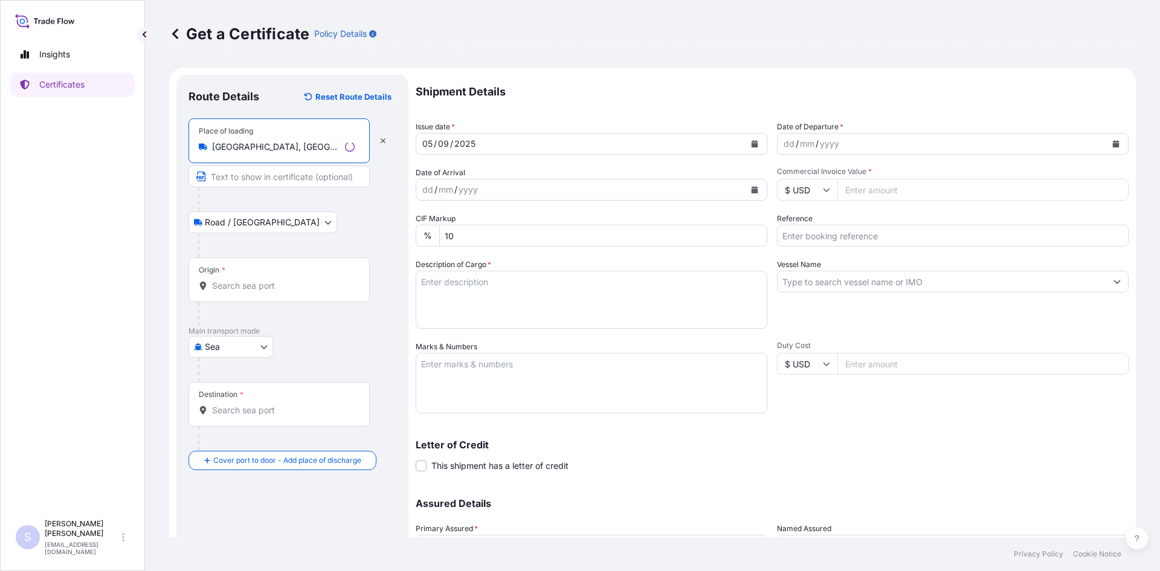
type input "[GEOGRAPHIC_DATA], [GEOGRAPHIC_DATA], [GEOGRAPHIC_DATA]"
click at [272, 288] on input "Origin *" at bounding box center [283, 286] width 143 height 12
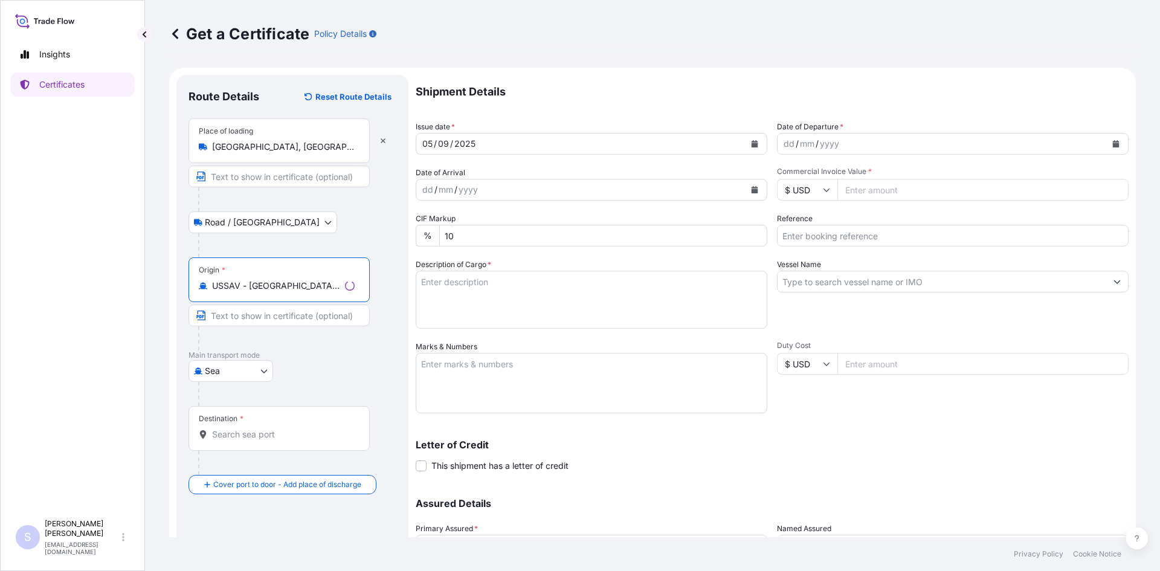
type input "USSAV - [GEOGRAPHIC_DATA], [GEOGRAPHIC_DATA]"
click at [271, 437] on input "Destination *" at bounding box center [283, 434] width 143 height 12
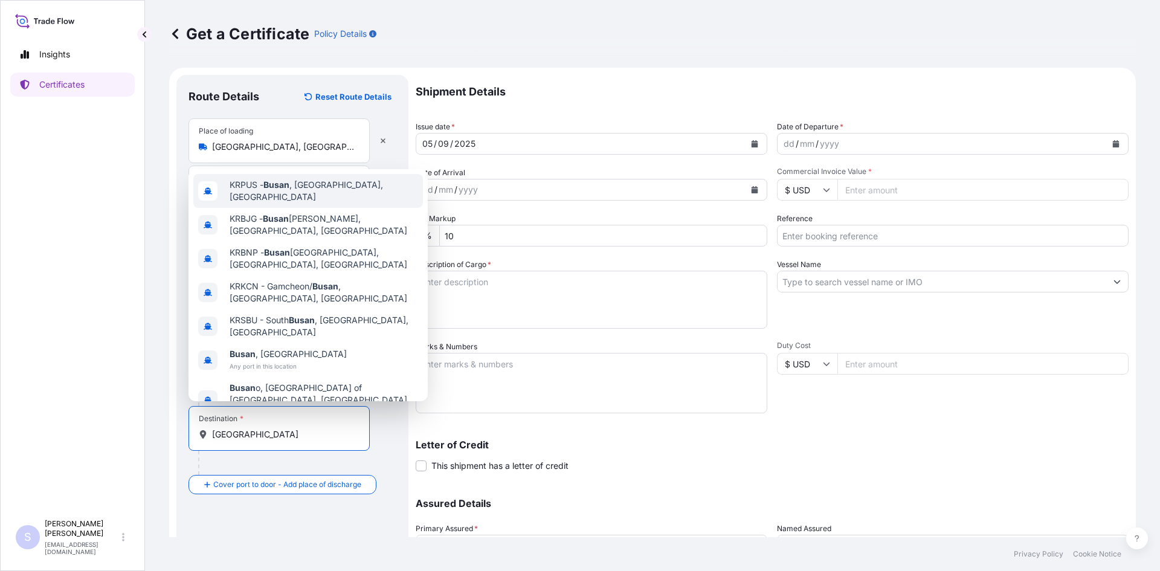
click at [311, 207] on div "KRPUS - [GEOGRAPHIC_DATA] , [GEOGRAPHIC_DATA], [GEOGRAPHIC_DATA]" at bounding box center [308, 191] width 230 height 34
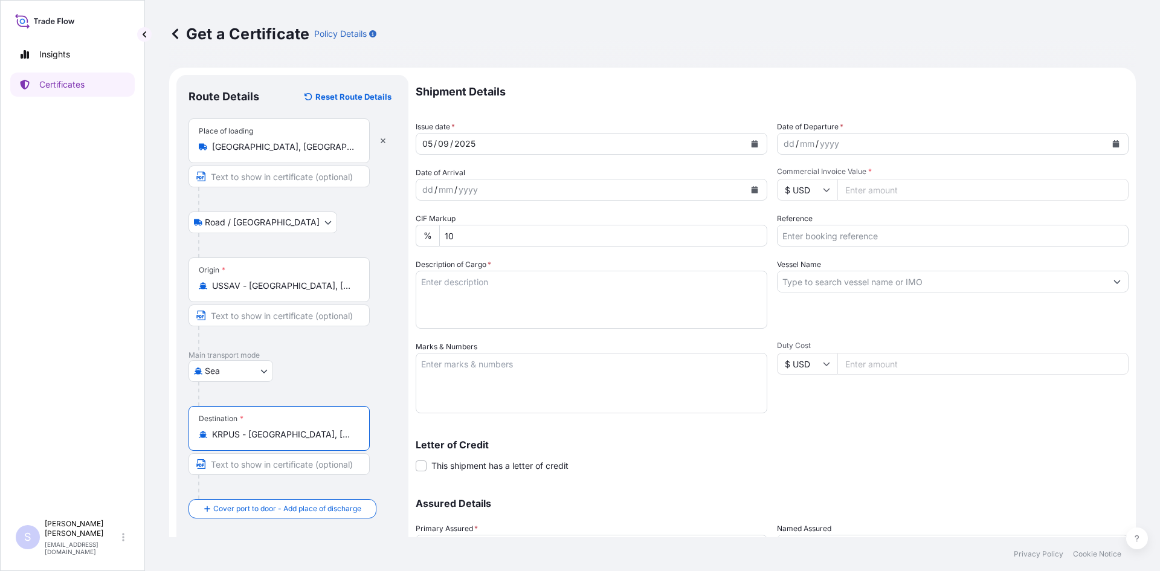
type input "KRPUS - [GEOGRAPHIC_DATA], [GEOGRAPHIC_DATA], [GEOGRAPHIC_DATA]"
click at [1113, 141] on icon "Calendar" at bounding box center [1116, 143] width 7 height 7
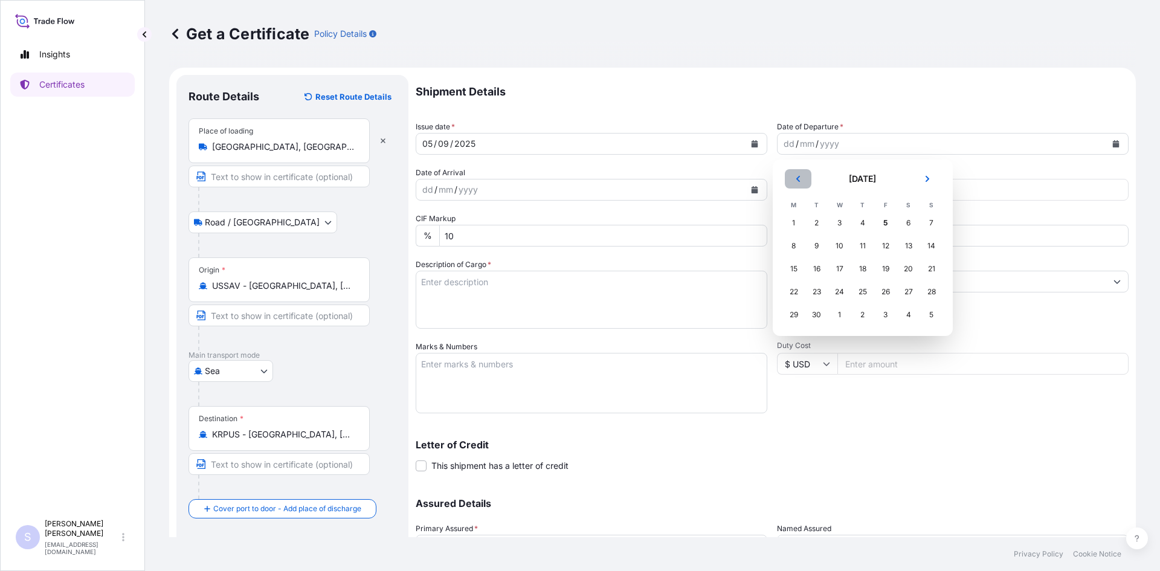
click at [801, 176] on icon "Previous" at bounding box center [797, 178] width 7 height 7
click at [910, 317] on div "30" at bounding box center [909, 315] width 22 height 22
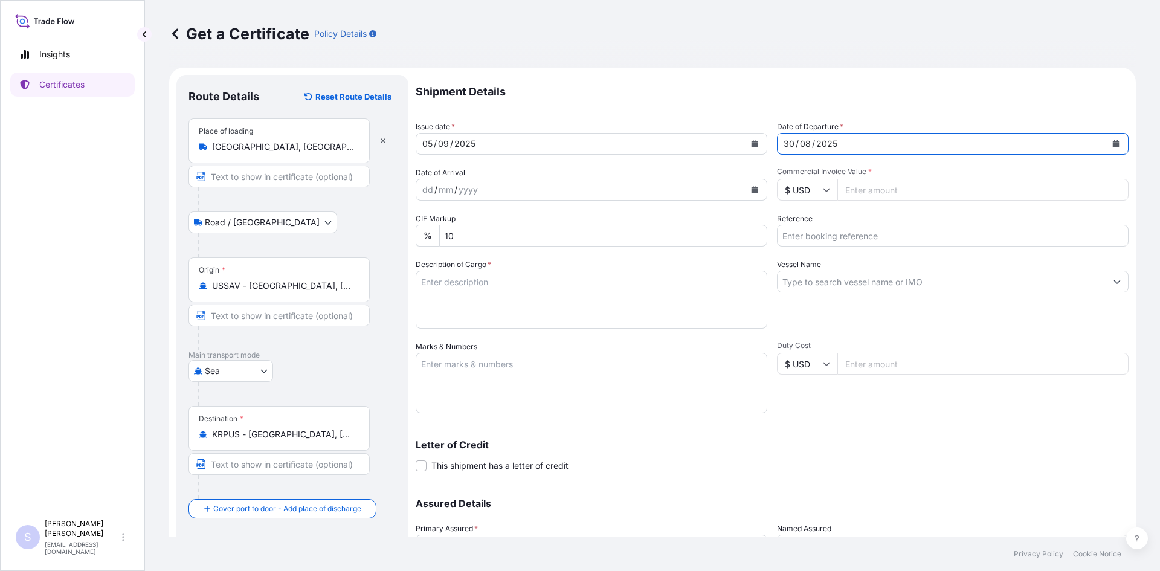
click at [750, 194] on button "Calendar" at bounding box center [754, 189] width 19 height 19
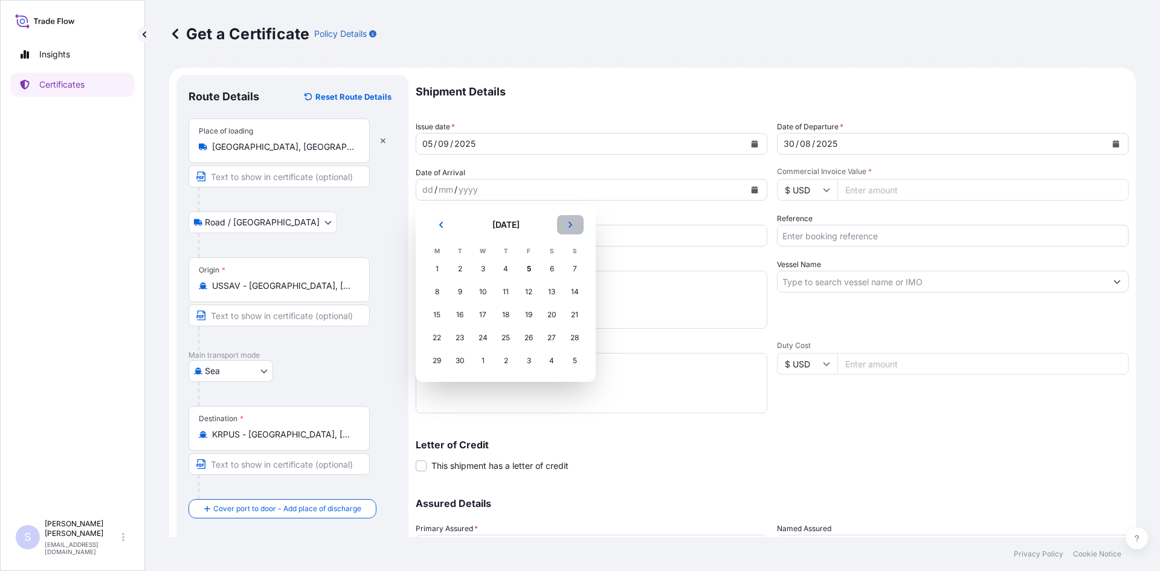
click at [575, 225] on button "Next" at bounding box center [570, 224] width 27 height 19
click at [501, 268] on div "2" at bounding box center [506, 269] width 22 height 22
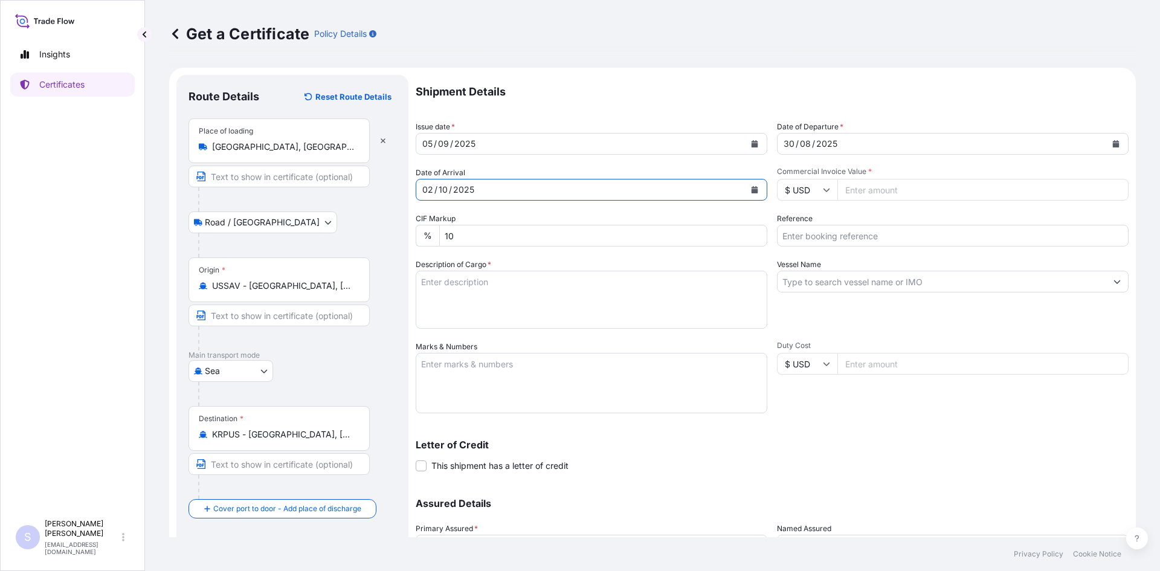
click at [879, 192] on input "Commercial Invoice Value *" at bounding box center [982, 190] width 291 height 22
click at [874, 194] on input "Commercial Invoice Value *" at bounding box center [982, 190] width 291 height 22
type input "49680"
type input "2583431,34,36"
click at [470, 285] on textarea "Description of Cargo *" at bounding box center [592, 300] width 352 height 58
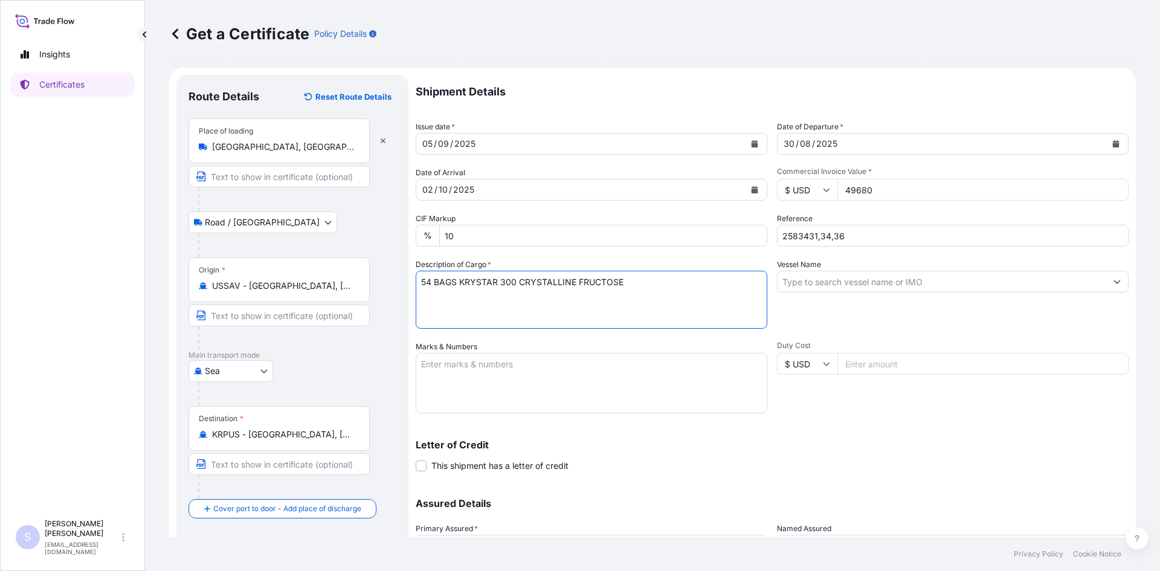
type textarea "54 BAGS KRYSTAR 300 CRYSTALLINE FRUCTOSE"
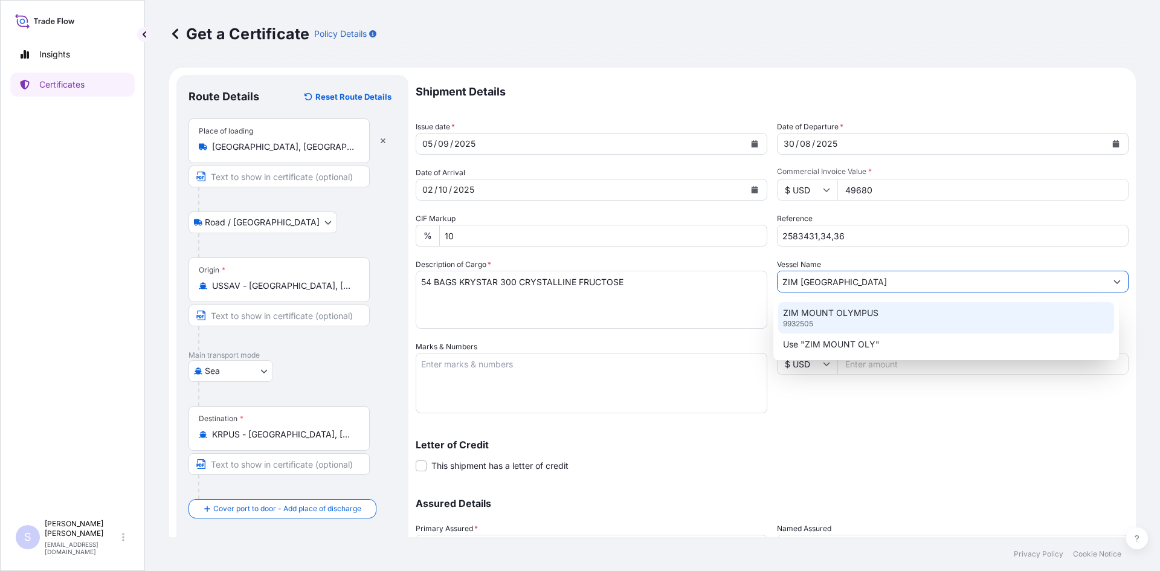
click at [833, 312] on p "ZIM MOUNT OLYMPUS" at bounding box center [830, 313] width 95 height 12
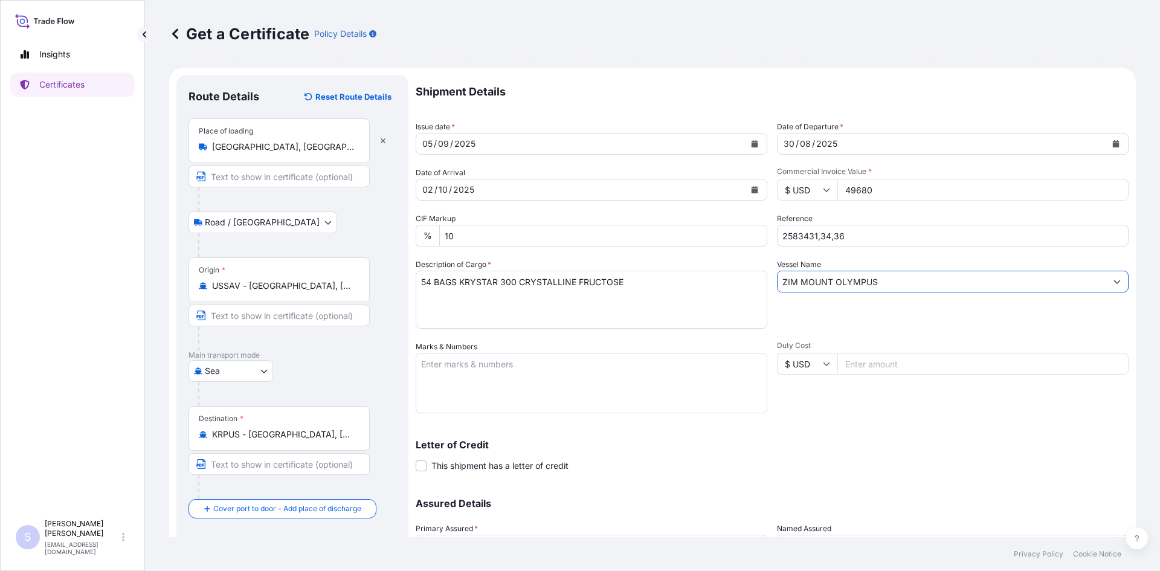
type input "ZIM MOUNT OLYMPUS"
click at [636, 358] on textarea "Marks & Numbers" at bounding box center [592, 383] width 352 height 60
type textarea "TGBU7085290 0113896 ZCSU8734438 0113891 CICU6904193 0113862"
click at [839, 430] on div "Letter of Credit This shipment has a letter of credit Letter of credit * Letter…" at bounding box center [772, 448] width 713 height 47
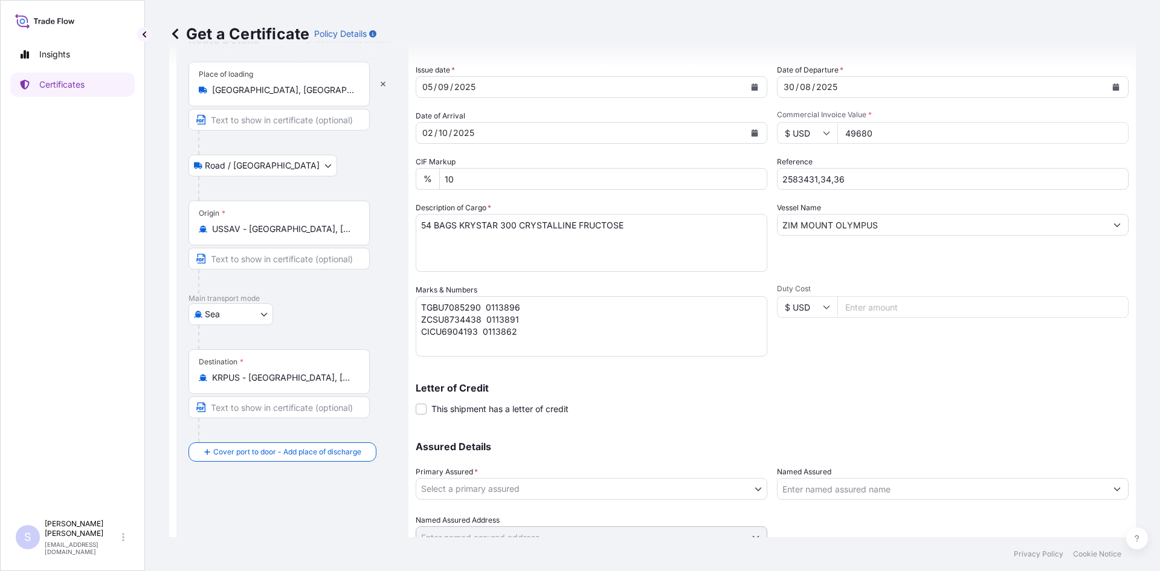
scroll to position [109, 0]
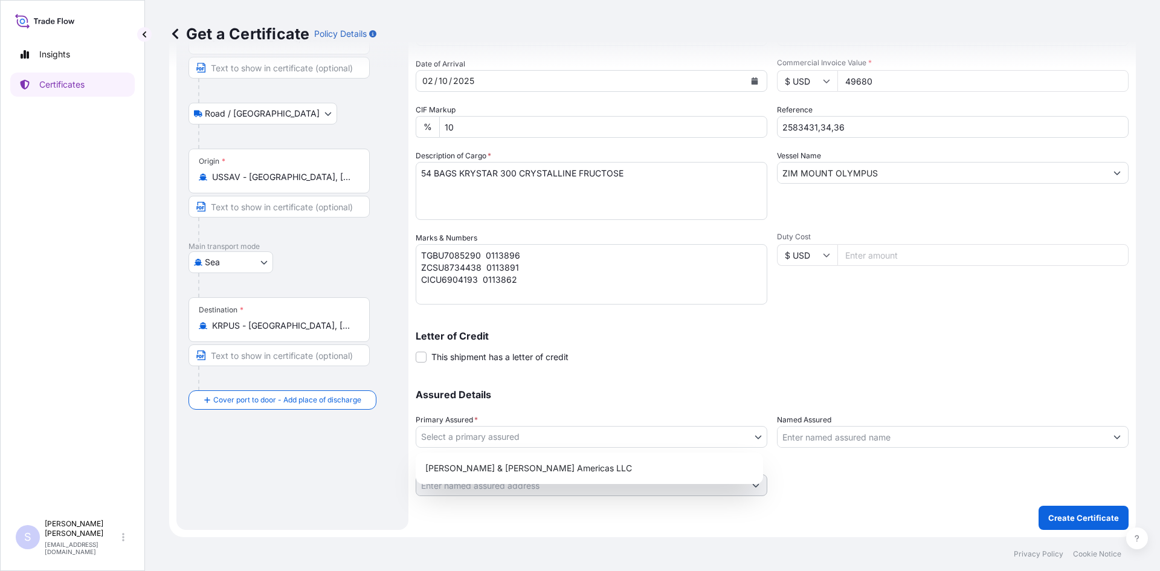
click at [563, 436] on body "Insights Certificates S [PERSON_NAME] [EMAIL_ADDRESS][DOMAIN_NAME] Get a Certif…" at bounding box center [580, 285] width 1160 height 571
click at [544, 469] on div "[PERSON_NAME] & [PERSON_NAME] Americas LLC" at bounding box center [589, 468] width 338 height 22
select select "31658"
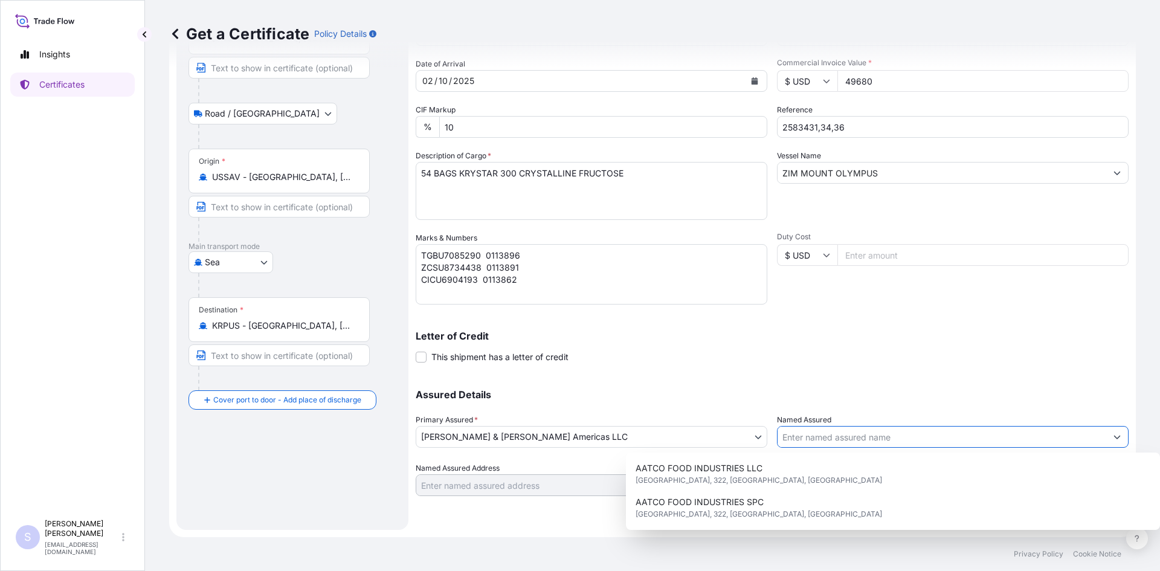
click at [823, 439] on input "Named Assured" at bounding box center [942, 437] width 329 height 22
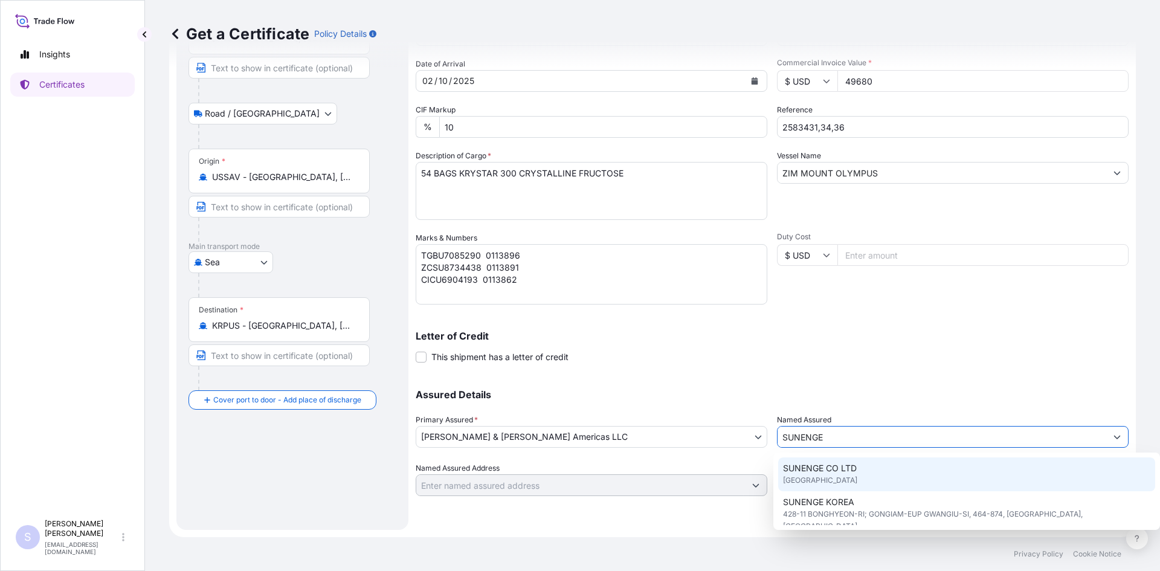
click at [884, 462] on div "SUNENGE CO LTD [GEOGRAPHIC_DATA]" at bounding box center [967, 474] width 378 height 34
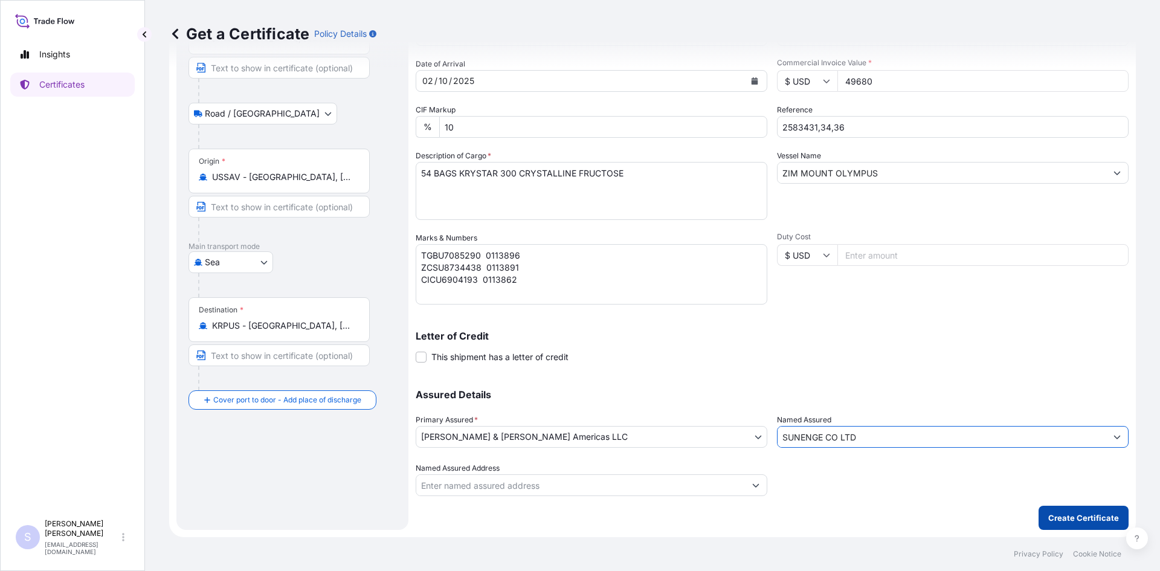
type input "SUNENGE CO LTD"
click at [1060, 516] on p "Create Certificate" at bounding box center [1083, 518] width 71 height 12
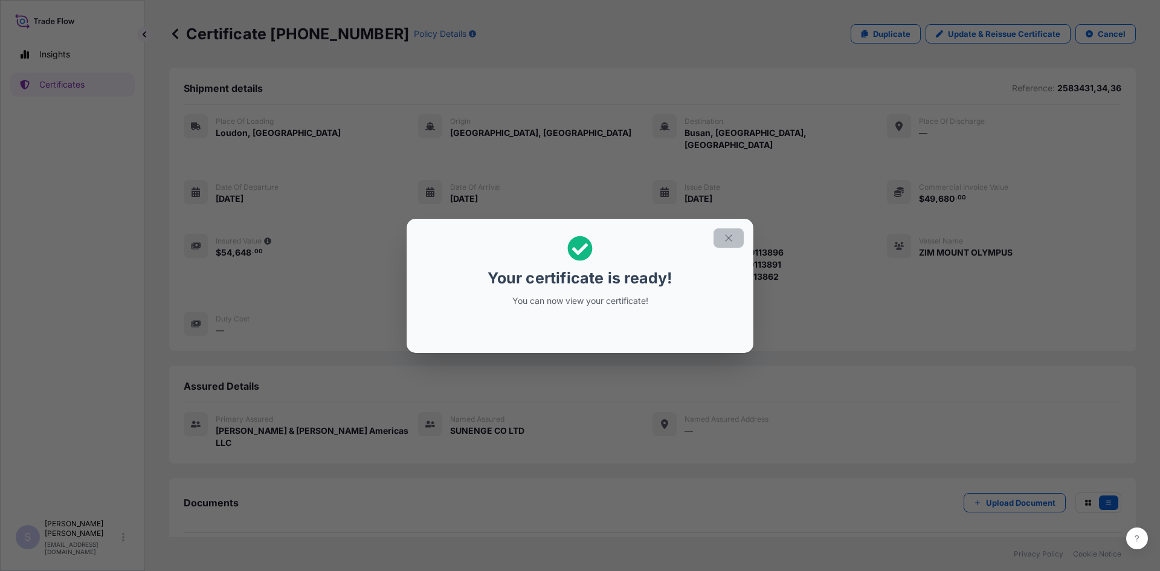
click at [724, 239] on icon "button" at bounding box center [728, 238] width 11 height 11
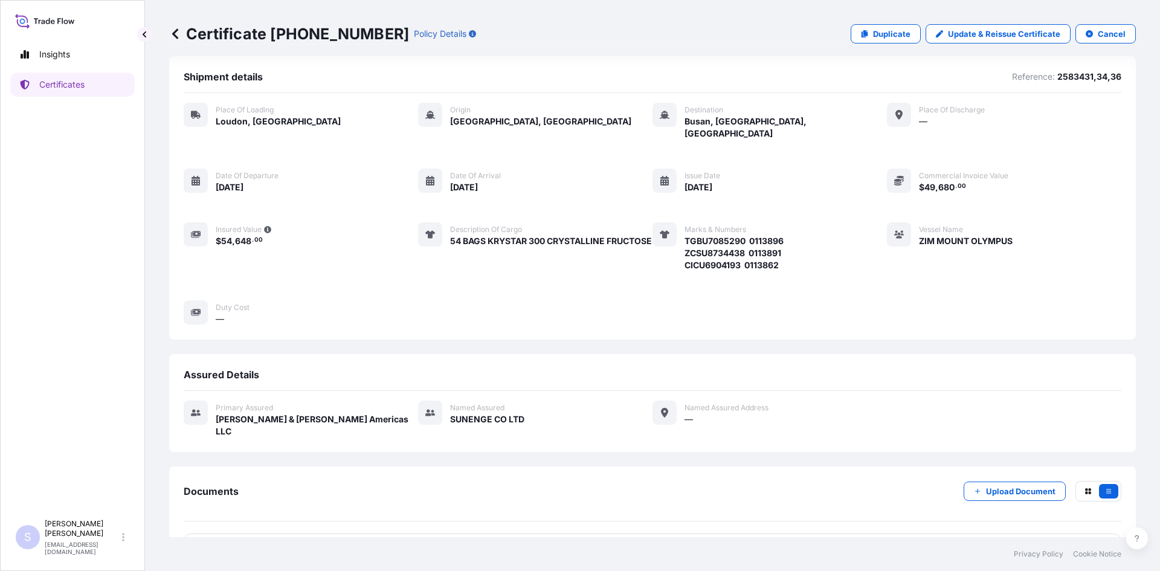
scroll to position [30, 0]
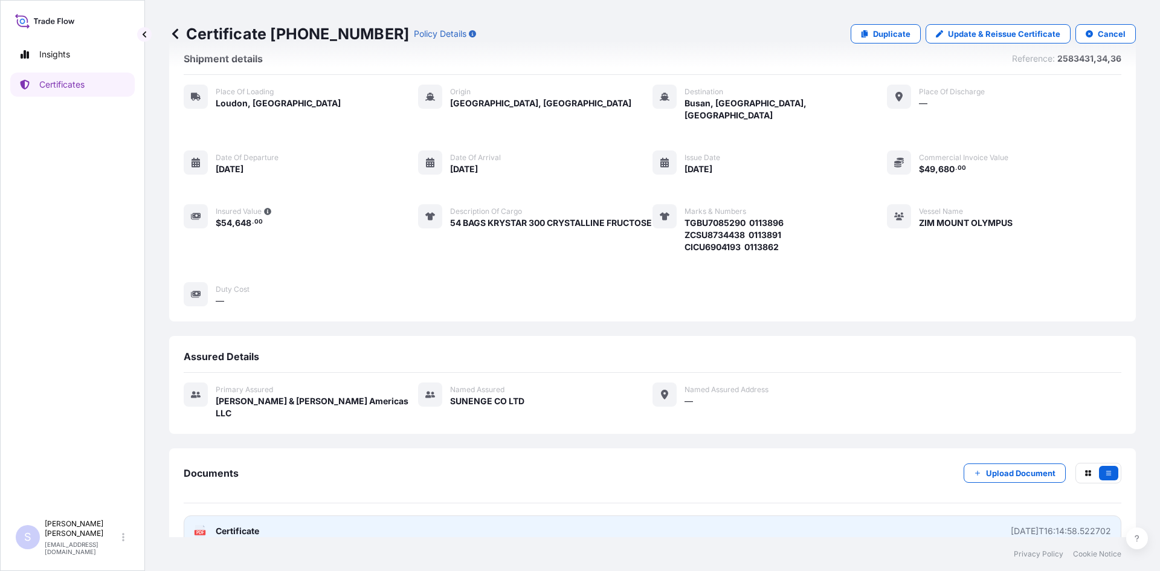
click at [193, 515] on link "PDF Certificate [DATE]T16:14:58.522702" at bounding box center [653, 530] width 938 height 31
